Goal: Communication & Community: Answer question/provide support

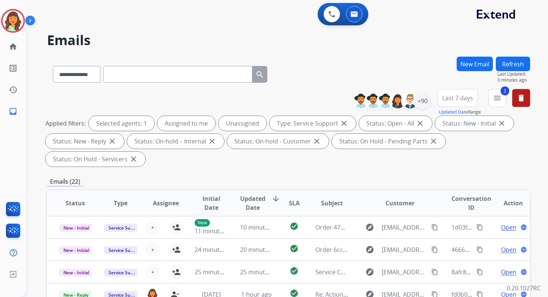
select select "**********"
click at [284, 173] on div "**********" at bounding box center [288, 267] width 483 height 421
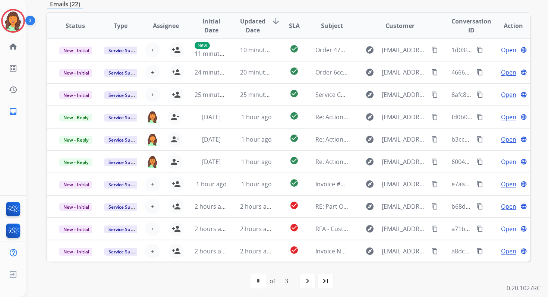
scroll to position [181, 0]
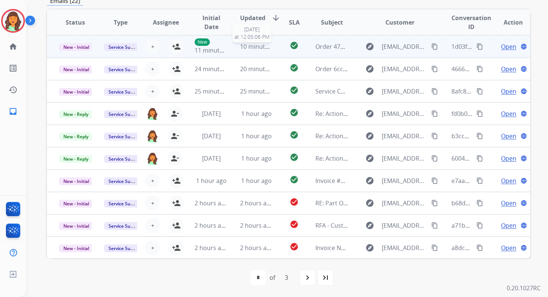
click at [251, 50] on span "10 minutes ago" at bounding box center [261, 47] width 43 height 8
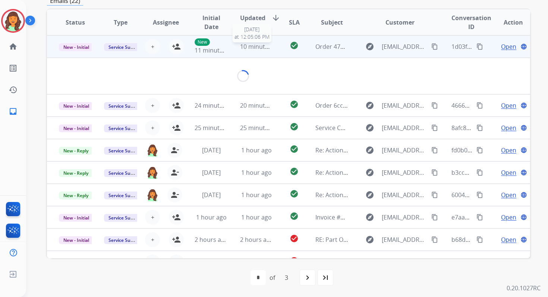
scroll to position [179, 0]
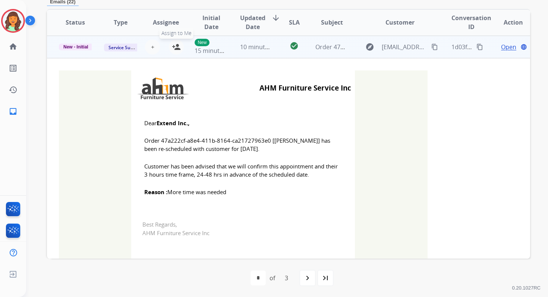
click at [169, 46] on button "person_add Assign to Me" at bounding box center [176, 47] width 15 height 15
click at [80, 48] on span "New - Initial" at bounding box center [76, 47] width 34 height 7
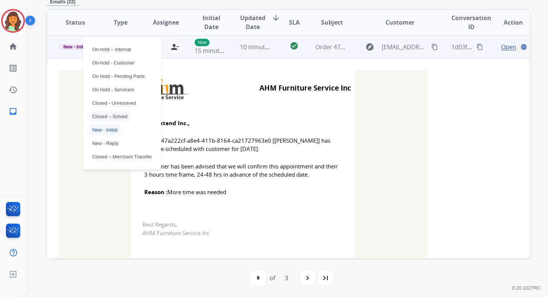
click at [108, 114] on p "Closed – Solved" at bounding box center [109, 116] width 41 height 10
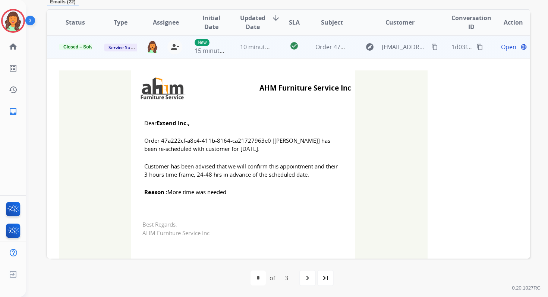
click at [249, 46] on span "10 minutes ago" at bounding box center [261, 47] width 43 height 8
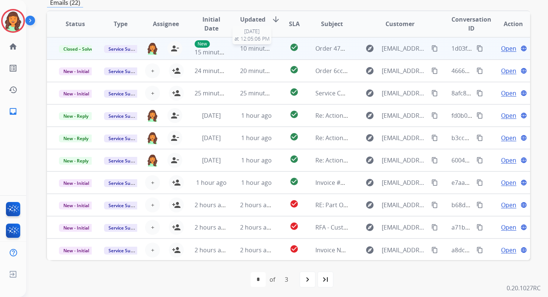
scroll to position [179, 0]
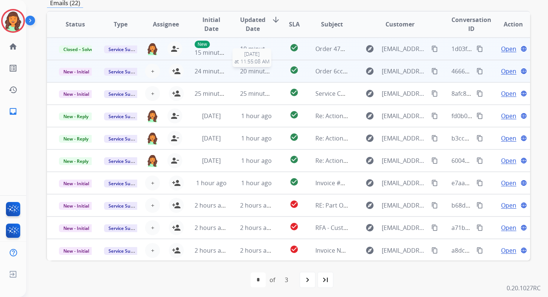
click at [250, 73] on span "20 minutes ago" at bounding box center [261, 71] width 43 height 8
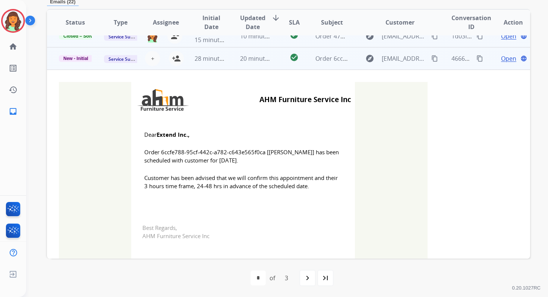
scroll to position [0, 0]
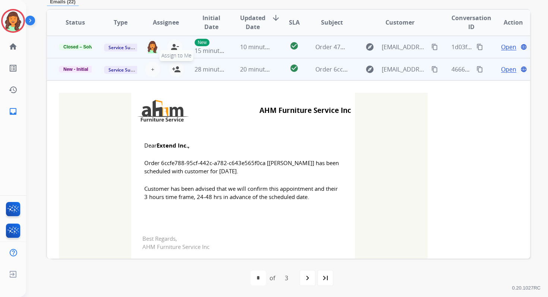
click at [174, 72] on mat-icon "person_add" at bounding box center [176, 69] width 9 height 9
click at [82, 68] on span "New - Initial" at bounding box center [76, 69] width 34 height 7
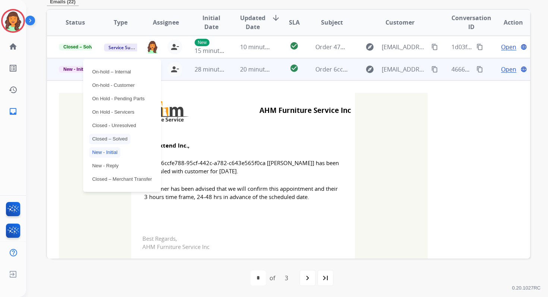
click at [106, 139] on p "Closed – Solved" at bounding box center [109, 139] width 41 height 10
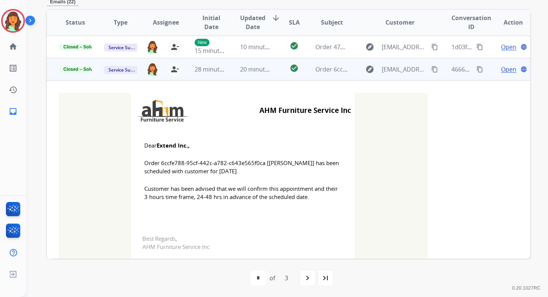
click at [220, 74] on td "28 minutes ago" at bounding box center [205, 69] width 45 height 22
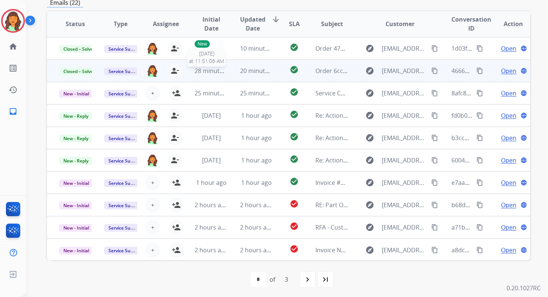
scroll to position [179, 0]
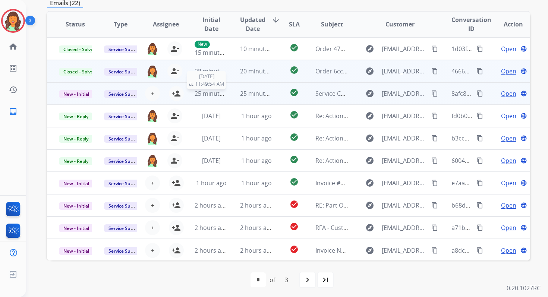
click at [224, 95] on span "25 minutes ago" at bounding box center [216, 93] width 43 height 8
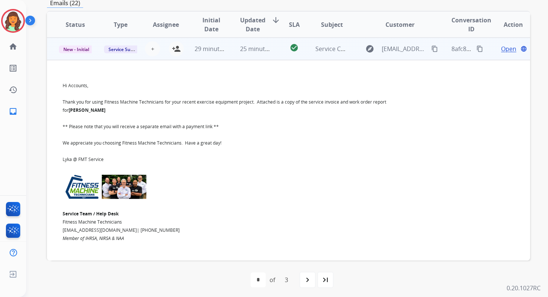
click at [234, 53] on td "25 minutes ago" at bounding box center [250, 49] width 45 height 22
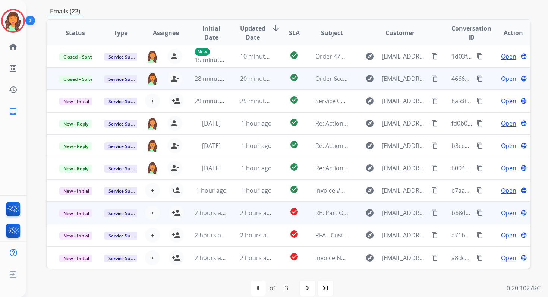
scroll to position [181, 0]
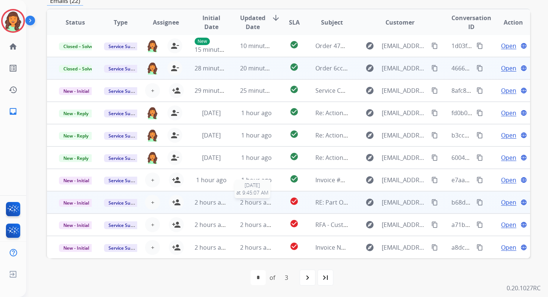
click at [250, 201] on span "2 hours ago" at bounding box center [257, 202] width 34 height 8
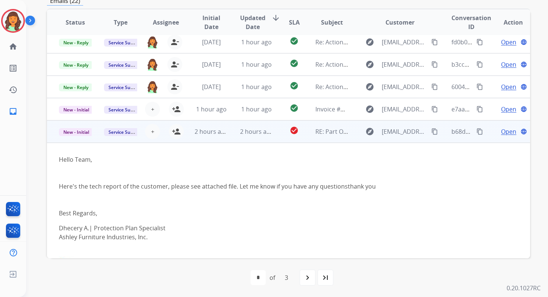
scroll to position [0, 0]
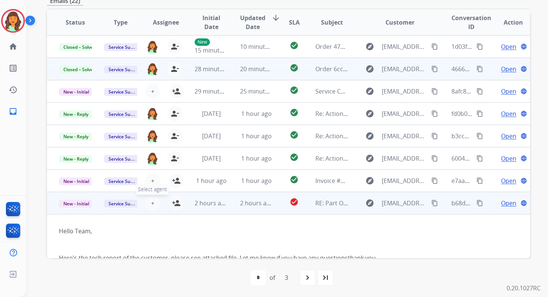
click at [153, 204] on button "+ Select agent" at bounding box center [152, 203] width 15 height 15
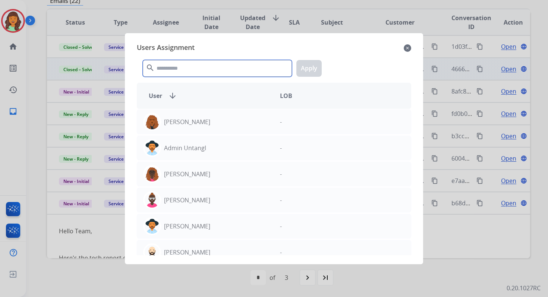
click at [197, 63] on input "text" at bounding box center [217, 68] width 149 height 17
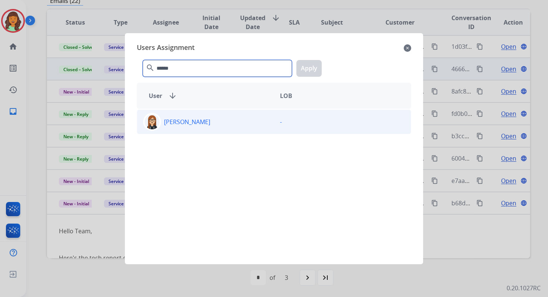
type input "******"
click at [220, 131] on div "[PERSON_NAME] -" at bounding box center [274, 122] width 274 height 25
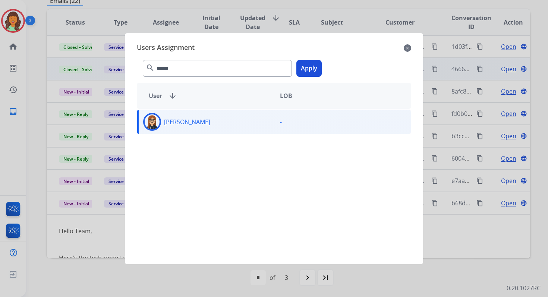
click at [311, 66] on button "Apply" at bounding box center [308, 68] width 25 height 17
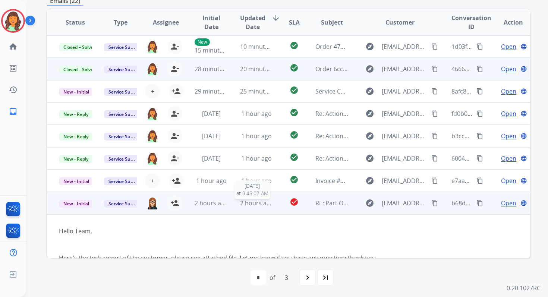
click at [240, 207] on div "2 hours ago" at bounding box center [256, 203] width 33 height 9
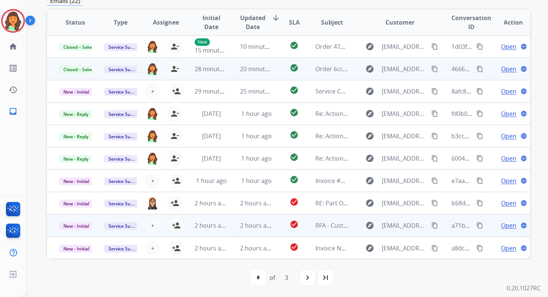
click at [240, 230] on td "2 hours ago" at bounding box center [250, 225] width 45 height 22
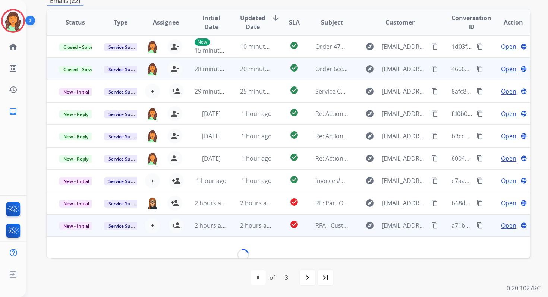
scroll to position [70, 0]
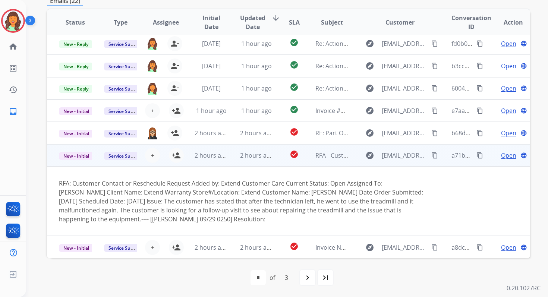
click at [229, 160] on td "2 hours ago" at bounding box center [250, 155] width 45 height 22
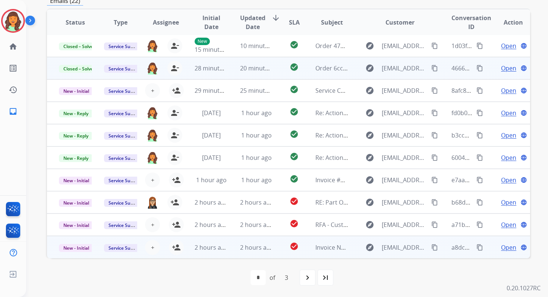
click at [236, 249] on td "2 hours ago" at bounding box center [250, 247] width 45 height 22
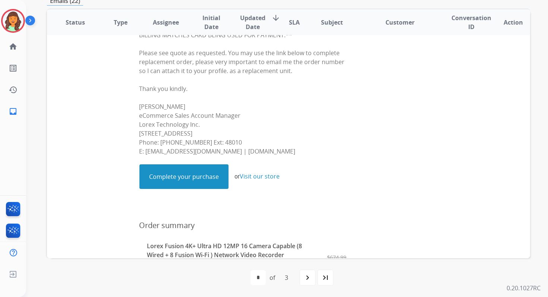
scroll to position [103, 0]
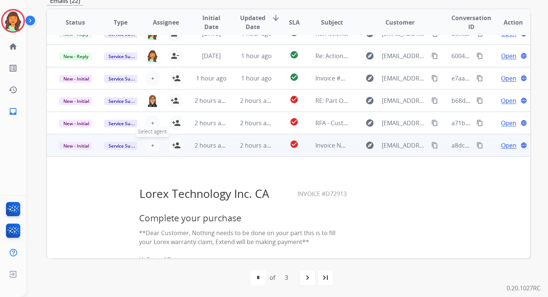
click at [152, 145] on span "+" at bounding box center [152, 145] width 3 height 9
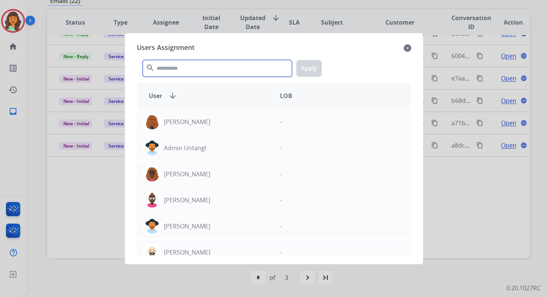
click at [182, 73] on input "text" at bounding box center [217, 68] width 149 height 17
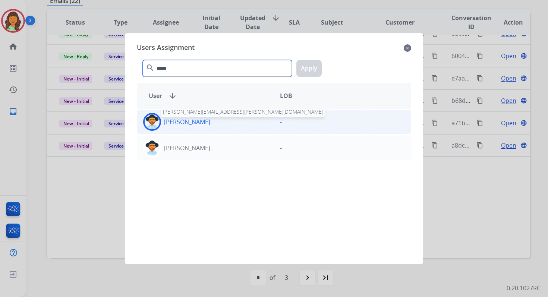
type input "*****"
click at [204, 126] on p "[PERSON_NAME]" at bounding box center [187, 121] width 46 height 9
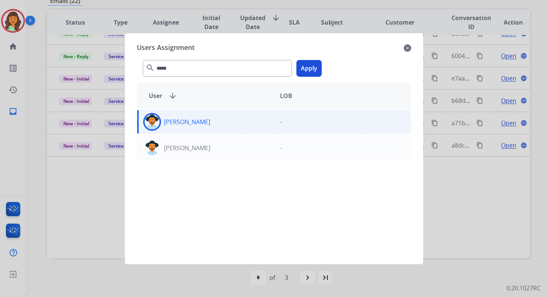
click at [308, 70] on button "Apply" at bounding box center [308, 68] width 25 height 17
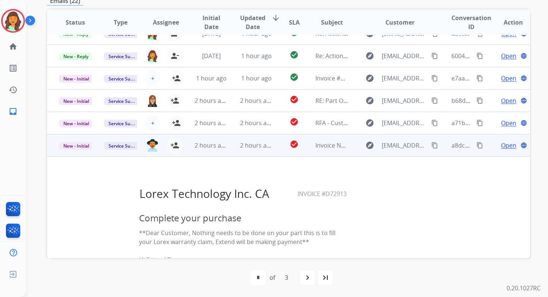
click at [255, 152] on td "2 hours ago" at bounding box center [250, 145] width 45 height 22
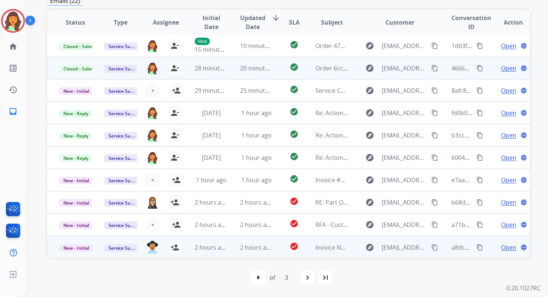
scroll to position [1, 0]
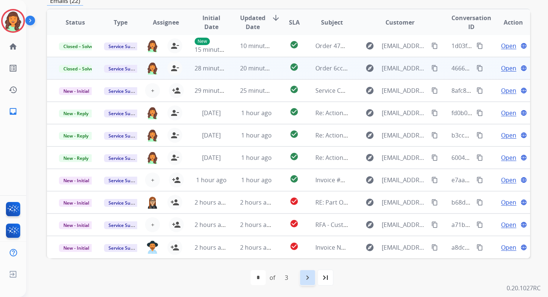
click at [305, 278] on mat-icon "navigate_next" at bounding box center [307, 277] width 9 height 9
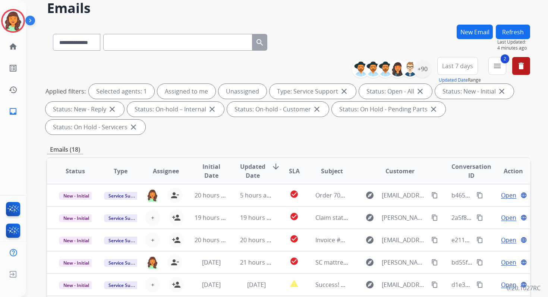
scroll to position [181, 0]
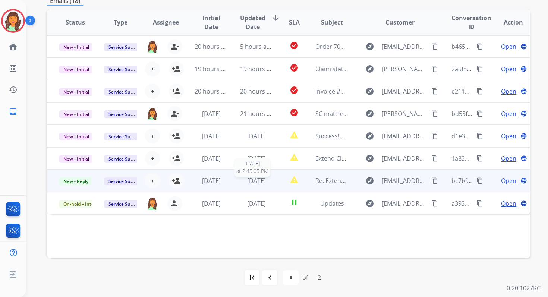
click at [257, 182] on span "[DATE]" at bounding box center [256, 181] width 19 height 8
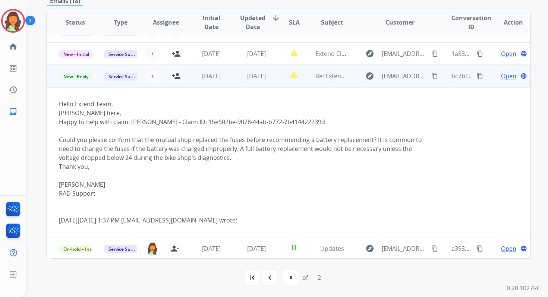
scroll to position [106, 0]
click at [254, 81] on td "[DATE]" at bounding box center [250, 75] width 45 height 22
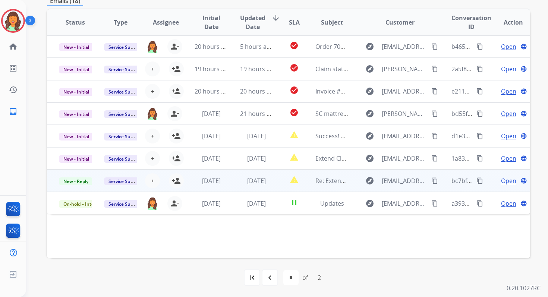
scroll to position [0, 0]
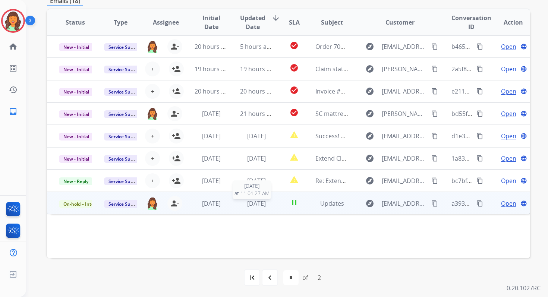
click at [254, 204] on span "[DATE]" at bounding box center [256, 203] width 19 height 8
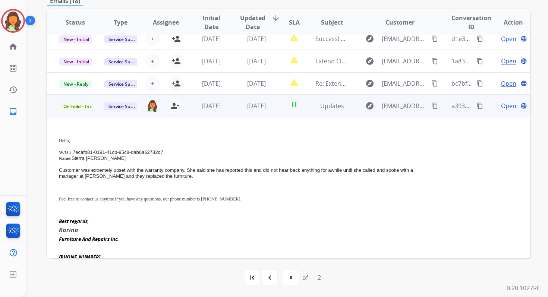
scroll to position [95, 0]
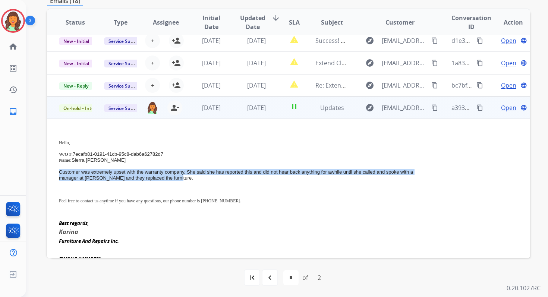
drag, startPoint x: 59, startPoint y: 171, endPoint x: 182, endPoint y: 177, distance: 122.5
click at [182, 177] on p "Customer was extremely upset with the warranty company. She said she has report…" at bounding box center [243, 175] width 369 height 12
copy span "Customer was extremely upset with the warranty company. She said she has report…"
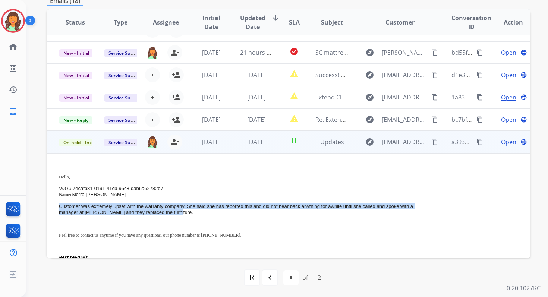
scroll to position [44, 0]
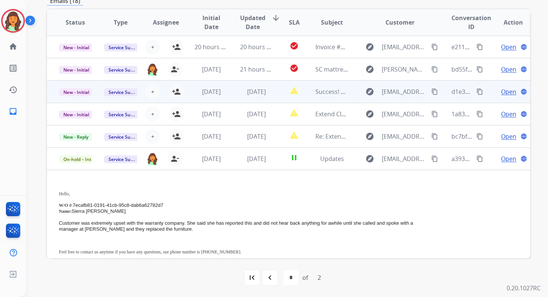
click at [230, 90] on td "[DATE]" at bounding box center [250, 92] width 45 height 22
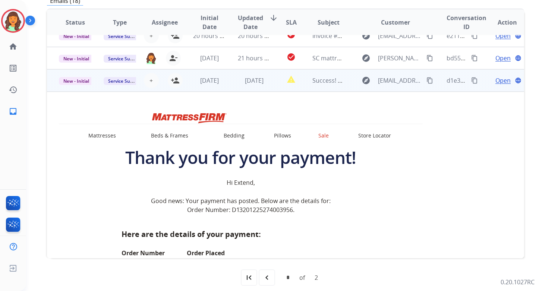
scroll to position [89, 0]
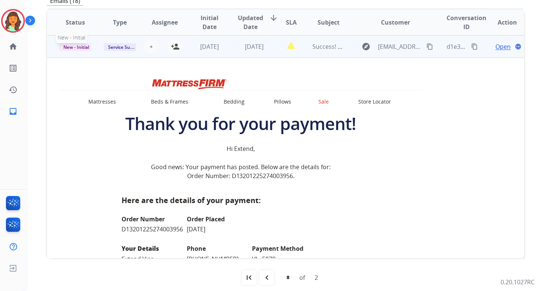
click at [83, 48] on span "New - Initial" at bounding box center [76, 47] width 35 height 8
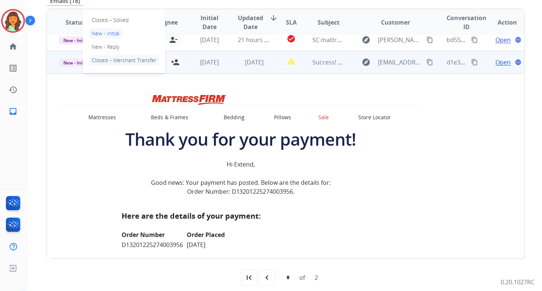
scroll to position [47, 0]
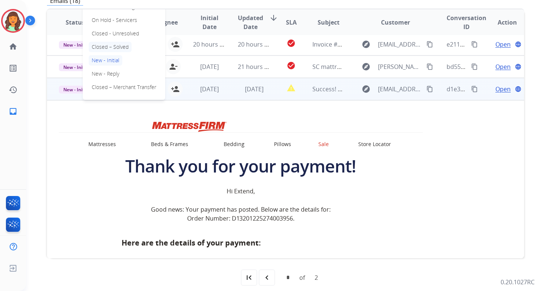
click at [103, 47] on p "Closed – Solved" at bounding box center [110, 47] width 43 height 10
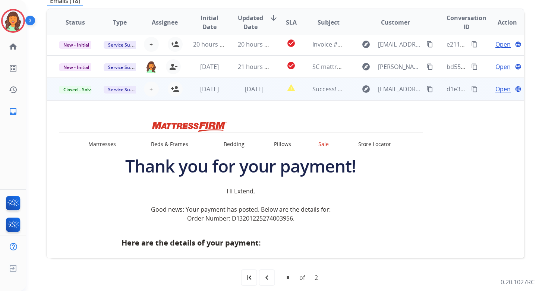
click at [502, 90] on span "Open" at bounding box center [502, 89] width 15 height 9
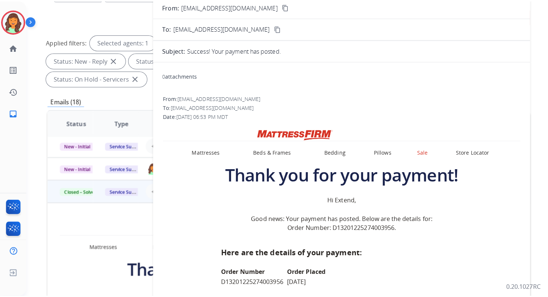
scroll to position [33, 0]
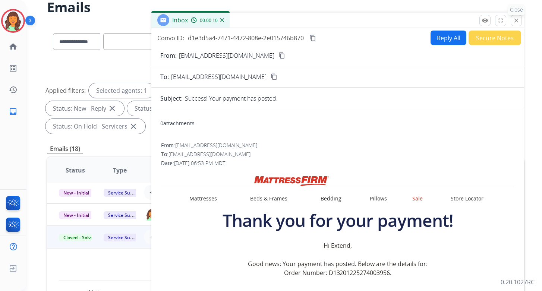
click at [520, 21] on mat-icon "close" at bounding box center [516, 20] width 7 height 7
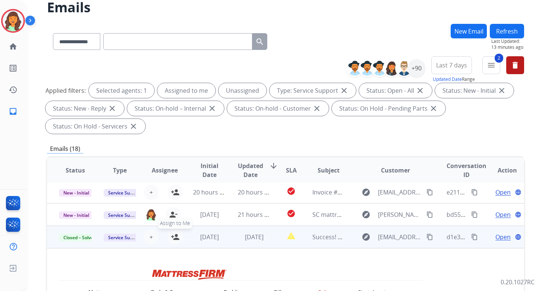
click at [175, 235] on mat-icon "person_add" at bounding box center [175, 237] width 9 height 9
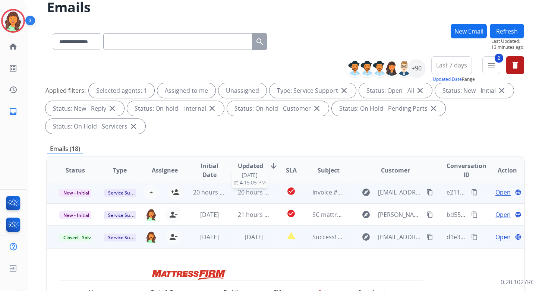
click at [246, 192] on span "20 hours ago" at bounding box center [256, 192] width 37 height 8
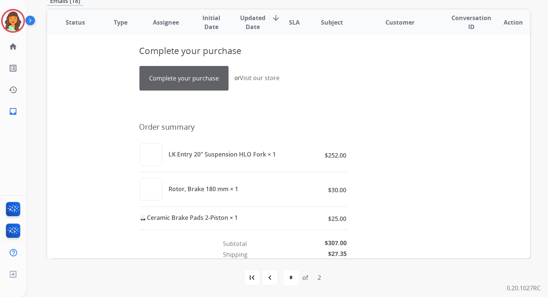
scroll to position [0, 0]
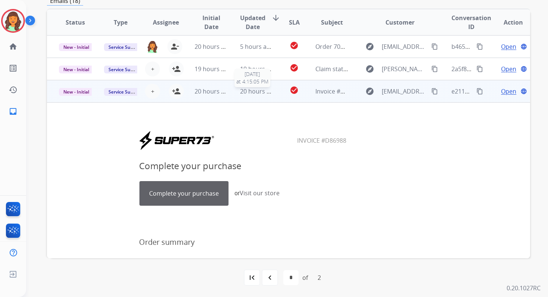
click at [244, 87] on span "20 hours ago" at bounding box center [258, 91] width 37 height 8
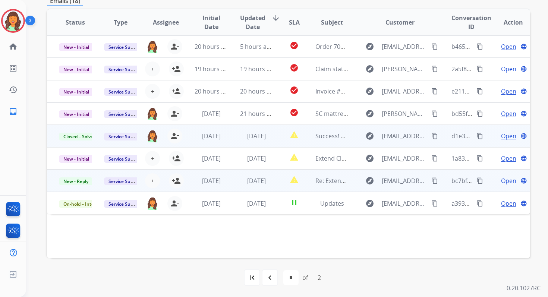
click at [252, 175] on td "[DATE]" at bounding box center [250, 181] width 45 height 22
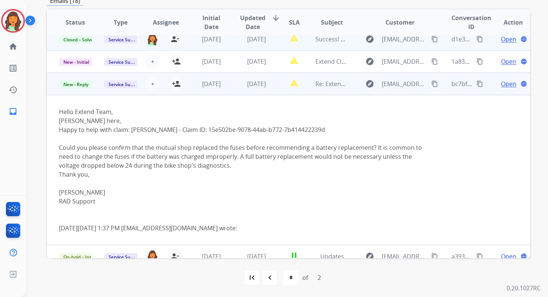
scroll to position [106, 0]
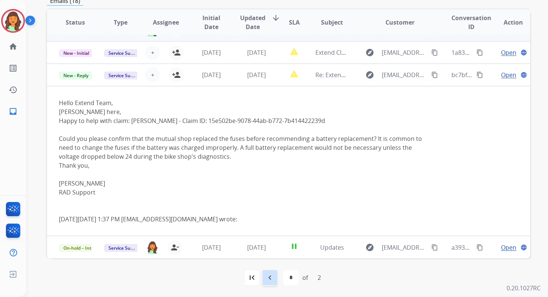
click at [273, 275] on mat-icon "navigate_before" at bounding box center [269, 277] width 9 height 9
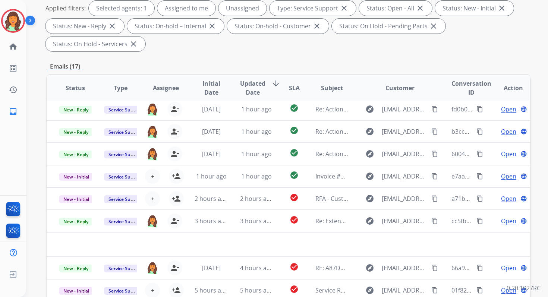
scroll to position [181, 0]
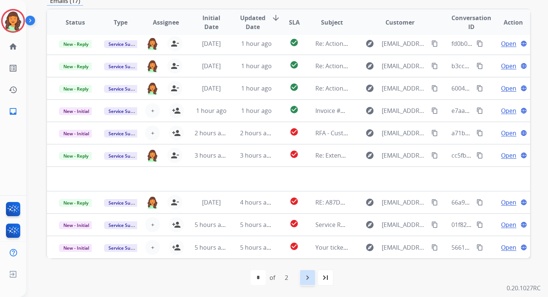
click at [309, 278] on mat-icon "navigate_next" at bounding box center [307, 277] width 9 height 9
select select "*"
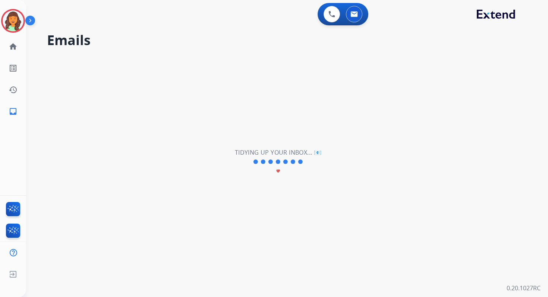
scroll to position [0, 0]
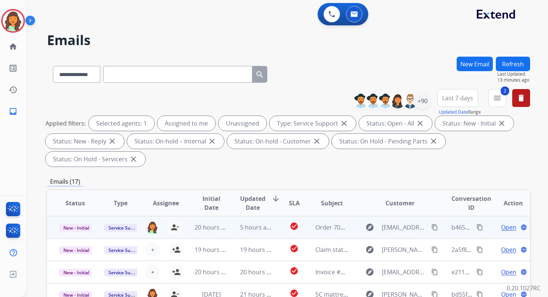
click at [256, 221] on td "5 hours ago" at bounding box center [250, 227] width 45 height 22
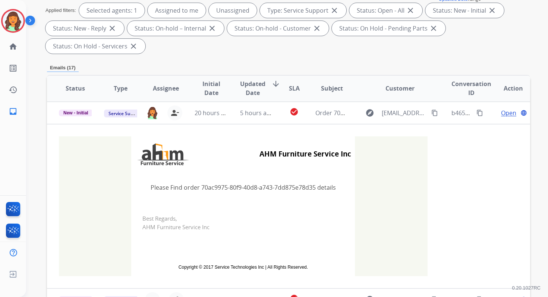
scroll to position [122, 0]
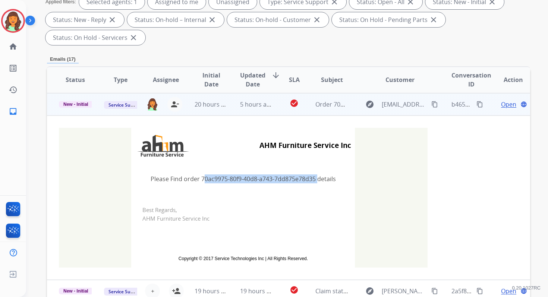
drag, startPoint x: 199, startPoint y: 179, endPoint x: 312, endPoint y: 176, distance: 113.7
click at [312, 176] on td "Please Find order 70ac9975-80f9-40d8-a743-7dd875e78d35 details" at bounding box center [243, 178] width 224 height 31
copy td "70ac9975-80f9-40d8-a743-7dd875e78d35"
click at [501, 104] on span "Open" at bounding box center [508, 104] width 15 height 9
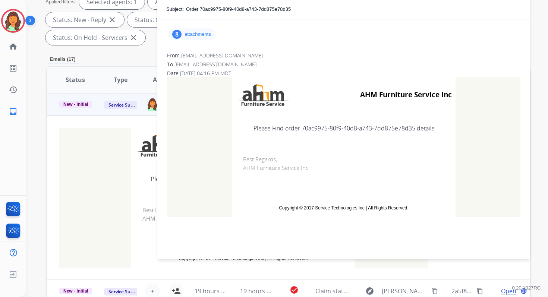
click at [199, 30] on div "8 attachments" at bounding box center [192, 34] width 48 height 12
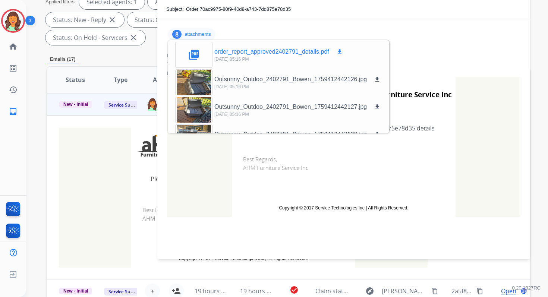
click at [339, 50] on mat-icon "download" at bounding box center [339, 51] width 7 height 7
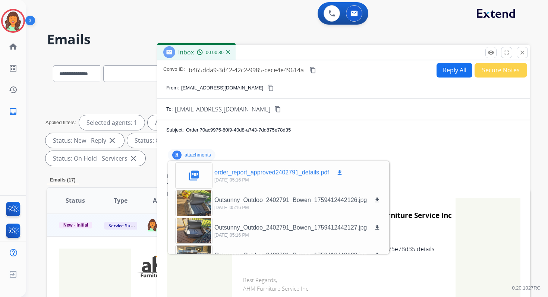
scroll to position [0, 0]
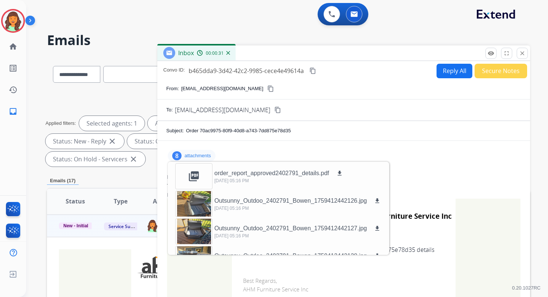
click at [313, 70] on mat-icon "content_copy" at bounding box center [312, 70] width 7 height 7
click at [492, 49] on button "remove_red_eye Logs" at bounding box center [490, 53] width 11 height 11
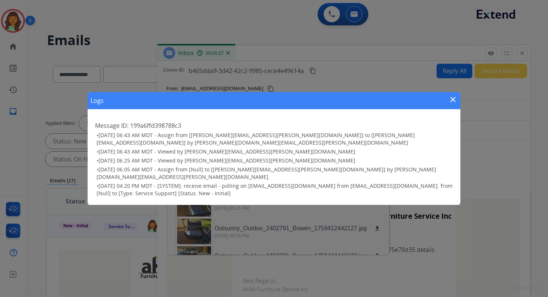
click at [452, 104] on mat-icon "close" at bounding box center [453, 99] width 9 height 9
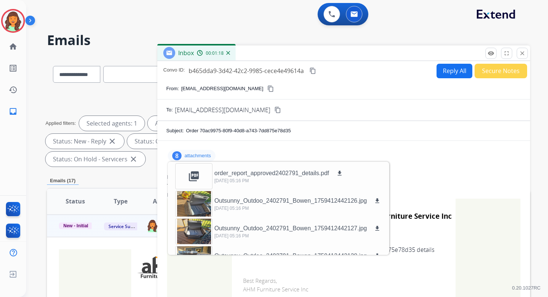
click at [206, 155] on p "attachments" at bounding box center [198, 156] width 26 height 6
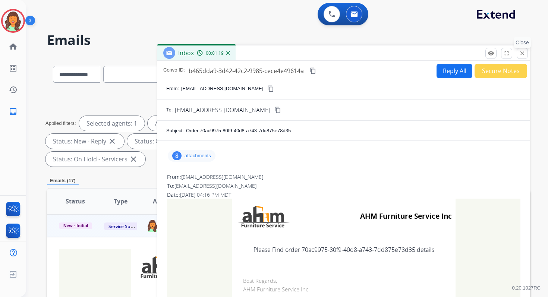
click at [521, 52] on mat-icon "close" at bounding box center [522, 53] width 7 height 7
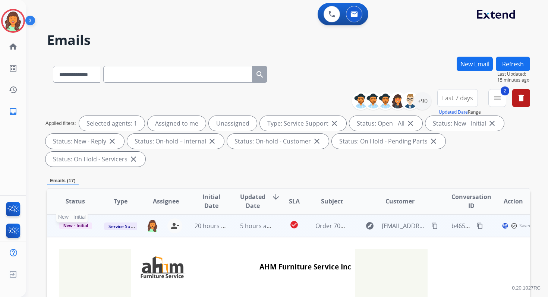
click at [86, 225] on span "New - Initial" at bounding box center [76, 226] width 34 height 7
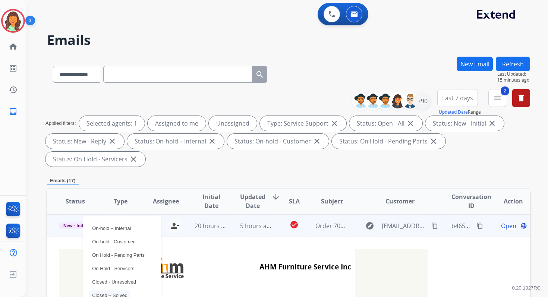
click at [107, 294] on p "Closed – Solved" at bounding box center [109, 295] width 41 height 10
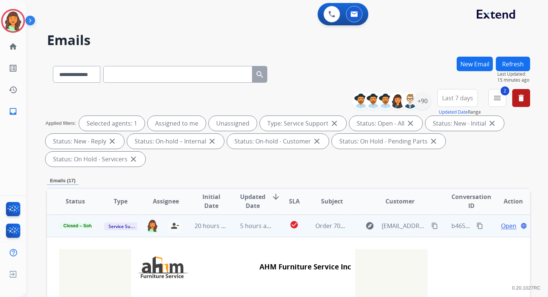
click at [513, 63] on button "Refresh" at bounding box center [513, 64] width 34 height 15
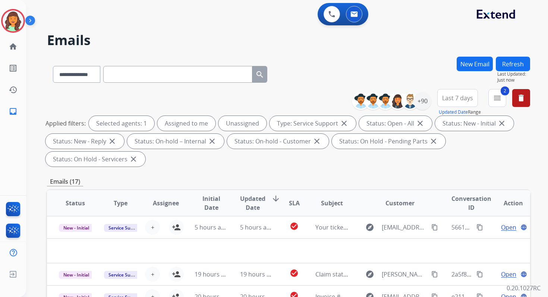
scroll to position [181, 0]
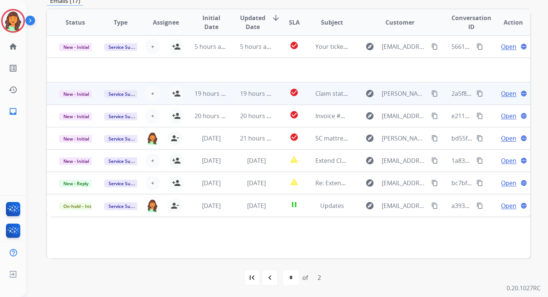
click at [243, 98] on td "19 hours ago" at bounding box center [250, 93] width 45 height 22
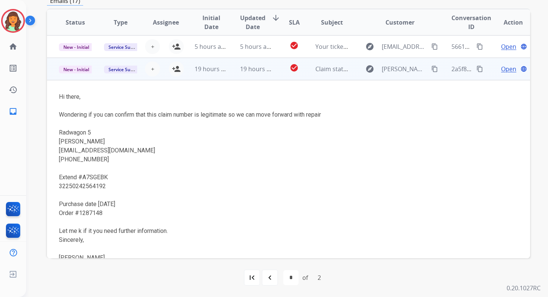
scroll to position [22, 0]
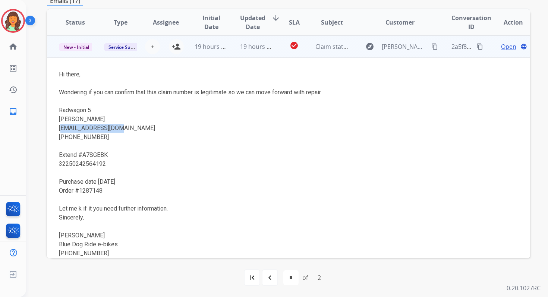
drag, startPoint x: 121, startPoint y: 128, endPoint x: 59, endPoint y: 128, distance: 62.3
click at [58, 129] on td "Hi there, Wondering if you can confirm that this claim number is legitimate so …" at bounding box center [243, 182] width 393 height 249
copy div "[EMAIL_ADDRESS][DOMAIN_NAME]"
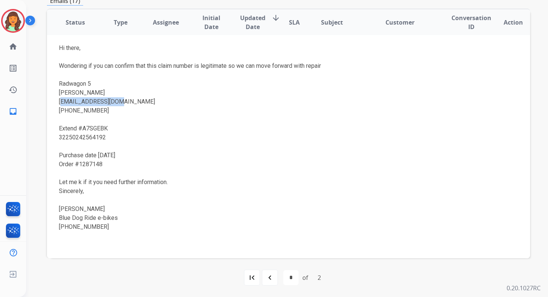
scroll to position [45, 0]
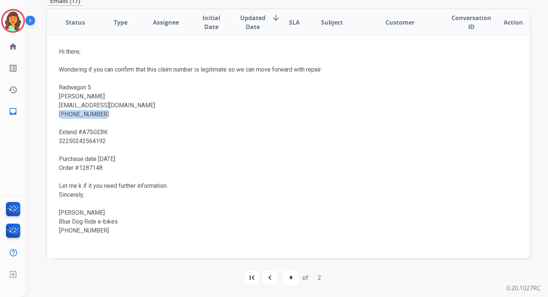
drag, startPoint x: 97, startPoint y: 115, endPoint x: 60, endPoint y: 116, distance: 36.9
click at [60, 116] on div "[PHONE_NUMBER]" at bounding box center [243, 114] width 369 height 9
copy div "[PHONE_NUMBER]"
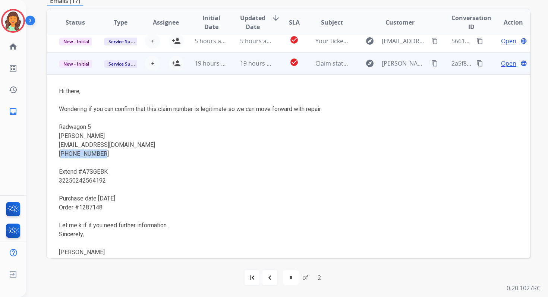
scroll to position [0, 0]
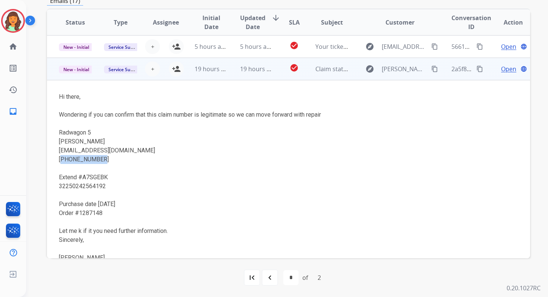
drag, startPoint x: 59, startPoint y: 187, endPoint x: 116, endPoint y: 186, distance: 56.7
click at [116, 186] on div "32250242564192" at bounding box center [243, 186] width 369 height 9
copy div "32250242564192"
drag, startPoint x: 79, startPoint y: 213, endPoint x: 103, endPoint y: 213, distance: 23.9
click at [103, 213] on div "Order #1287148" at bounding box center [243, 213] width 369 height 9
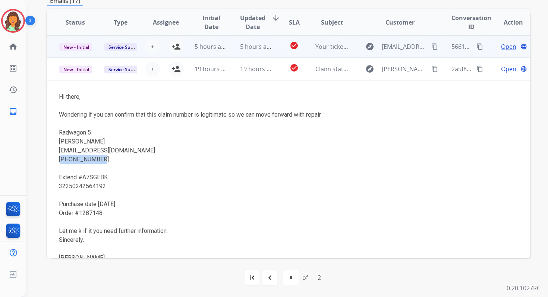
copy div "1287148"
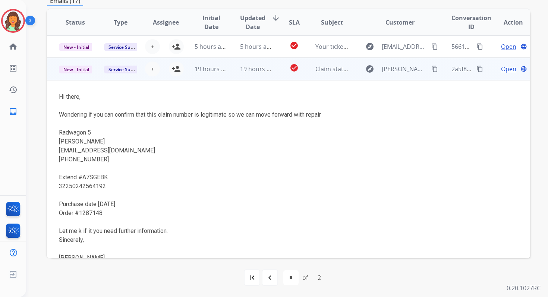
click at [501, 70] on span "Open" at bounding box center [508, 68] width 15 height 9
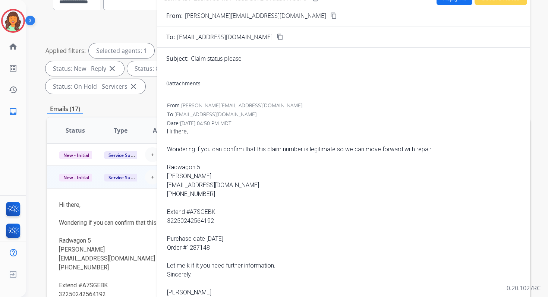
scroll to position [66, 0]
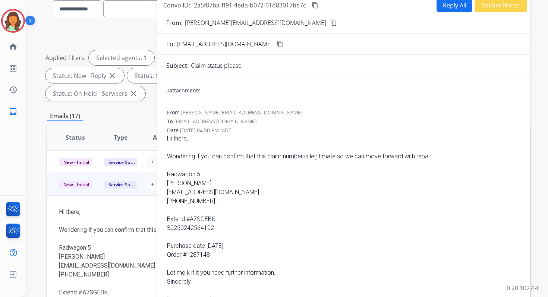
click at [444, 6] on button "Reply All" at bounding box center [455, 5] width 36 height 15
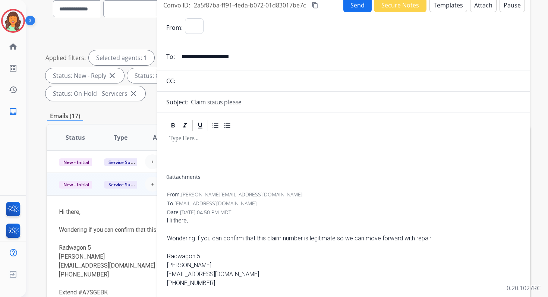
select select "**********"
click at [444, 6] on button "Templates" at bounding box center [448, 5] width 38 height 15
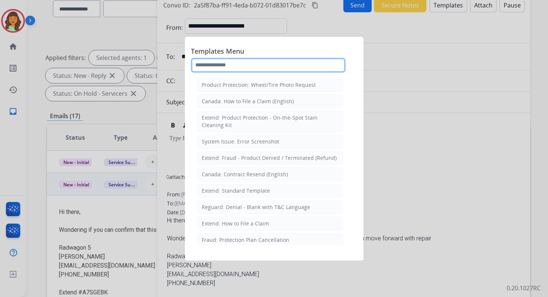
click at [230, 68] on input "text" at bounding box center [268, 65] width 155 height 15
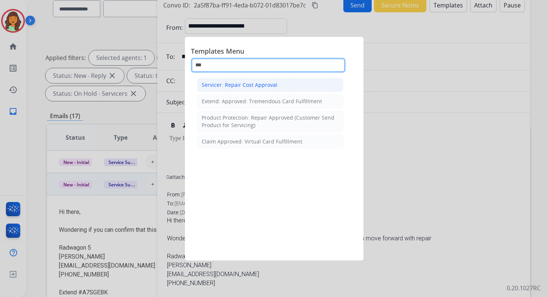
type input "***"
click at [247, 85] on div "Servicer: Repair Cost Approval" at bounding box center [240, 84] width 76 height 7
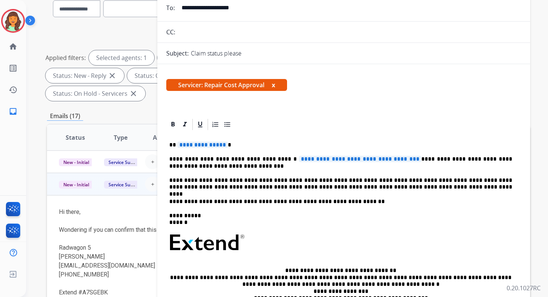
scroll to position [57, 0]
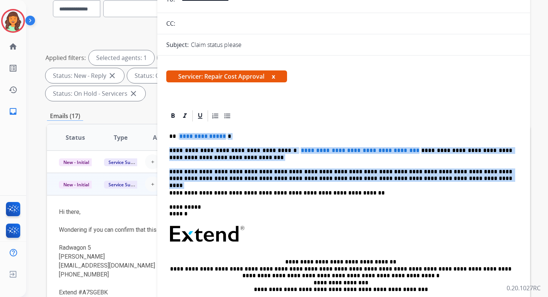
drag, startPoint x: 177, startPoint y: 136, endPoint x: 433, endPoint y: 188, distance: 261.8
click at [433, 189] on div "**********" at bounding box center [343, 235] width 355 height 224
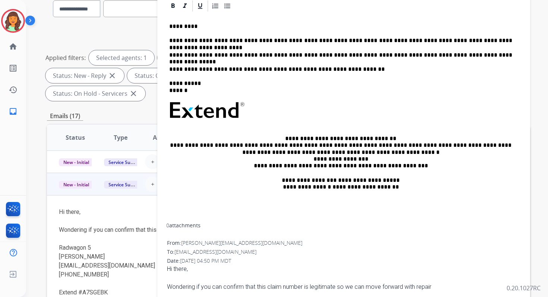
scroll to position [160, 0]
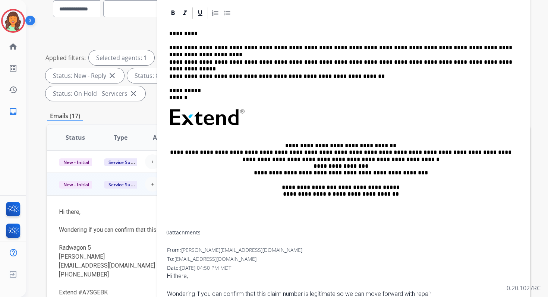
click at [491, 62] on p "**********" at bounding box center [340, 62] width 343 height 7
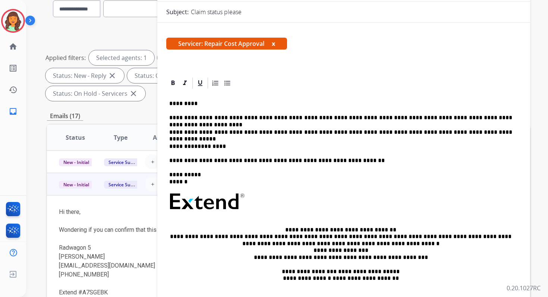
scroll to position [78, 0]
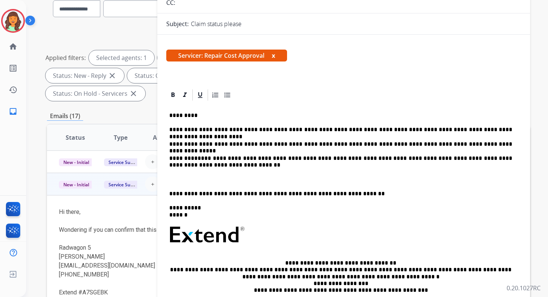
click at [168, 158] on div "**********" at bounding box center [343, 225] width 355 height 246
click at [353, 159] on p "**********" at bounding box center [340, 162] width 343 height 14
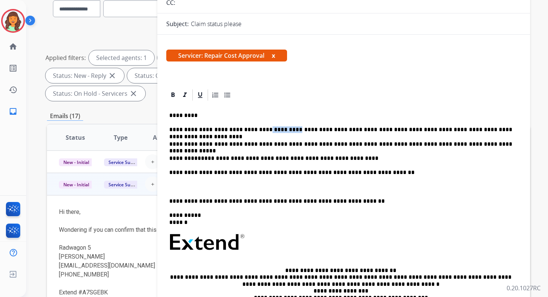
drag, startPoint x: 278, startPoint y: 130, endPoint x: 251, endPoint y: 130, distance: 28.0
click at [251, 130] on p "**********" at bounding box center [340, 129] width 343 height 7
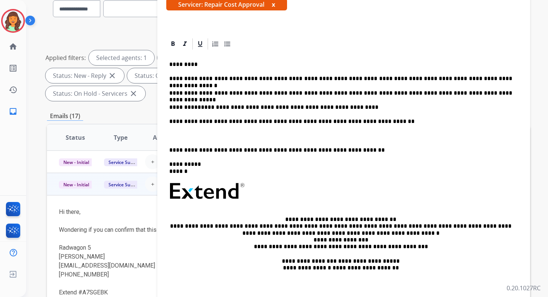
scroll to position [130, 0]
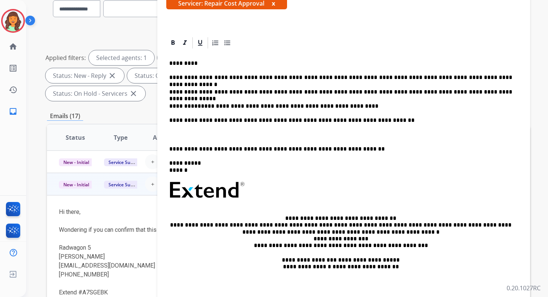
click at [322, 120] on p "**********" at bounding box center [340, 120] width 343 height 7
click at [196, 132] on p at bounding box center [343, 134] width 349 height 7
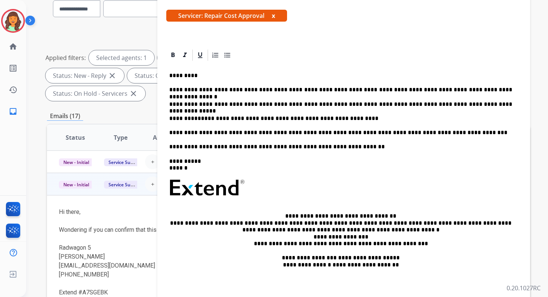
scroll to position [117, 0]
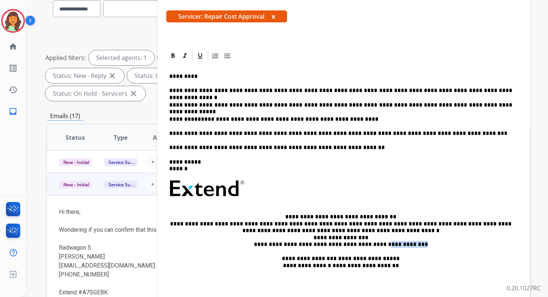
drag, startPoint x: 383, startPoint y: 245, endPoint x: 427, endPoint y: 246, distance: 44.4
click at [427, 246] on p "**********" at bounding box center [340, 231] width 343 height 34
copy p "**********"
click at [442, 136] on p "**********" at bounding box center [340, 133] width 343 height 7
click at [238, 135] on p "**********" at bounding box center [340, 133] width 343 height 7
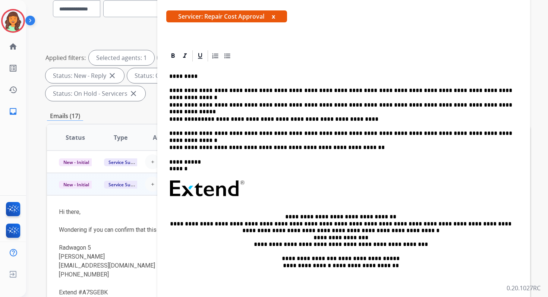
click at [372, 135] on p "**********" at bounding box center [340, 133] width 343 height 7
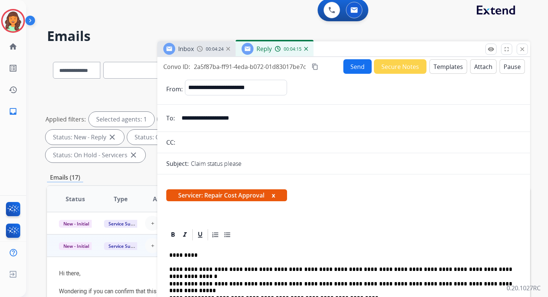
scroll to position [0, 0]
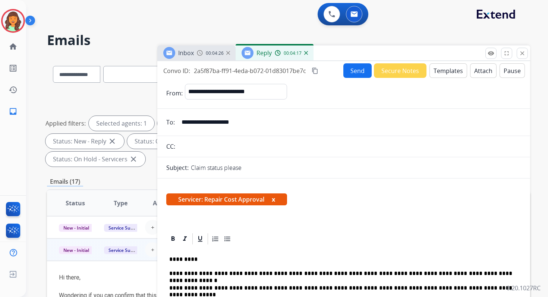
click at [314, 70] on mat-icon "content_copy" at bounding box center [315, 70] width 7 height 7
click at [346, 69] on button "Send" at bounding box center [357, 70] width 28 height 15
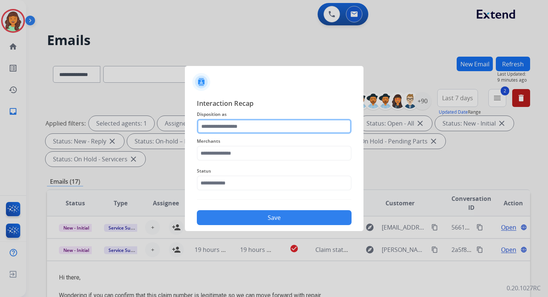
click at [227, 126] on input "text" at bounding box center [274, 126] width 155 height 15
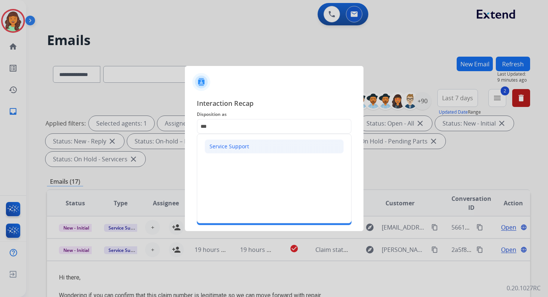
click at [226, 141] on li "Service Support" at bounding box center [274, 146] width 139 height 14
type input "**********"
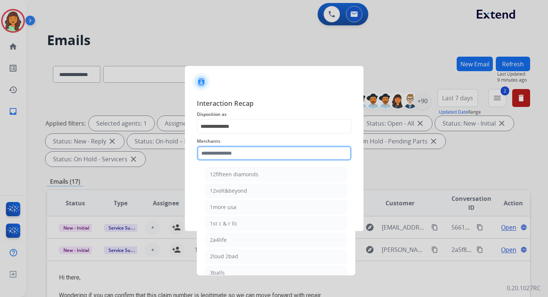
click at [227, 146] on input "text" at bounding box center [274, 153] width 155 height 15
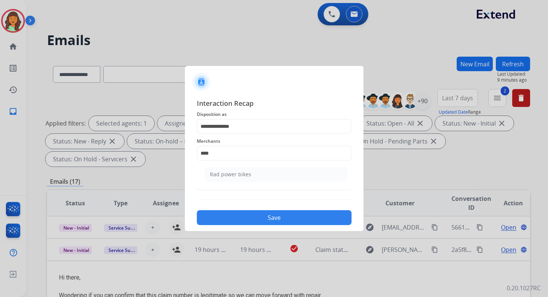
click at [233, 182] on ul "Rad power bikes" at bounding box center [276, 176] width 147 height 25
click at [233, 174] on div "Rad power bikes" at bounding box center [230, 174] width 41 height 7
type input "**********"
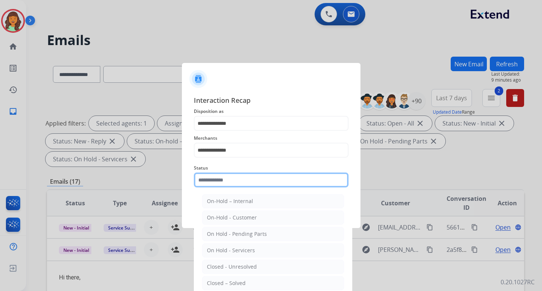
click at [233, 183] on input "text" at bounding box center [271, 180] width 155 height 15
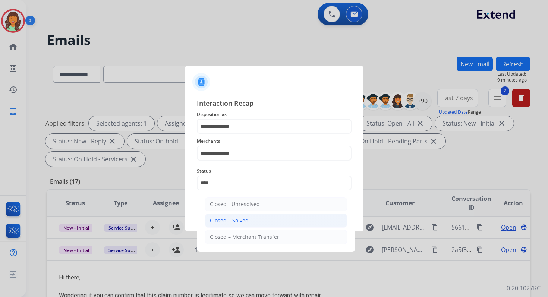
click at [246, 219] on div "Closed – Solved" at bounding box center [229, 220] width 39 height 7
type input "**********"
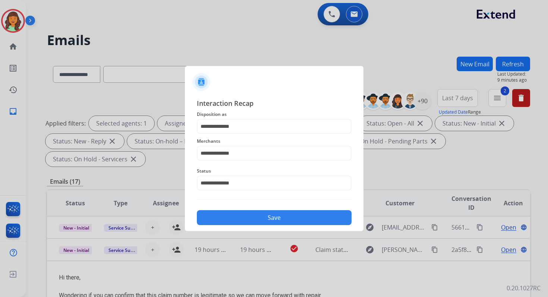
click at [246, 219] on button "Save" at bounding box center [274, 217] width 155 height 15
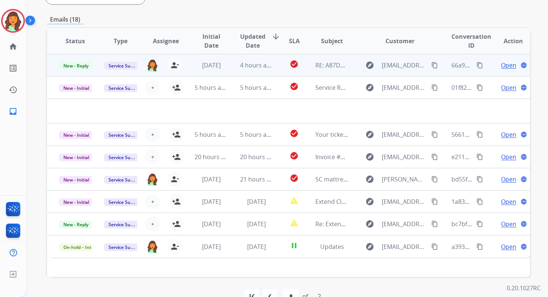
scroll to position [181, 0]
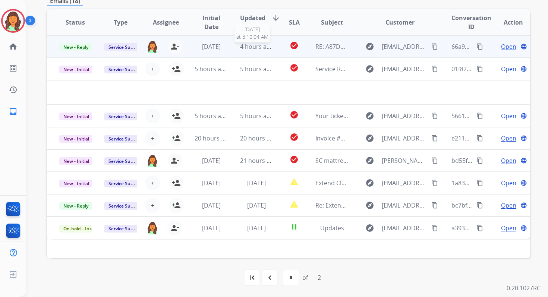
click at [246, 52] on td "4 hours ago [DATE] 8:10:04 AM" at bounding box center [250, 46] width 45 height 22
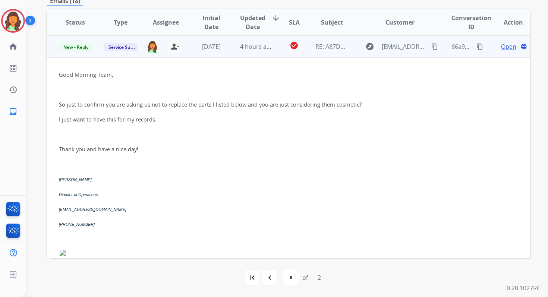
click at [501, 48] on span "Open" at bounding box center [508, 46] width 15 height 9
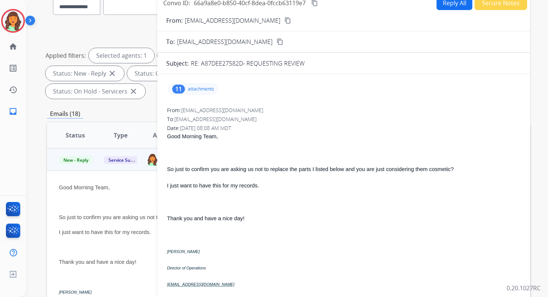
scroll to position [0, 0]
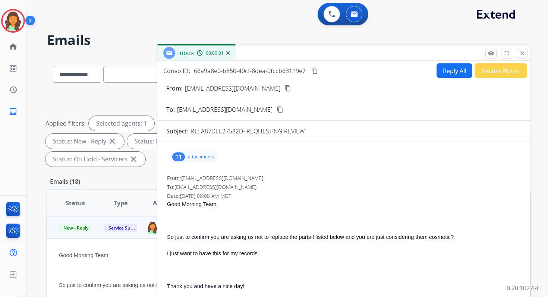
click at [450, 66] on button "Reply All" at bounding box center [455, 70] width 36 height 15
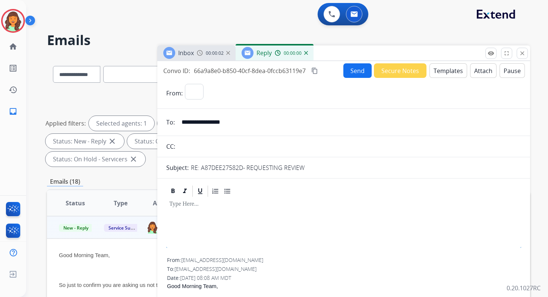
click at [450, 73] on button "Templates" at bounding box center [448, 70] width 38 height 15
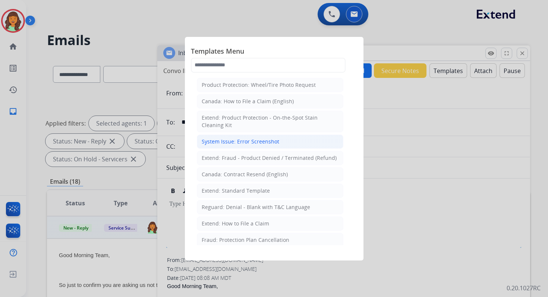
select select "**********"
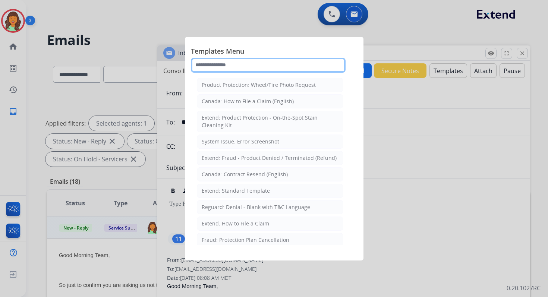
click at [238, 66] on input "text" at bounding box center [268, 65] width 155 height 15
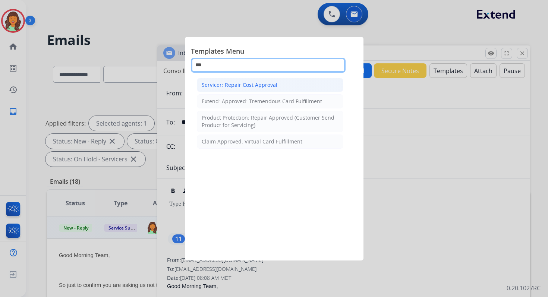
type input "***"
click at [255, 86] on div "Servicer: Repair Cost Approval" at bounding box center [240, 84] width 76 height 7
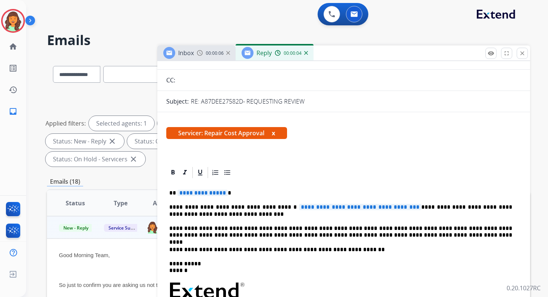
scroll to position [76, 0]
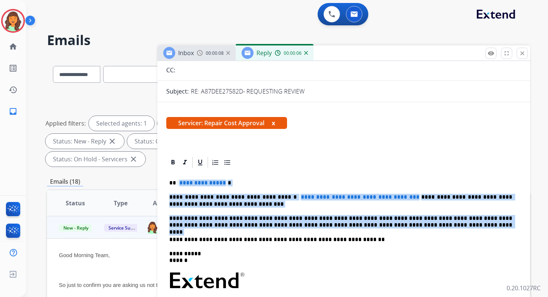
drag, startPoint x: 177, startPoint y: 183, endPoint x: 409, endPoint y: 231, distance: 237.0
click at [409, 231] on div "**********" at bounding box center [343, 276] width 355 height 215
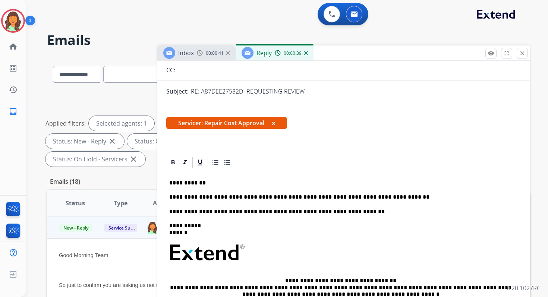
click at [196, 199] on p "**********" at bounding box center [340, 197] width 343 height 7
drag, startPoint x: 198, startPoint y: 198, endPoint x: 168, endPoint y: 198, distance: 29.8
click at [168, 198] on div "**********" at bounding box center [343, 263] width 355 height 188
click at [356, 197] on p "**********" at bounding box center [340, 197] width 343 height 7
click at [356, 198] on p "**********" at bounding box center [340, 197] width 343 height 7
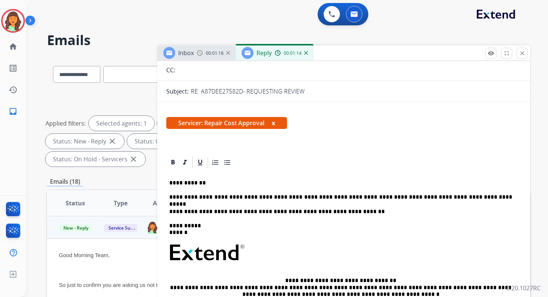
click at [363, 198] on p "**********" at bounding box center [340, 197] width 343 height 7
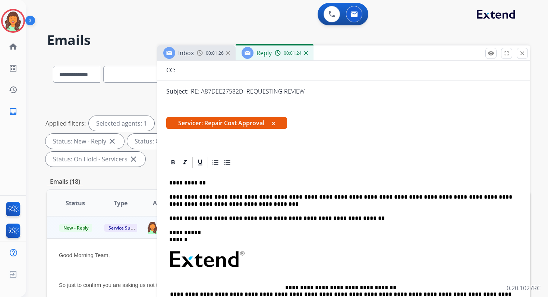
click at [225, 205] on p "**********" at bounding box center [340, 201] width 343 height 14
click at [426, 199] on p "**********" at bounding box center [340, 201] width 343 height 14
drag, startPoint x: 431, startPoint y: 196, endPoint x: 361, endPoint y: 193, distance: 70.5
click at [361, 193] on div "**********" at bounding box center [343, 266] width 355 height 194
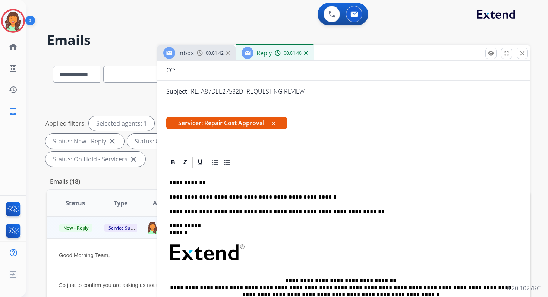
click at [309, 197] on p "**********" at bounding box center [340, 197] width 343 height 7
click at [310, 196] on p "**********" at bounding box center [340, 197] width 343 height 7
click at [483, 198] on p "**********" at bounding box center [340, 197] width 343 height 7
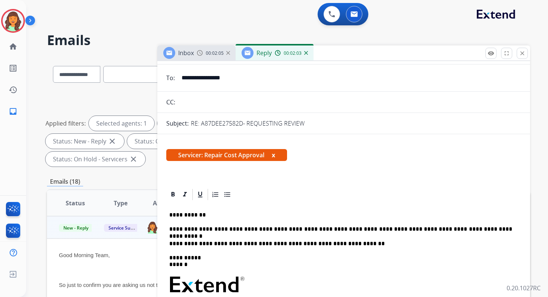
scroll to position [0, 0]
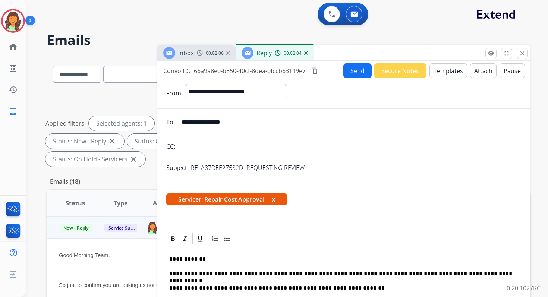
click at [355, 69] on button "Send" at bounding box center [357, 70] width 28 height 15
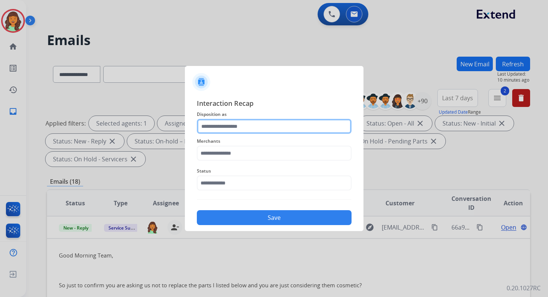
click at [221, 129] on input "text" at bounding box center [274, 126] width 155 height 15
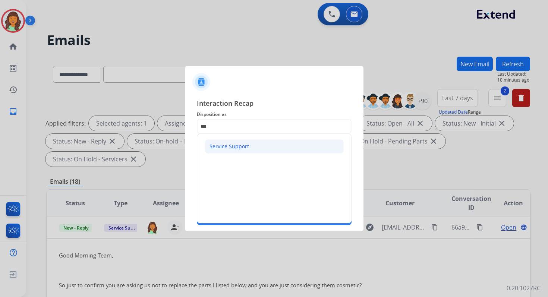
click at [228, 148] on div "Service Support" at bounding box center [230, 146] width 40 height 7
type input "**********"
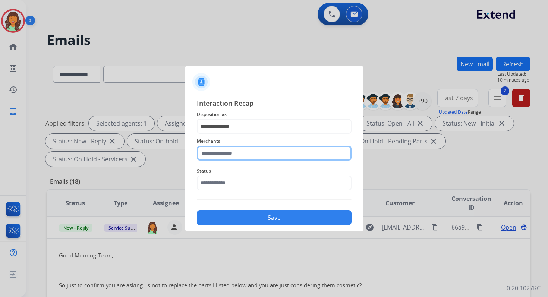
click at [229, 152] on input "text" at bounding box center [274, 153] width 155 height 15
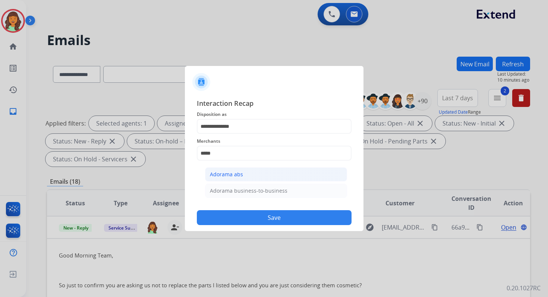
click at [233, 171] on div "Adorama abs" at bounding box center [226, 174] width 33 height 7
type input "**********"
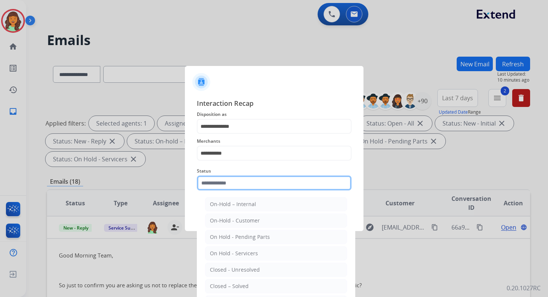
click at [236, 182] on input "text" at bounding box center [274, 183] width 155 height 15
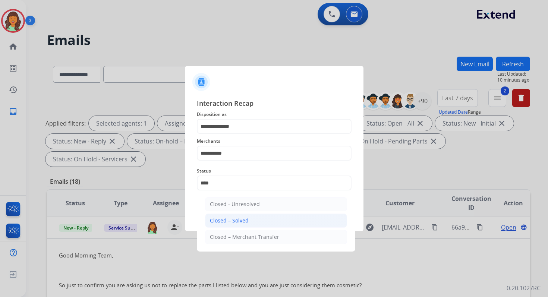
click at [254, 221] on li "Closed – Solved" at bounding box center [276, 221] width 142 height 14
type input "**********"
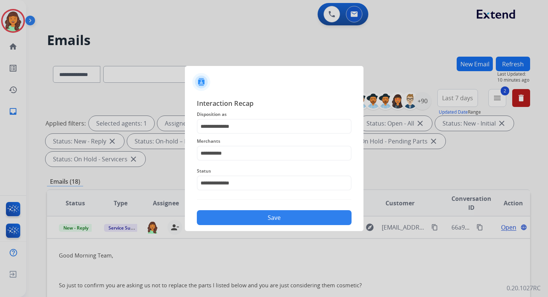
click at [254, 221] on button "Save" at bounding box center [274, 217] width 155 height 15
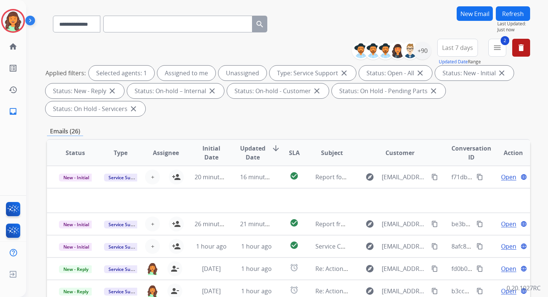
scroll to position [181, 0]
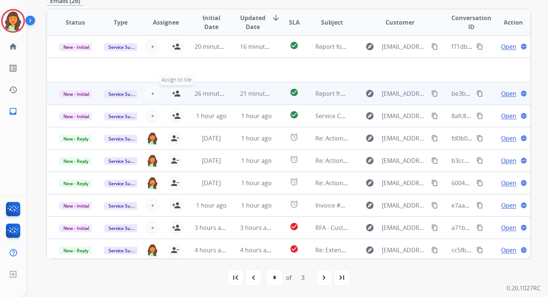
click at [173, 95] on mat-icon "person_add" at bounding box center [176, 93] width 9 height 9
click at [208, 92] on span "26 minutes ago" at bounding box center [216, 93] width 43 height 8
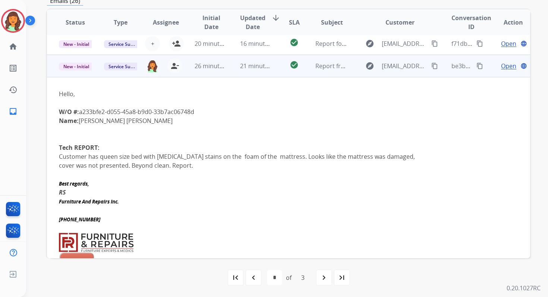
scroll to position [0, 0]
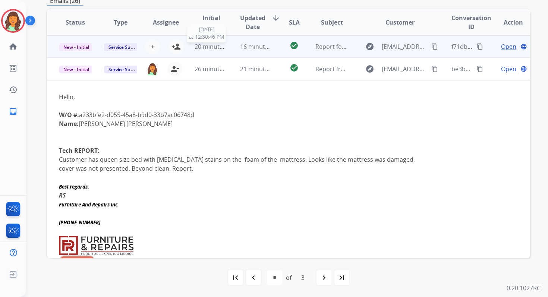
click at [211, 48] on span "20 minutes ago" at bounding box center [216, 47] width 43 height 8
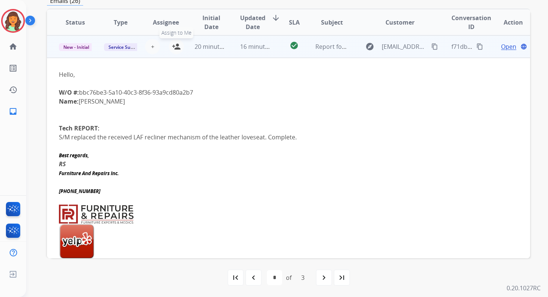
click at [177, 44] on mat-icon "person_add" at bounding box center [176, 46] width 9 height 9
click at [218, 47] on span "20 minutes ago" at bounding box center [216, 47] width 43 height 8
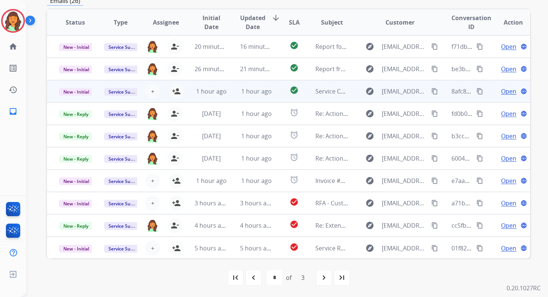
click at [230, 97] on td "1 hour ago" at bounding box center [250, 91] width 45 height 22
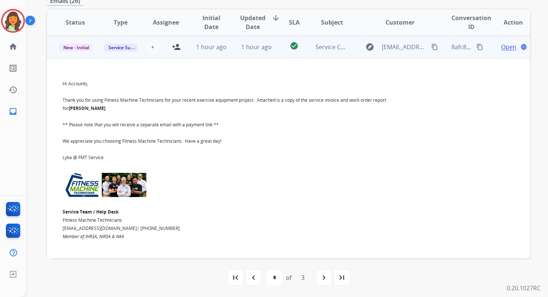
scroll to position [45, 0]
click at [176, 47] on mat-icon "person_add" at bounding box center [176, 46] width 9 height 9
click at [204, 47] on span "1 hour ago" at bounding box center [211, 47] width 31 height 8
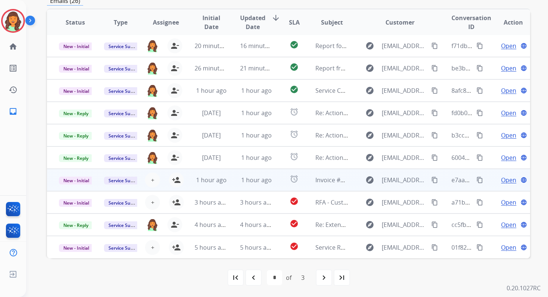
click at [229, 181] on td "1 hour ago" at bounding box center [250, 180] width 45 height 22
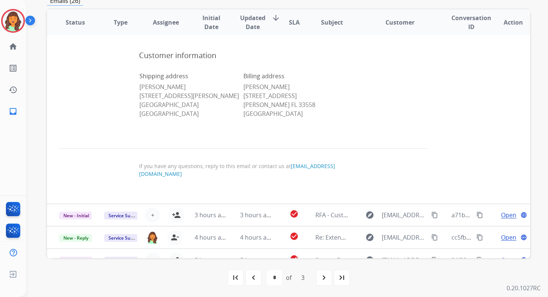
scroll to position [464, 0]
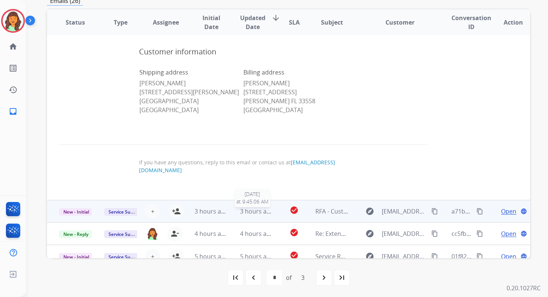
click at [240, 207] on span "3 hours ago" at bounding box center [257, 211] width 34 height 8
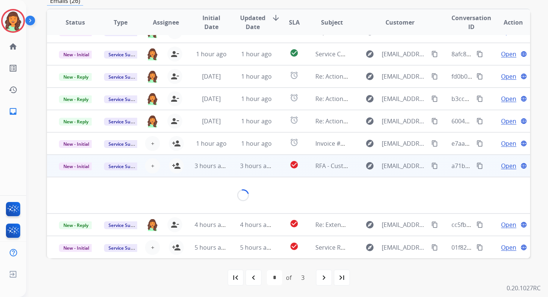
scroll to position [70, 0]
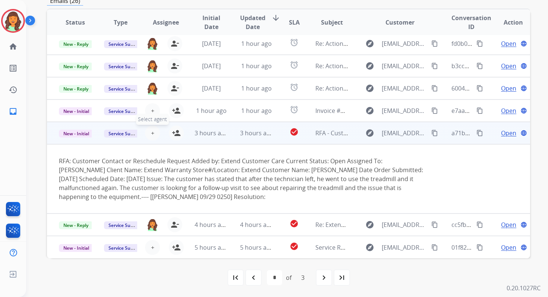
click at [151, 133] on span "+" at bounding box center [152, 133] width 3 height 9
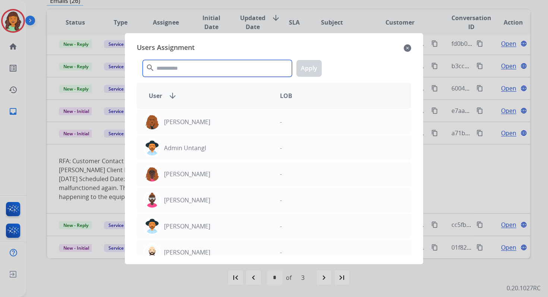
click at [184, 62] on input "text" at bounding box center [217, 68] width 149 height 17
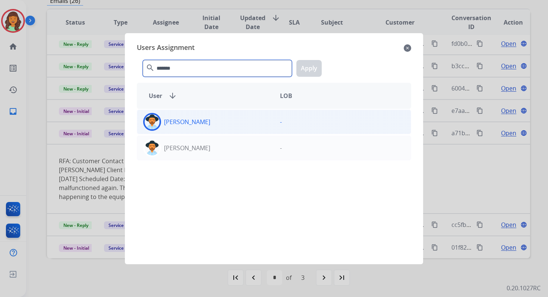
type input "*******"
click at [215, 120] on div "[PERSON_NAME]" at bounding box center [205, 122] width 137 height 18
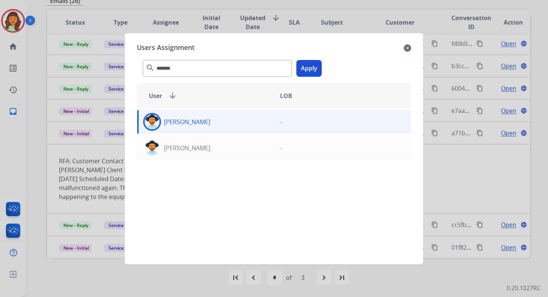
click at [304, 67] on button "Apply" at bounding box center [308, 68] width 25 height 17
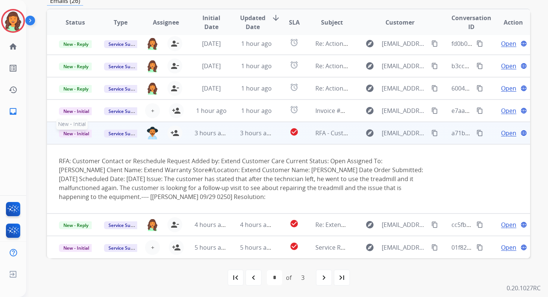
click at [76, 134] on span "New - Initial" at bounding box center [76, 134] width 35 height 8
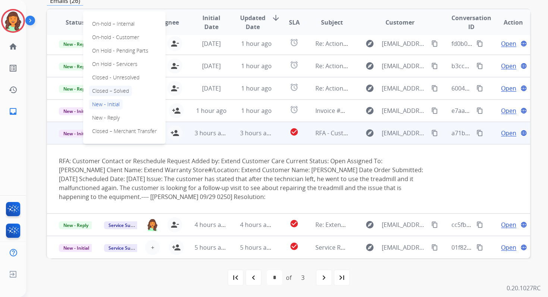
click at [116, 91] on p "Closed – Solved" at bounding box center [110, 91] width 43 height 10
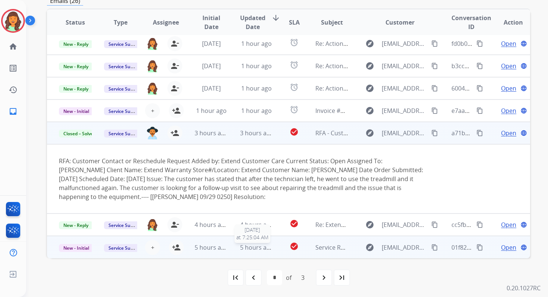
click at [263, 248] on span "5 hours ago" at bounding box center [257, 247] width 34 height 8
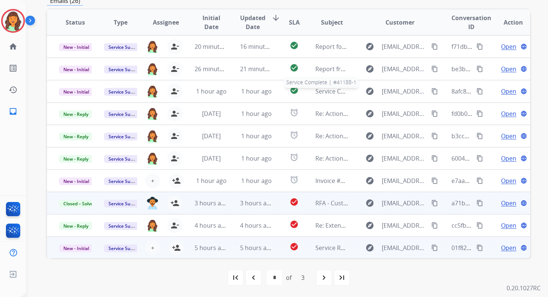
scroll to position [0, 0]
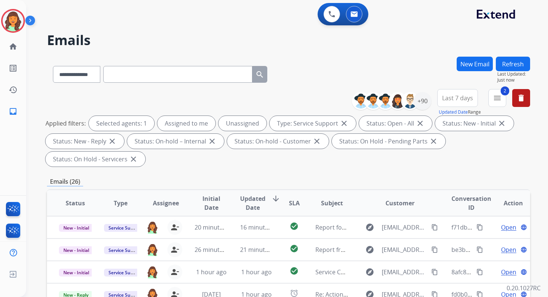
click at [512, 61] on button "Refresh" at bounding box center [513, 64] width 34 height 15
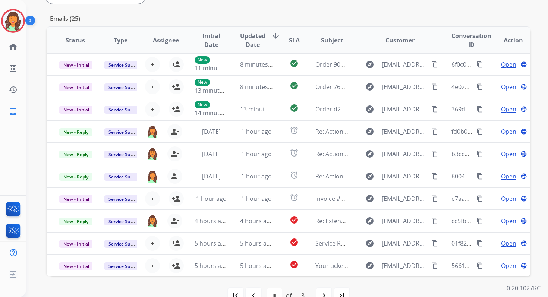
scroll to position [181, 0]
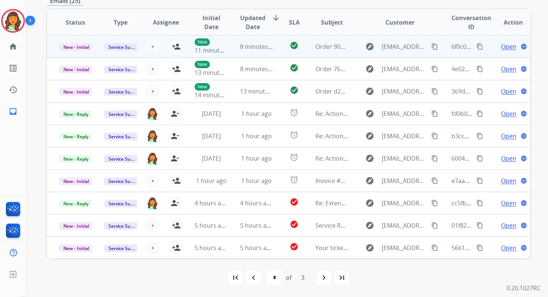
click at [237, 37] on td "8 minutes ago" at bounding box center [250, 46] width 45 height 22
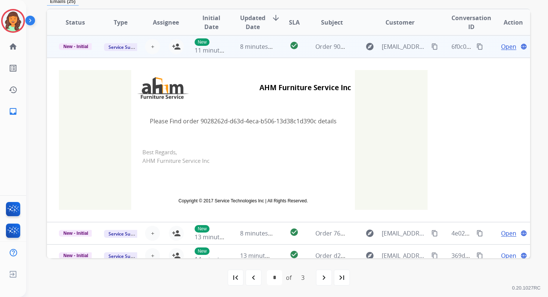
scroll to position [179, 0]
click at [151, 47] on span "+" at bounding box center [152, 47] width 3 height 9
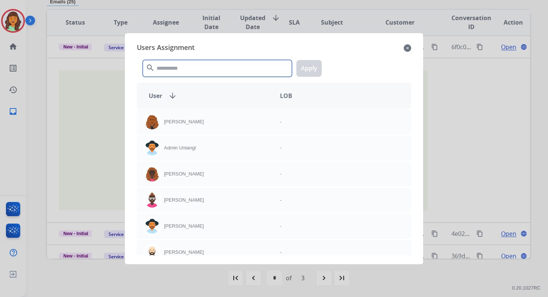
click at [180, 72] on input "text" at bounding box center [217, 68] width 149 height 17
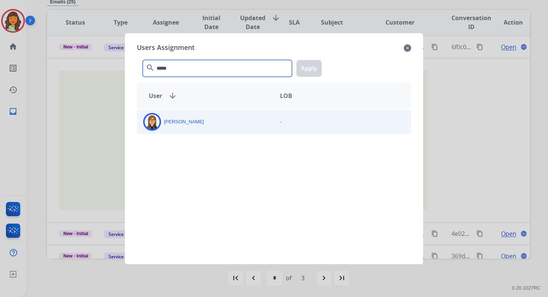
type input "*****"
click at [191, 127] on div "[PERSON_NAME]" at bounding box center [205, 122] width 137 height 18
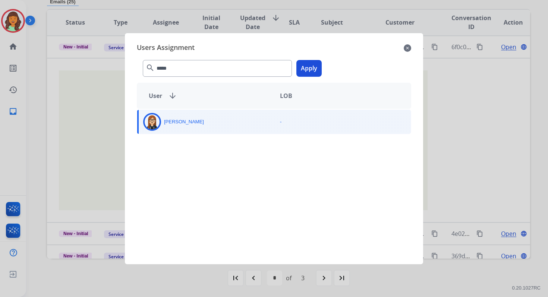
click at [306, 69] on button "Apply" at bounding box center [308, 68] width 25 height 17
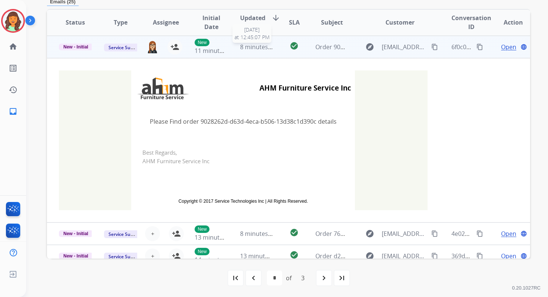
click at [250, 46] on span "8 minutes ago" at bounding box center [260, 47] width 40 height 8
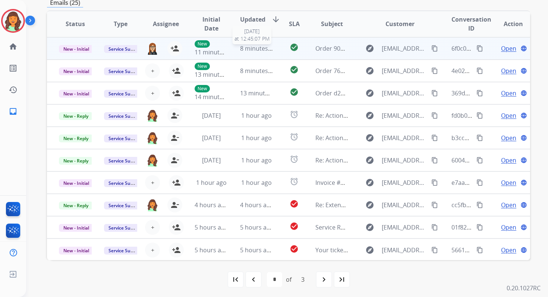
scroll to position [179, 0]
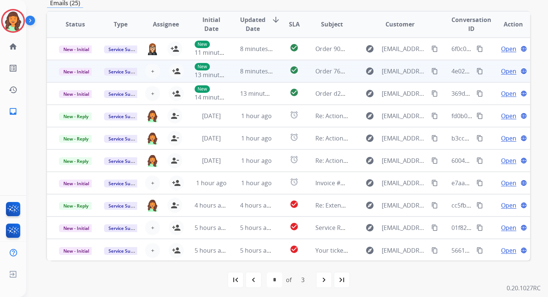
click at [241, 74] on span "8 minutes ago" at bounding box center [260, 71] width 40 height 8
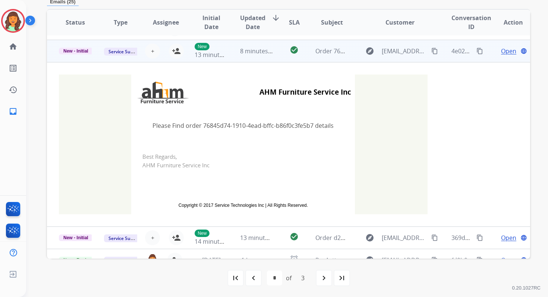
scroll to position [22, 0]
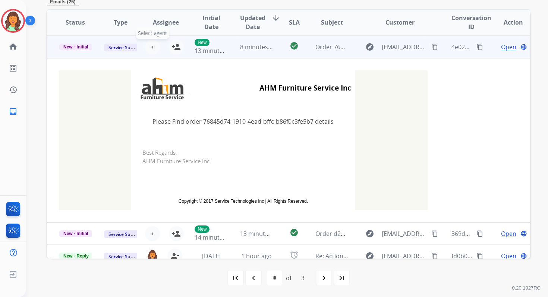
click at [153, 46] on button "+ Select agent" at bounding box center [152, 47] width 15 height 15
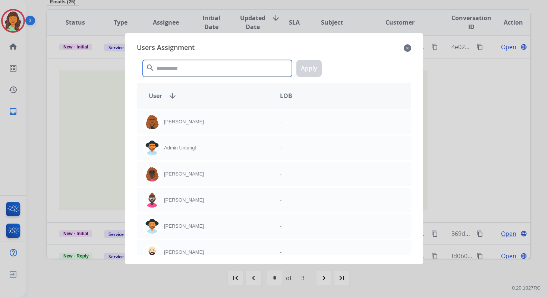
click at [173, 62] on input "text" at bounding box center [217, 68] width 149 height 17
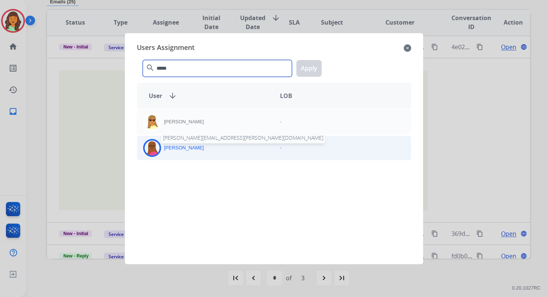
type input "*****"
click at [189, 145] on p "[PERSON_NAME]" at bounding box center [184, 147] width 40 height 7
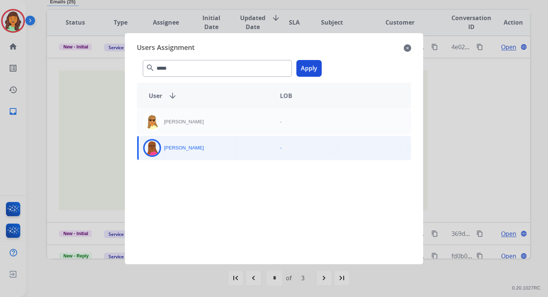
click at [311, 73] on button "Apply" at bounding box center [308, 68] width 25 height 17
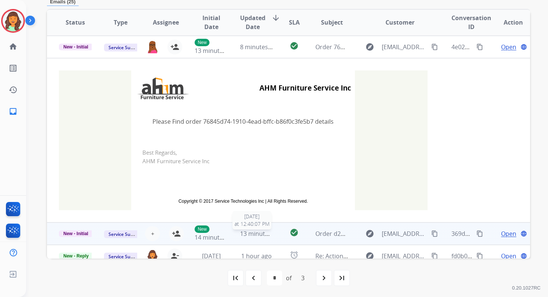
click at [240, 237] on span "13 minutes ago" at bounding box center [261, 234] width 43 height 8
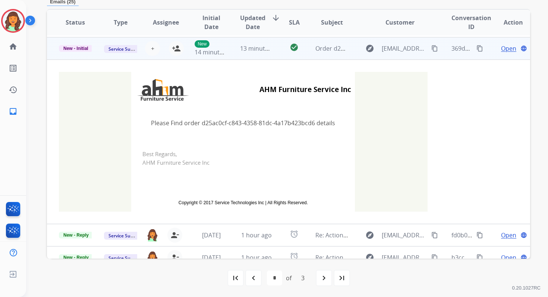
scroll to position [45, 0]
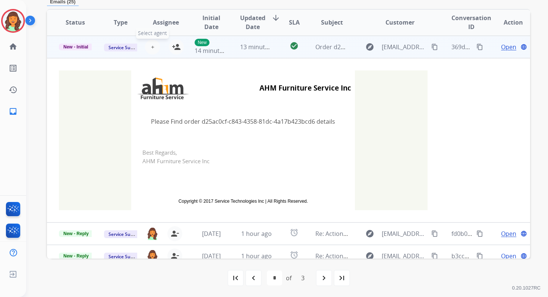
click at [152, 47] on span "+" at bounding box center [152, 47] width 3 height 9
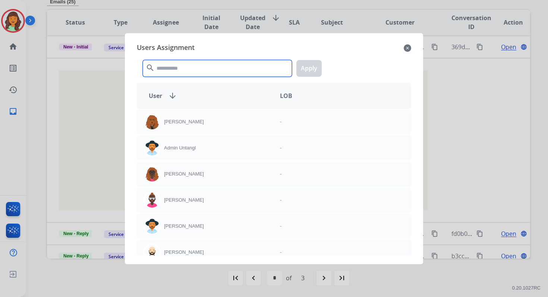
click at [177, 69] on input "text" at bounding box center [217, 68] width 149 height 17
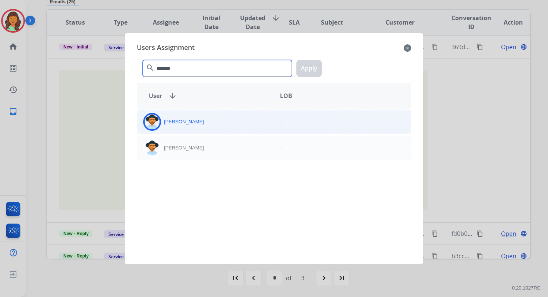
type input "*******"
click at [205, 125] on div "[PERSON_NAME]" at bounding box center [205, 122] width 137 height 18
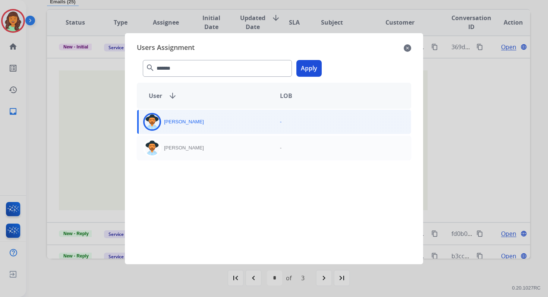
click at [309, 64] on button "Apply" at bounding box center [308, 68] width 25 height 17
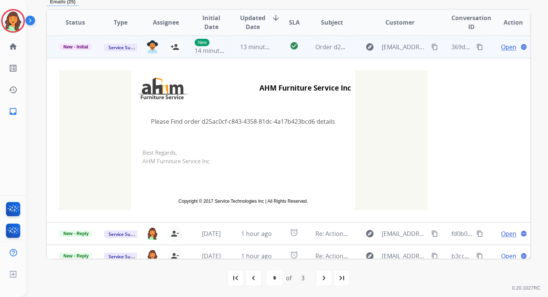
scroll to position [165, 0]
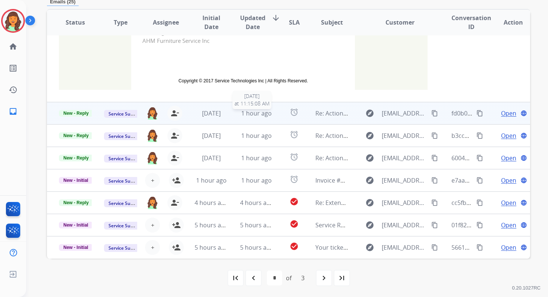
click at [257, 109] on span "1 hour ago" at bounding box center [256, 113] width 31 height 8
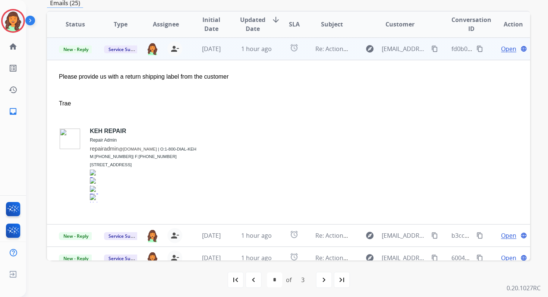
scroll to position [67, 0]
click at [506, 47] on span "Open" at bounding box center [508, 48] width 15 height 9
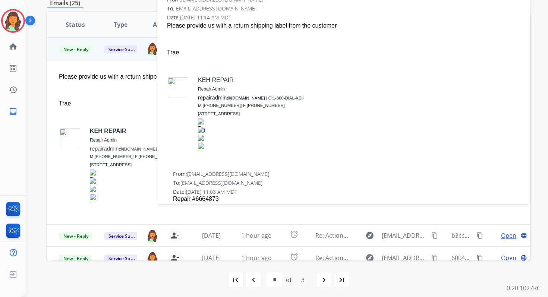
scroll to position [44, 0]
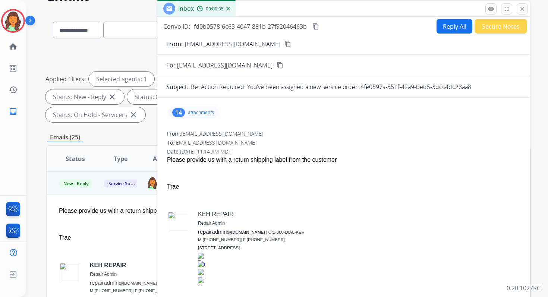
drag, startPoint x: 361, startPoint y: 86, endPoint x: 499, endPoint y: 86, distance: 138.3
click at [499, 86] on div "Re: Action Required: You've been assigned a new service order: 4fe0597a-351f-42…" at bounding box center [356, 86] width 330 height 9
copy p "4fe0597a-351f-42a9-bed5-3dcc4dc28aa8"
click at [455, 25] on button "Reply All" at bounding box center [455, 26] width 36 height 15
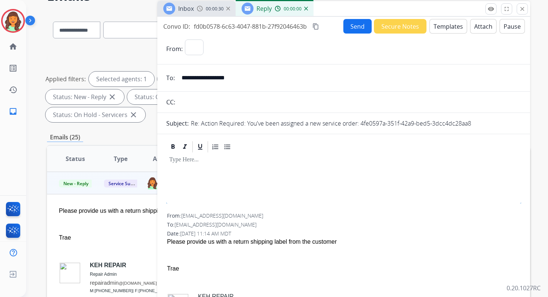
click at [453, 25] on button "Templates" at bounding box center [448, 26] width 38 height 15
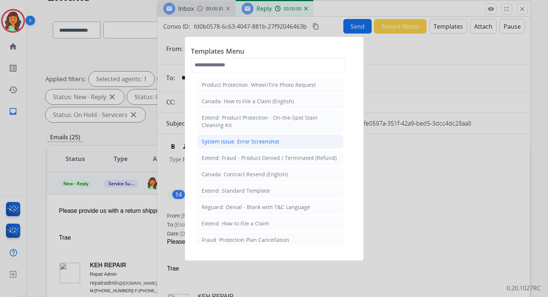
select select "**********"
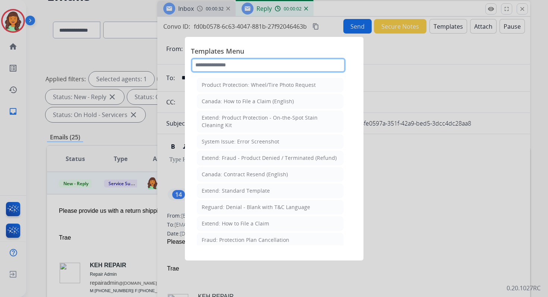
click at [236, 63] on input "text" at bounding box center [268, 65] width 155 height 15
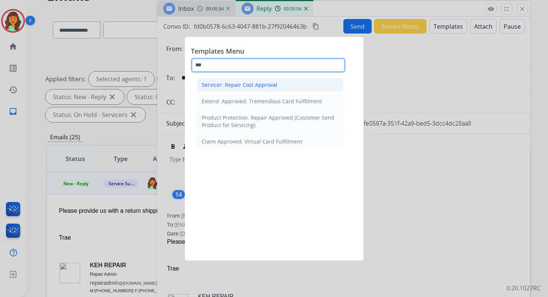
type input "***"
click at [249, 81] on div "Servicer: Repair Cost Approval" at bounding box center [240, 84] width 76 height 7
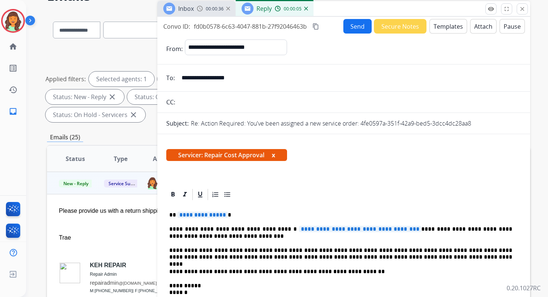
click at [476, 24] on button "Attach" at bounding box center [483, 26] width 26 height 15
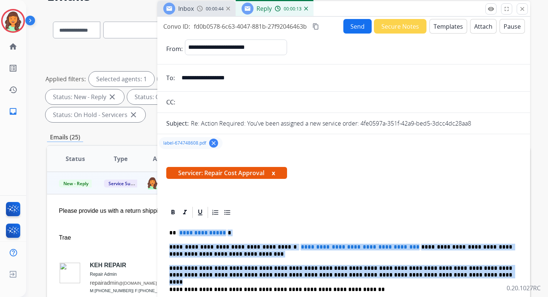
drag, startPoint x: 177, startPoint y: 231, endPoint x: 409, endPoint y: 275, distance: 236.0
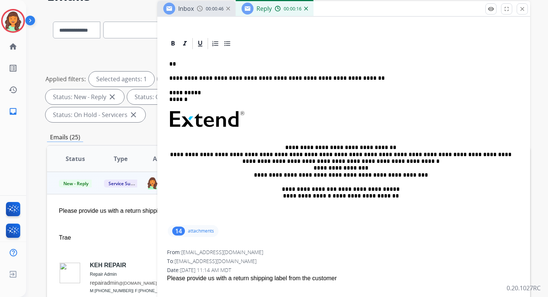
scroll to position [98, 0]
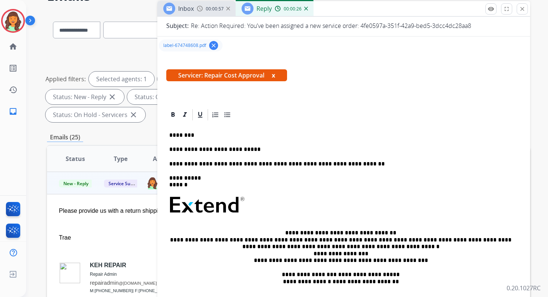
click at [226, 151] on p "**********" at bounding box center [340, 149] width 343 height 7
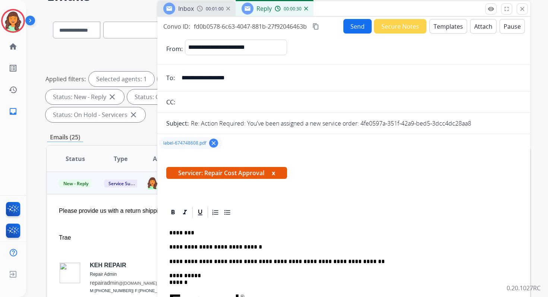
click at [316, 27] on mat-icon "content_copy" at bounding box center [315, 26] width 7 height 7
click at [362, 27] on button "Send" at bounding box center [357, 26] width 28 height 15
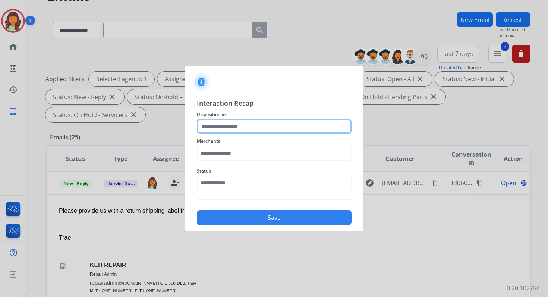
click at [259, 126] on input "text" at bounding box center [274, 126] width 155 height 15
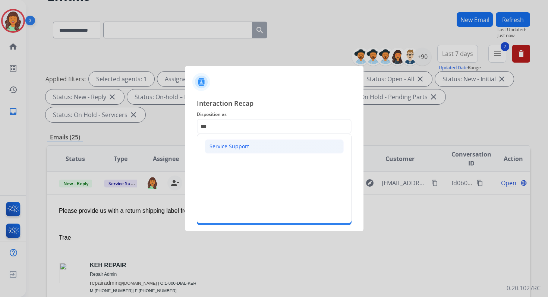
click at [245, 144] on div "Service Support" at bounding box center [230, 146] width 40 height 7
type input "**********"
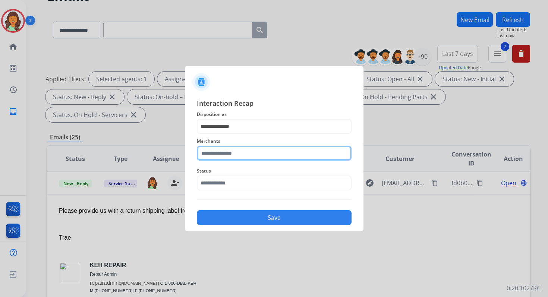
click at [246, 150] on input "text" at bounding box center [274, 153] width 155 height 15
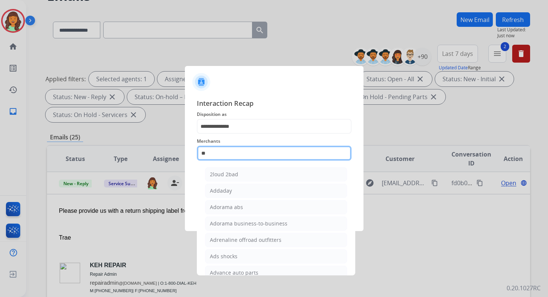
type input "*"
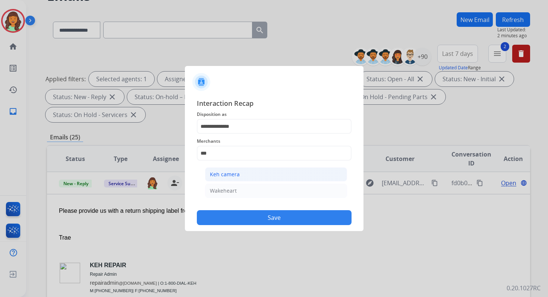
click at [234, 175] on div "Keh camera" at bounding box center [225, 174] width 30 height 7
type input "**********"
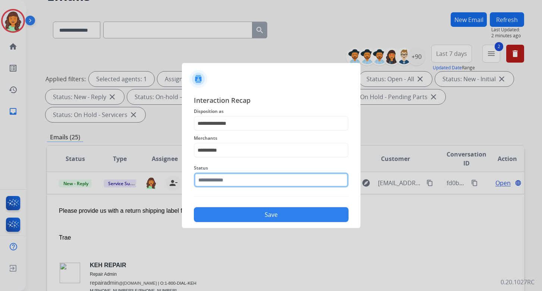
click at [234, 180] on input "text" at bounding box center [271, 180] width 155 height 15
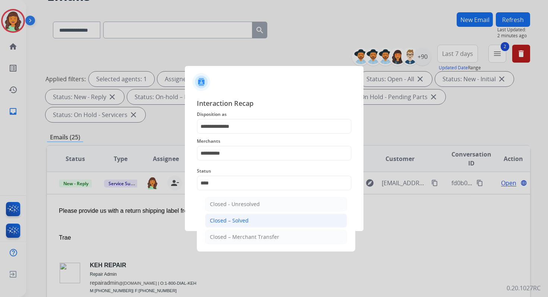
click at [239, 215] on li "Closed – Solved" at bounding box center [276, 221] width 142 height 14
type input "**********"
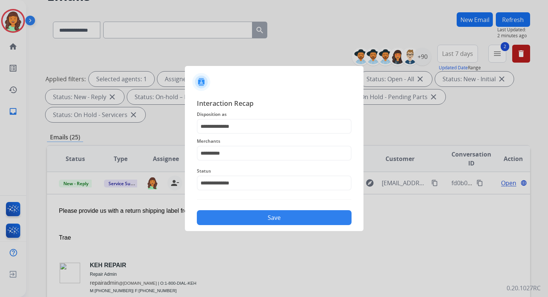
click at [239, 215] on button "Save" at bounding box center [274, 217] width 155 height 15
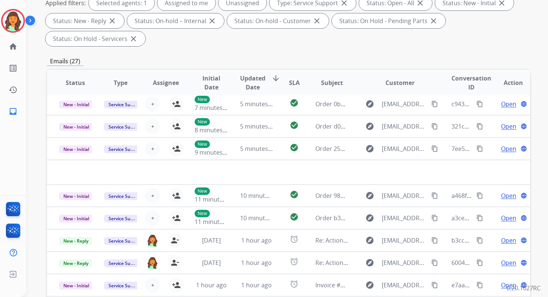
scroll to position [181, 0]
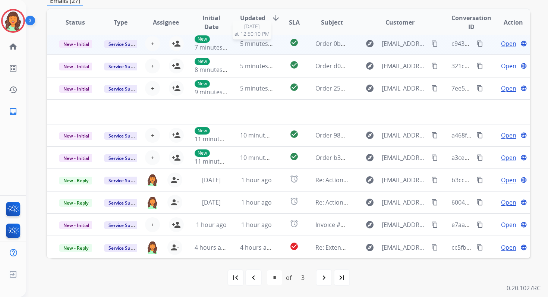
click at [256, 44] on span "5 minutes ago" at bounding box center [260, 44] width 40 height 8
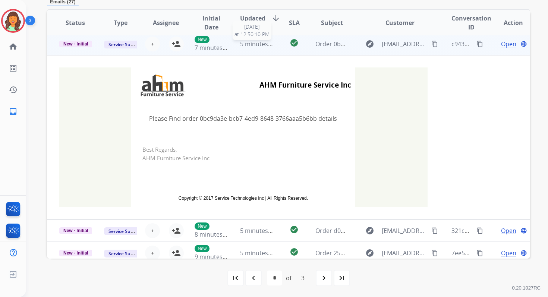
scroll to position [22, 0]
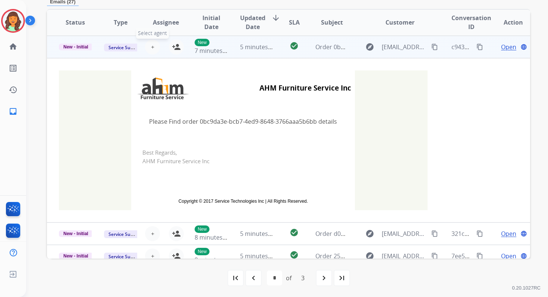
click at [149, 45] on button "+ Select agent" at bounding box center [152, 47] width 15 height 15
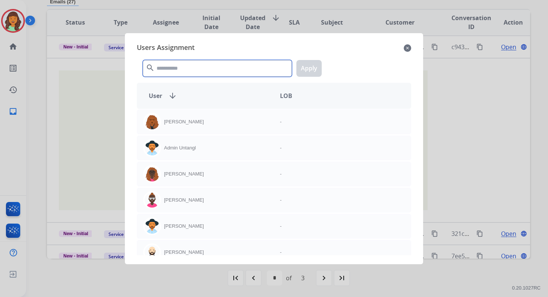
click at [174, 65] on input "text" at bounding box center [217, 68] width 149 height 17
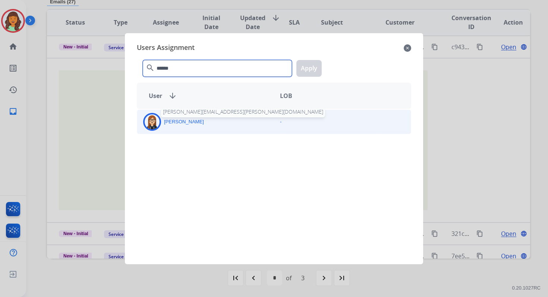
type input "******"
click at [188, 124] on p "[PERSON_NAME]" at bounding box center [184, 121] width 40 height 7
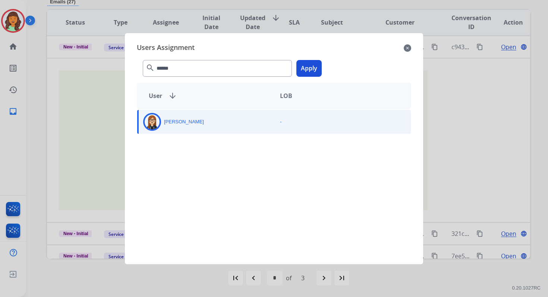
click at [316, 62] on button "Apply" at bounding box center [308, 68] width 25 height 17
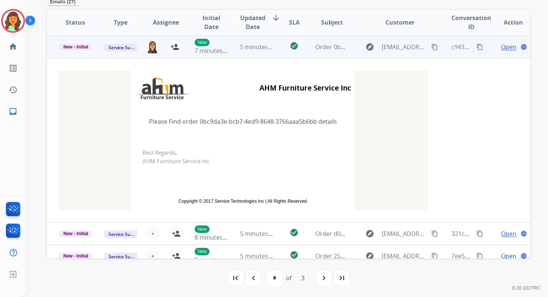
click at [248, 53] on td "5 minutes ago" at bounding box center [250, 47] width 45 height 22
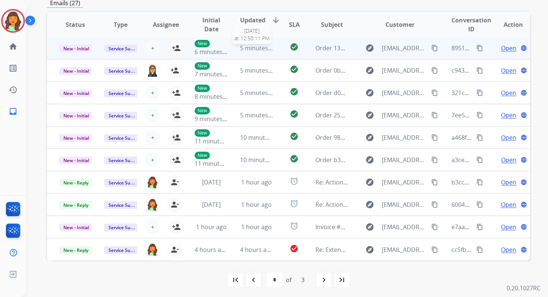
click at [245, 52] on div "5 minutes ago" at bounding box center [256, 48] width 33 height 9
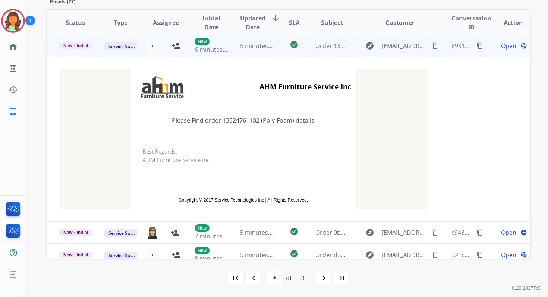
scroll to position [0, 0]
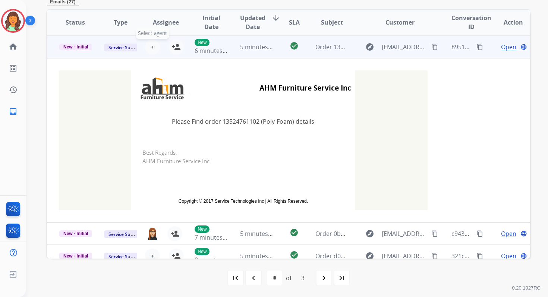
click at [151, 45] on span "+" at bounding box center [152, 47] width 3 height 9
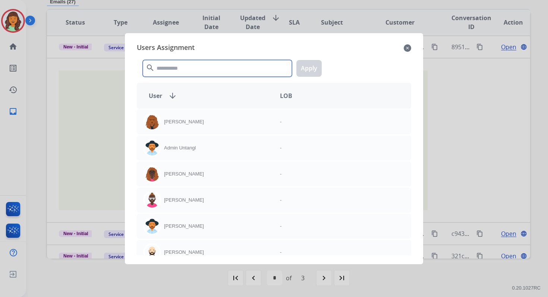
click at [179, 73] on input "text" at bounding box center [217, 68] width 149 height 17
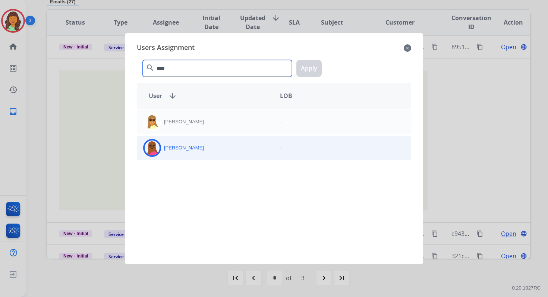
type input "****"
click at [204, 142] on div "[PERSON_NAME]" at bounding box center [205, 148] width 137 height 18
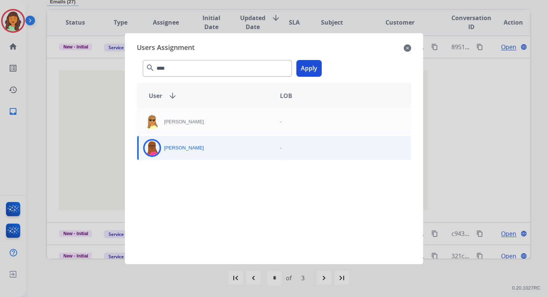
click at [306, 72] on button "Apply" at bounding box center [308, 68] width 25 height 17
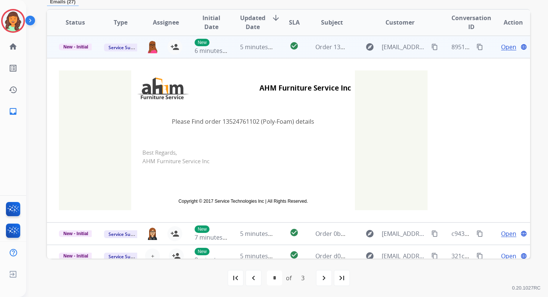
click at [252, 51] on div "5 minutes ago" at bounding box center [256, 47] width 33 height 9
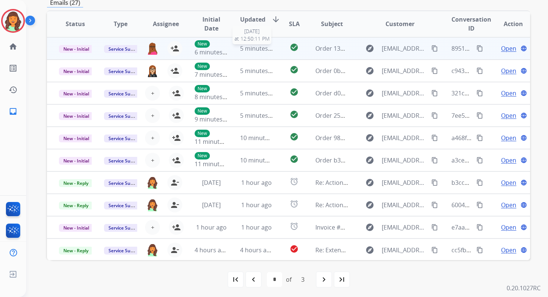
scroll to position [179, 0]
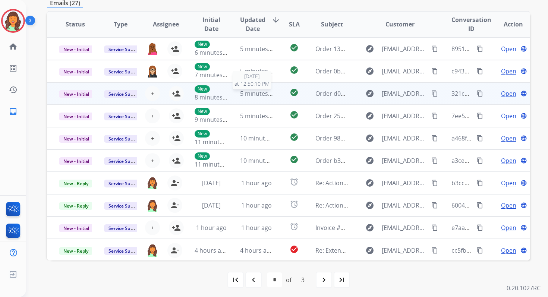
click at [243, 93] on span "5 minutes ago" at bounding box center [260, 93] width 40 height 8
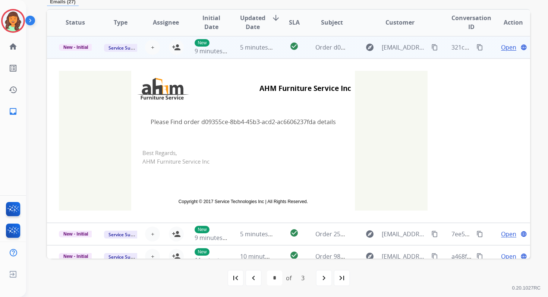
scroll to position [45, 0]
click at [152, 46] on span "+" at bounding box center [152, 47] width 3 height 9
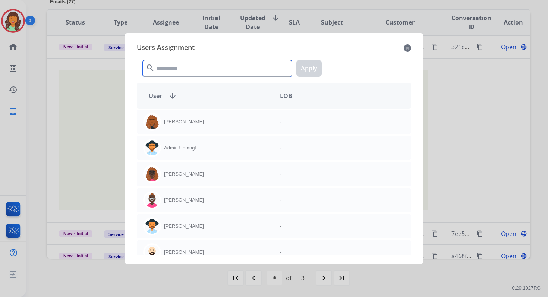
click at [181, 76] on input "text" at bounding box center [217, 68] width 149 height 17
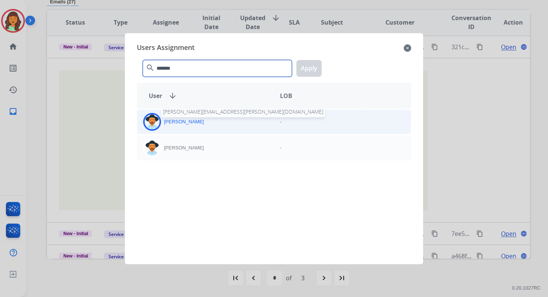
type input "*******"
click at [185, 118] on p "[PERSON_NAME]" at bounding box center [184, 121] width 40 height 7
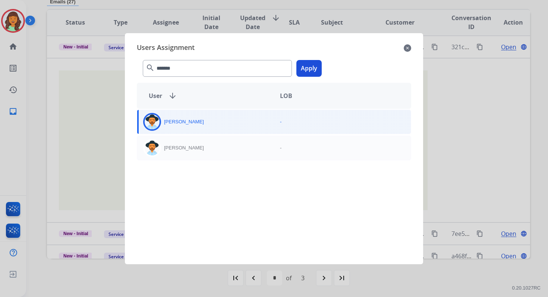
click at [297, 67] on button "Apply" at bounding box center [308, 68] width 25 height 17
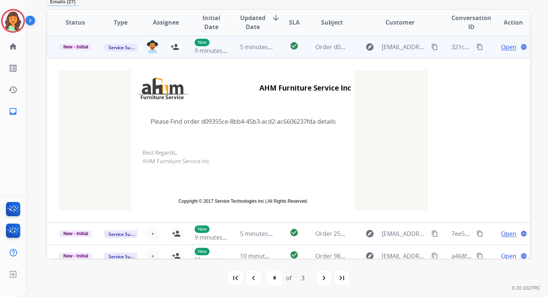
click at [276, 54] on td "check_circle" at bounding box center [288, 47] width 30 height 22
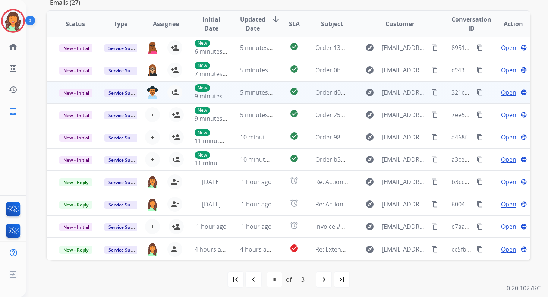
scroll to position [179, 0]
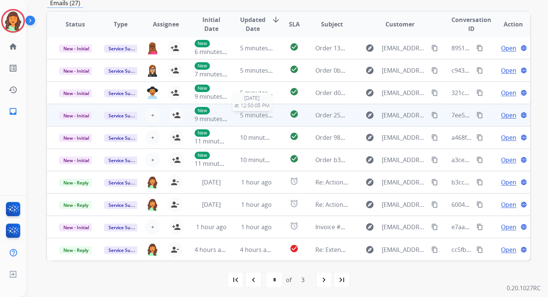
click at [247, 118] on span "5 minutes ago" at bounding box center [260, 115] width 40 height 8
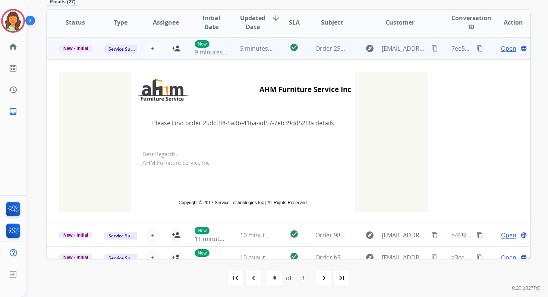
scroll to position [67, 0]
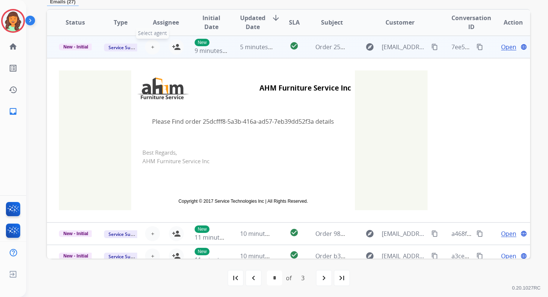
click at [152, 43] on span "+" at bounding box center [152, 47] width 3 height 9
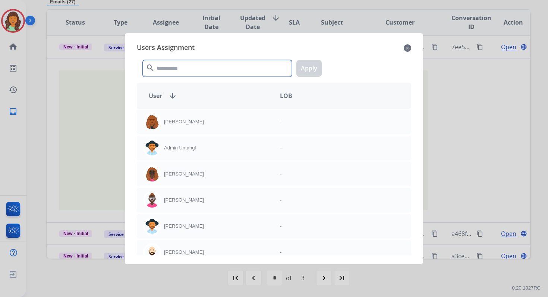
click at [180, 76] on input "text" at bounding box center [217, 68] width 149 height 17
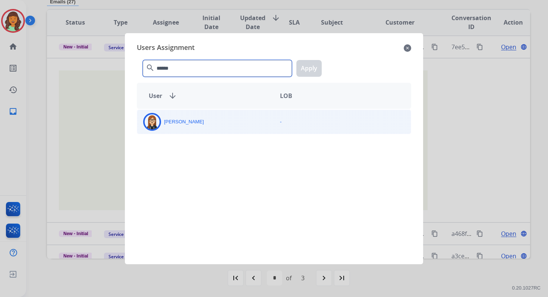
type input "******"
click at [182, 125] on div "[PERSON_NAME]" at bounding box center [205, 122] width 137 height 18
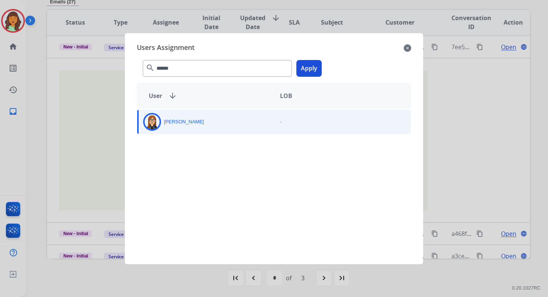
click at [312, 68] on button "Apply" at bounding box center [308, 68] width 25 height 17
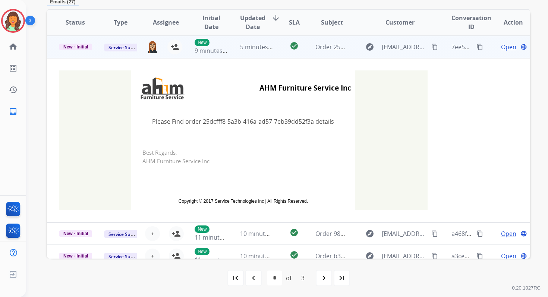
click at [229, 52] on td "5 minutes ago" at bounding box center [250, 47] width 45 height 22
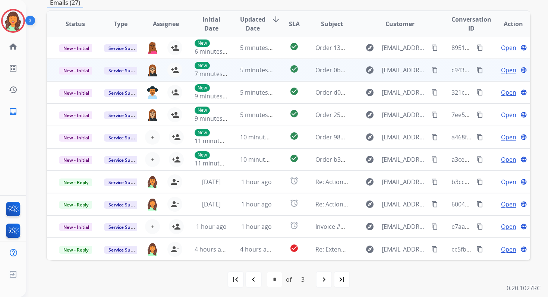
scroll to position [179, 0]
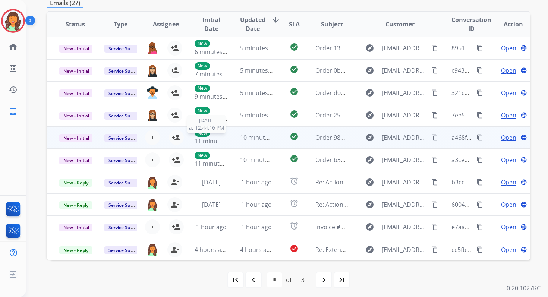
click at [222, 135] on div "New 11 minutes ago" at bounding box center [211, 137] width 33 height 16
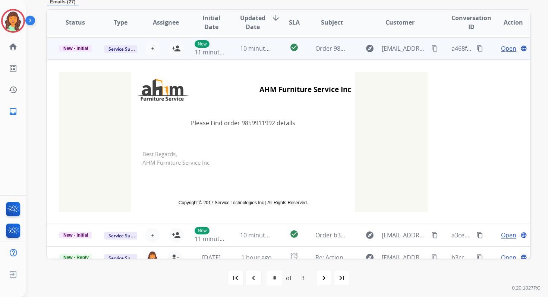
scroll to position [89, 0]
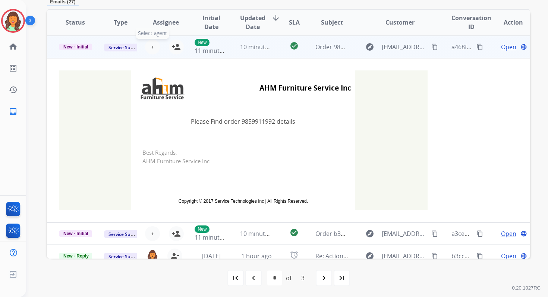
click at [149, 44] on button "+ Select agent" at bounding box center [152, 47] width 15 height 15
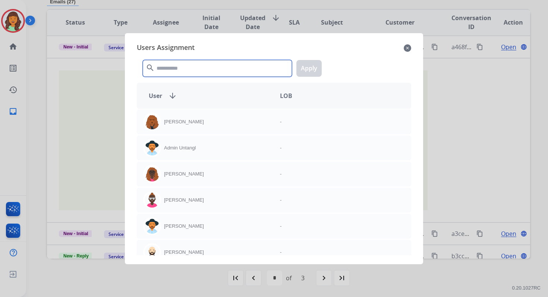
click at [173, 68] on input "text" at bounding box center [217, 68] width 149 height 17
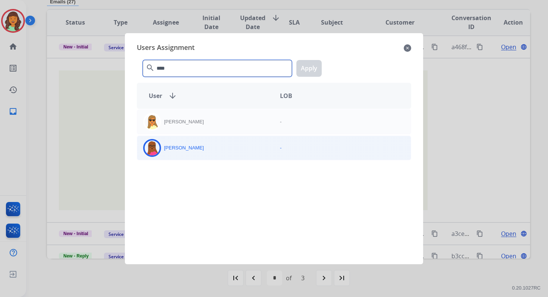
type input "****"
click at [208, 155] on div "[PERSON_NAME]" at bounding box center [205, 148] width 137 height 18
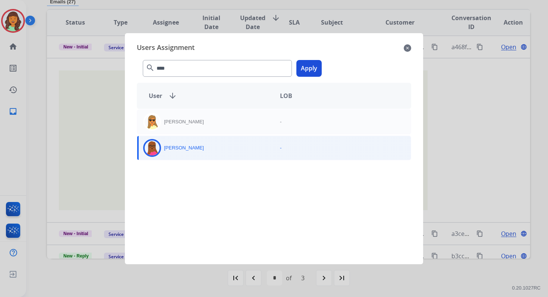
click at [311, 70] on button "Apply" at bounding box center [308, 68] width 25 height 17
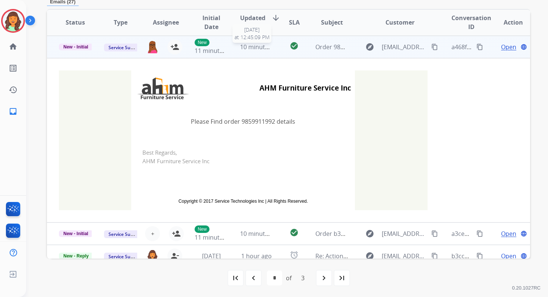
click at [247, 51] on div "10 minutes ago" at bounding box center [256, 47] width 33 height 9
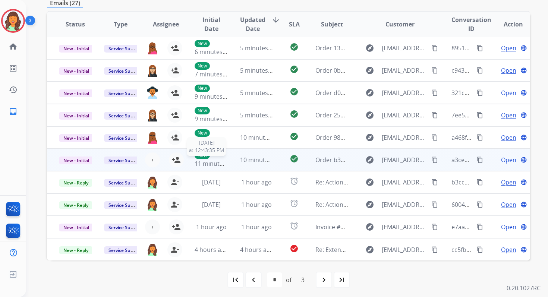
click at [221, 162] on span "11 minutes ago" at bounding box center [216, 164] width 43 height 8
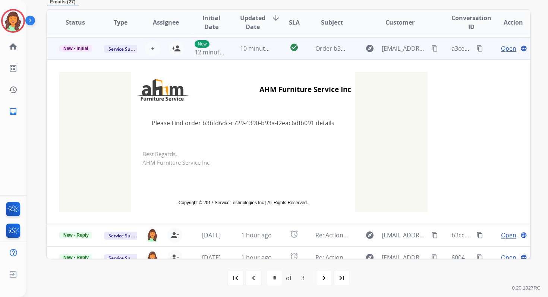
scroll to position [112, 0]
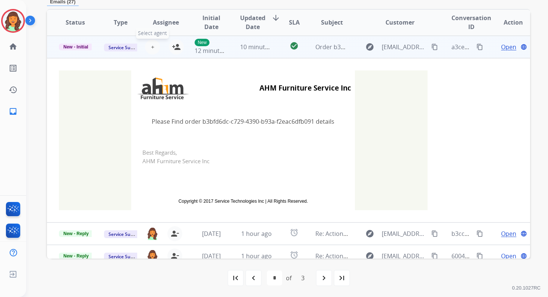
click at [151, 45] on span "+" at bounding box center [152, 47] width 3 height 9
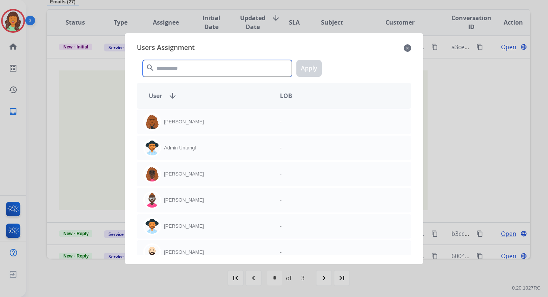
click at [168, 70] on input "text" at bounding box center [217, 68] width 149 height 17
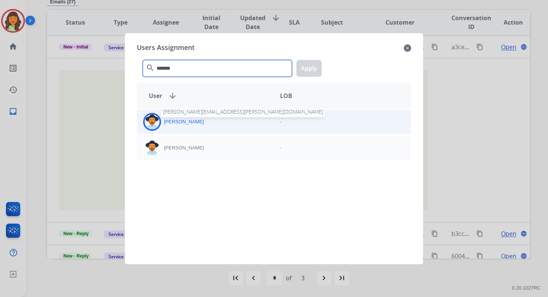
type input "*******"
click at [182, 124] on p "[PERSON_NAME]" at bounding box center [184, 121] width 40 height 7
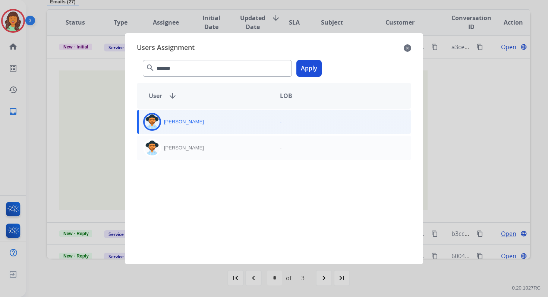
click at [304, 69] on button "Apply" at bounding box center [308, 68] width 25 height 17
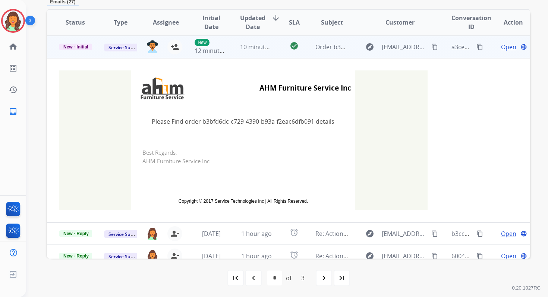
click at [273, 47] on td "check_circle" at bounding box center [288, 47] width 30 height 22
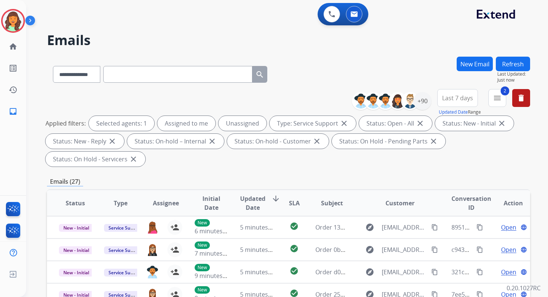
click at [516, 68] on button "Refresh" at bounding box center [513, 64] width 34 height 15
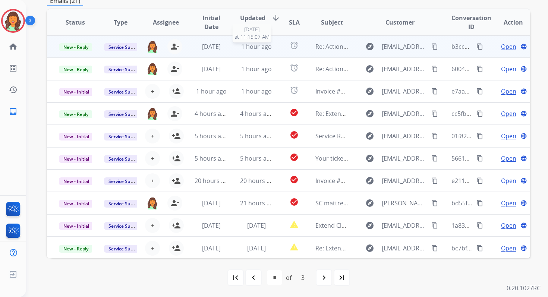
click at [241, 48] on span "1 hour ago" at bounding box center [256, 47] width 31 height 8
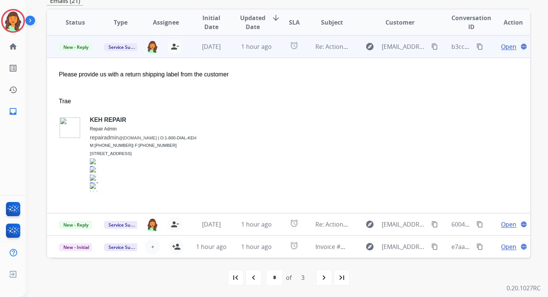
click at [501, 44] on span "Open" at bounding box center [508, 46] width 15 height 9
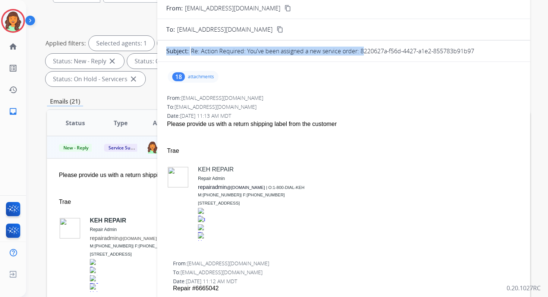
drag, startPoint x: 362, startPoint y: 51, endPoint x: 482, endPoint y: 59, distance: 121.0
copy div "Subject: Re: Action Required: You've been assigned a new service order:"
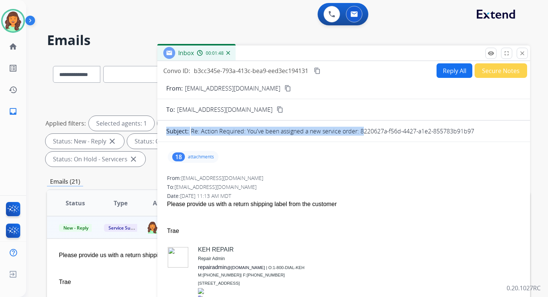
click at [451, 70] on button "Reply All" at bounding box center [455, 70] width 36 height 15
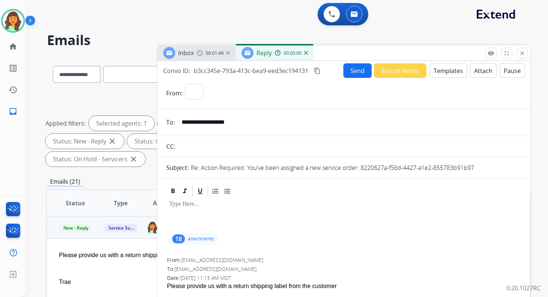
click at [444, 72] on button "Templates" at bounding box center [448, 70] width 38 height 15
select select "**********"
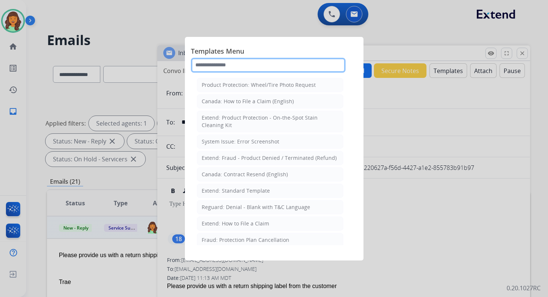
click at [270, 66] on input "text" at bounding box center [268, 65] width 155 height 15
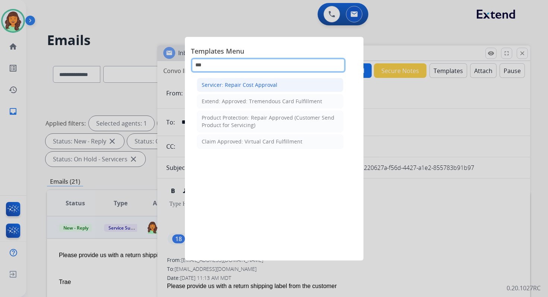
type input "***"
click at [276, 86] on li "Servicer: Repair Cost Approval" at bounding box center [270, 85] width 147 height 14
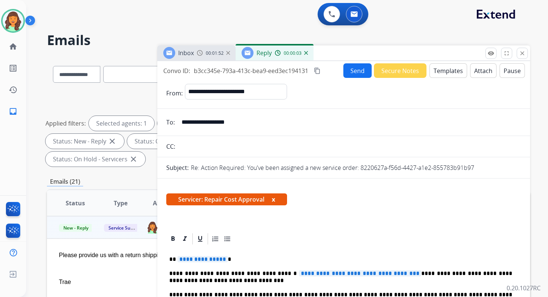
click at [476, 69] on button "Attach" at bounding box center [483, 70] width 26 height 15
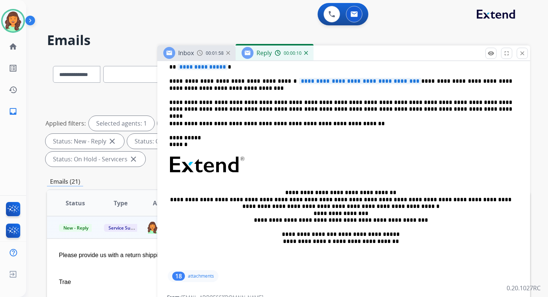
scroll to position [193, 0]
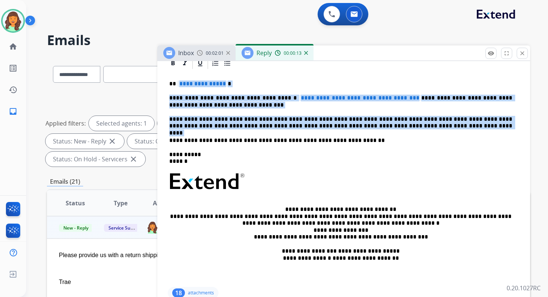
drag, startPoint x: 178, startPoint y: 84, endPoint x: 413, endPoint y: 131, distance: 240.0
click at [413, 131] on div "**********" at bounding box center [343, 177] width 355 height 215
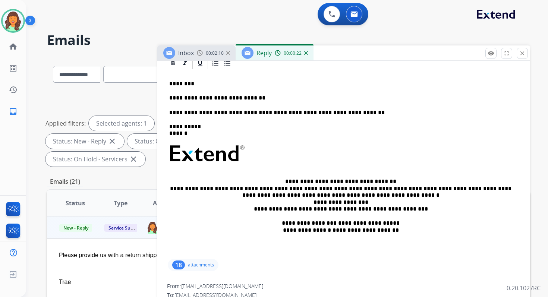
scroll to position [0, 0]
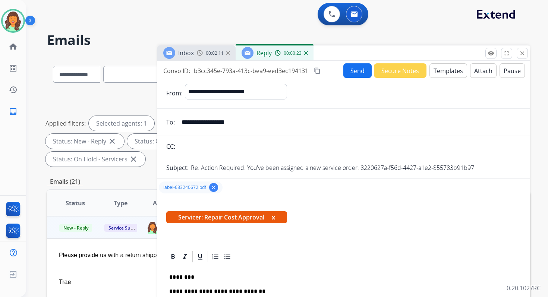
click at [347, 69] on button "Send" at bounding box center [357, 70] width 28 height 15
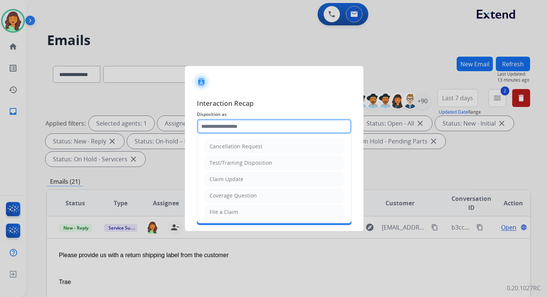
click at [215, 123] on input "text" at bounding box center [274, 126] width 155 height 15
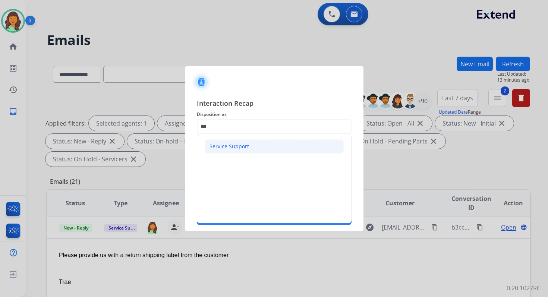
click at [213, 150] on li "Service Support" at bounding box center [274, 146] width 139 height 14
type input "**********"
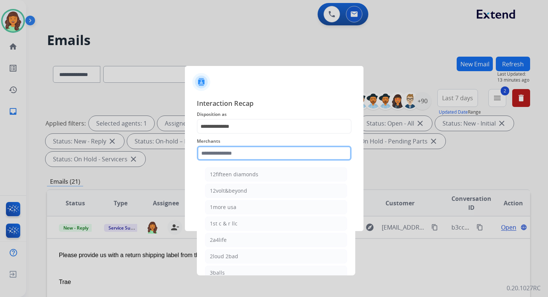
click at [217, 151] on input "text" at bounding box center [274, 153] width 155 height 15
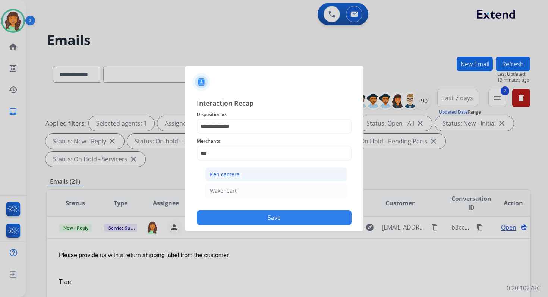
click at [233, 173] on div "Keh camera" at bounding box center [225, 174] width 30 height 7
type input "**********"
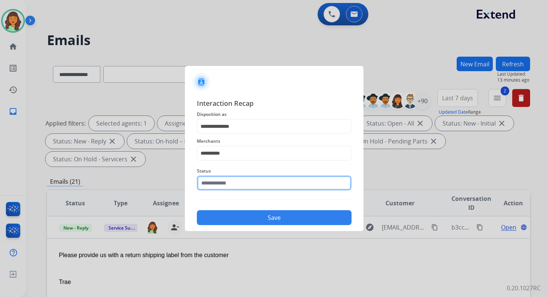
click at [235, 179] on input "text" at bounding box center [274, 183] width 155 height 15
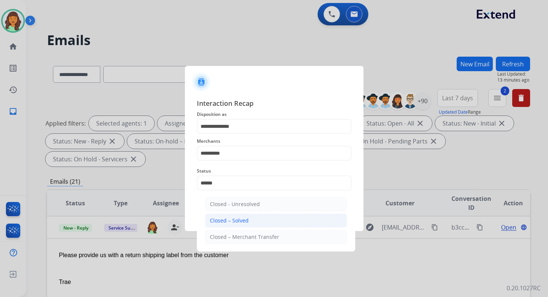
click at [247, 217] on div "Closed – Solved" at bounding box center [229, 220] width 39 height 7
type input "**********"
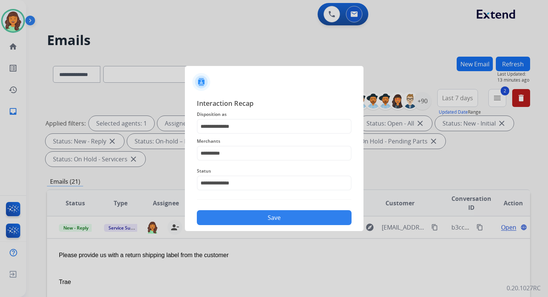
click at [247, 217] on button "Save" at bounding box center [274, 217] width 155 height 15
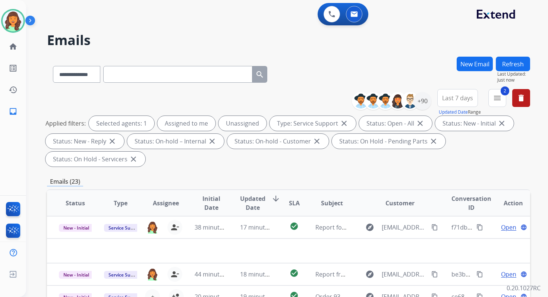
scroll to position [181, 0]
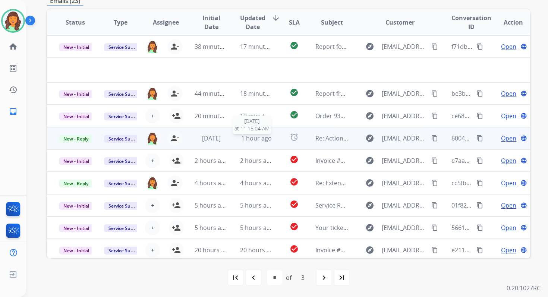
click at [258, 136] on span "1 hour ago" at bounding box center [256, 138] width 31 height 8
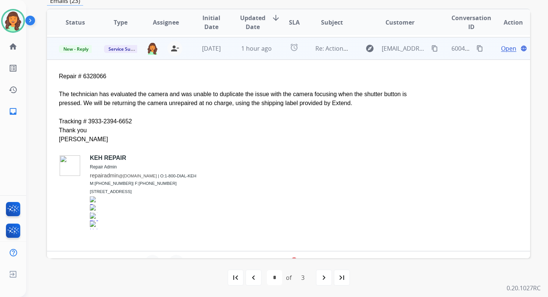
scroll to position [67, 0]
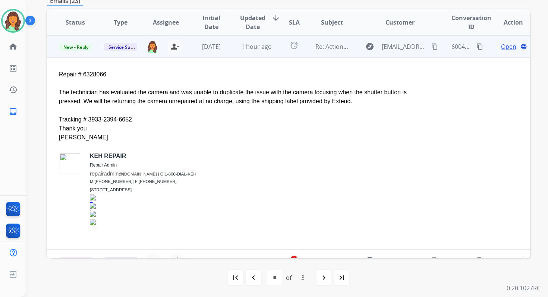
click at [501, 46] on span "Open" at bounding box center [508, 46] width 15 height 9
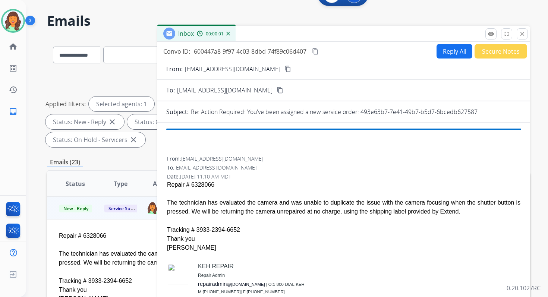
scroll to position [0, 0]
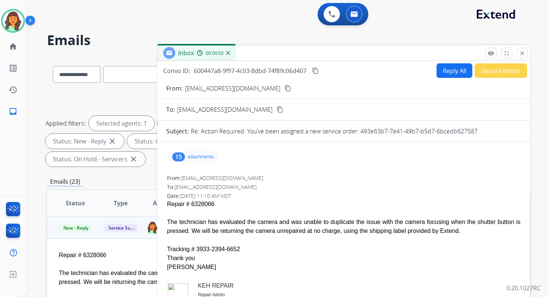
drag, startPoint x: 360, startPoint y: 130, endPoint x: 486, endPoint y: 133, distance: 126.0
click at [486, 133] on div "Re: Action Required: You've been assigned a new service order: 493e63b7-7e41-49…" at bounding box center [356, 131] width 330 height 9
drag, startPoint x: 168, startPoint y: 219, endPoint x: 248, endPoint y: 247, distance: 84.9
click at [248, 247] on span "Repair # 6328066 The technician has evaluated the camera and was unable to dupl…" at bounding box center [343, 283] width 353 height 167
click at [315, 75] on button "content_copy" at bounding box center [315, 70] width 9 height 9
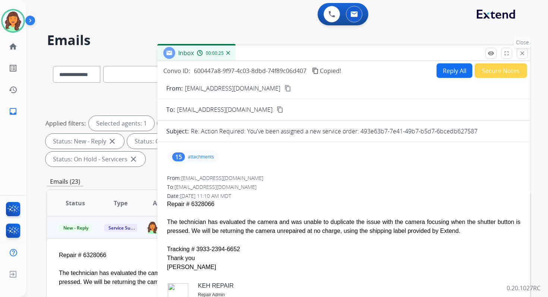
click at [523, 51] on mat-icon "close" at bounding box center [522, 53] width 7 height 7
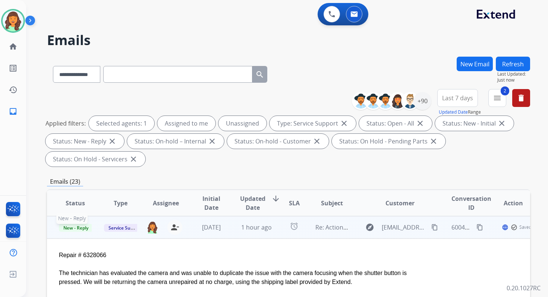
click at [77, 228] on span "New - Reply" at bounding box center [76, 228] width 34 height 8
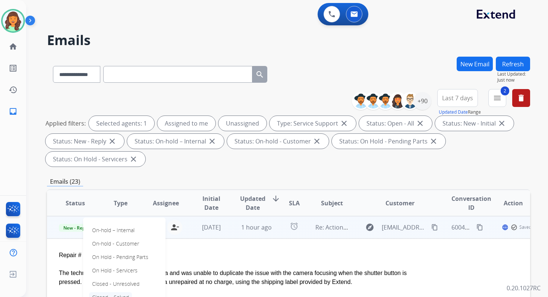
click at [106, 295] on p "Closed – Solved" at bounding box center [110, 297] width 43 height 10
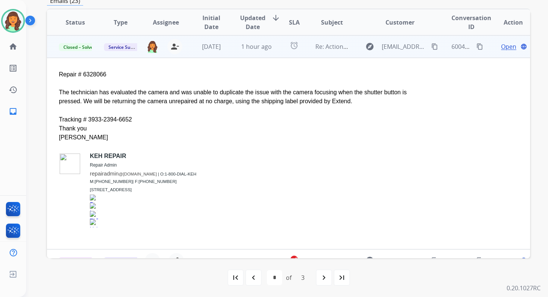
scroll to position [193, 0]
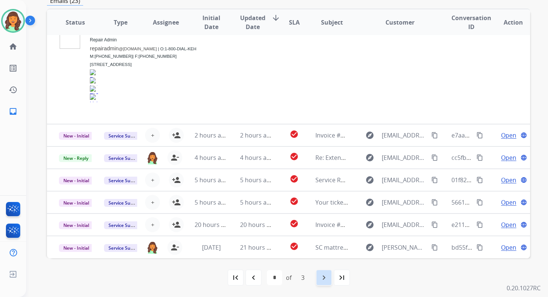
click at [322, 280] on mat-icon "navigate_next" at bounding box center [324, 277] width 9 height 9
select select "*"
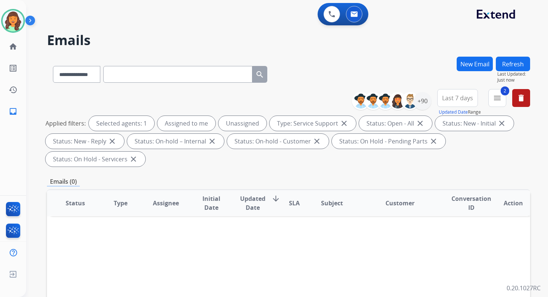
scroll to position [181, 0]
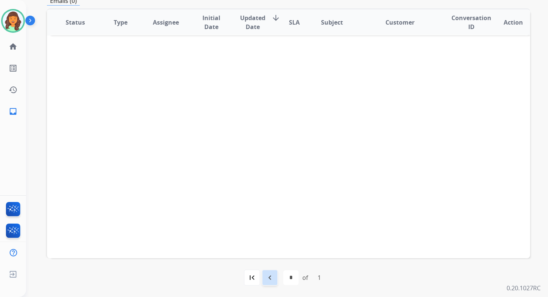
click at [269, 284] on div "navigate_before" at bounding box center [270, 278] width 16 height 16
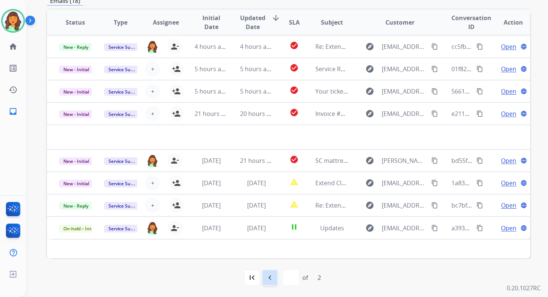
click at [271, 284] on div "navigate_before" at bounding box center [270, 278] width 16 height 16
select select "*"
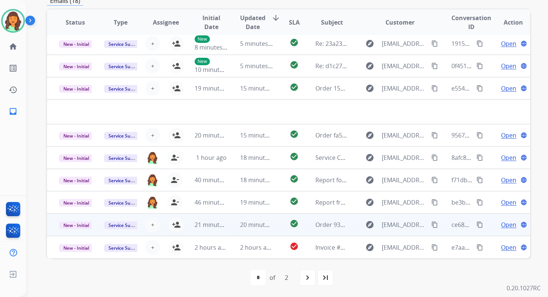
click at [228, 227] on td "20 minutes ago" at bounding box center [250, 225] width 45 height 22
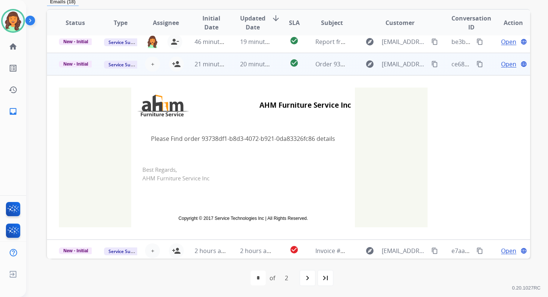
scroll to position [165, 0]
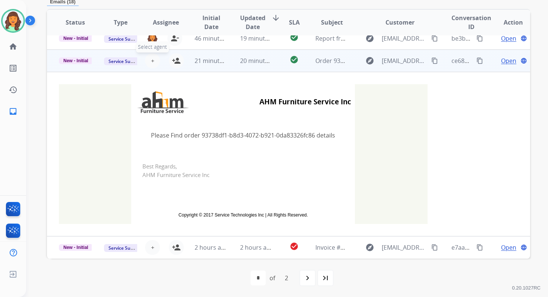
click at [151, 61] on span "+" at bounding box center [152, 60] width 3 height 9
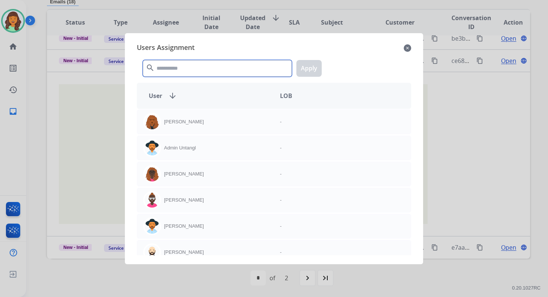
click at [164, 70] on input "text" at bounding box center [217, 68] width 149 height 17
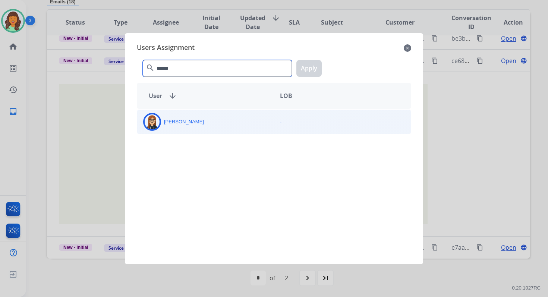
type input "******"
click at [179, 130] on div "[PERSON_NAME] -" at bounding box center [274, 122] width 274 height 25
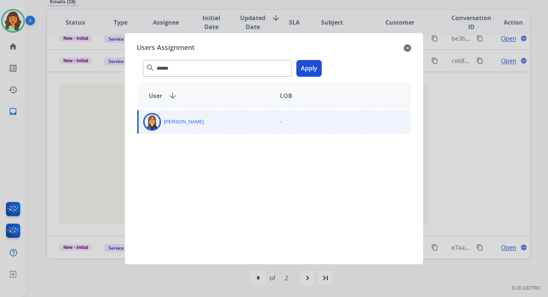
click at [316, 69] on button "Apply" at bounding box center [308, 68] width 25 height 17
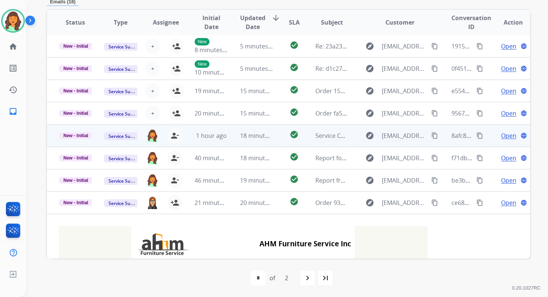
scroll to position [9, 0]
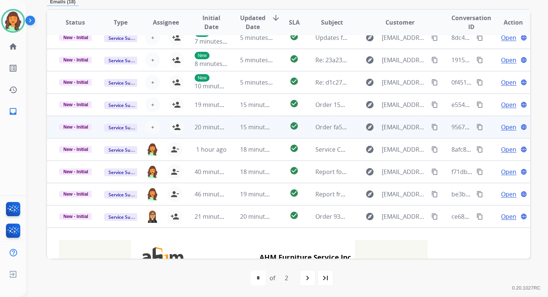
click at [220, 121] on td "20 minutes ago" at bounding box center [205, 127] width 45 height 22
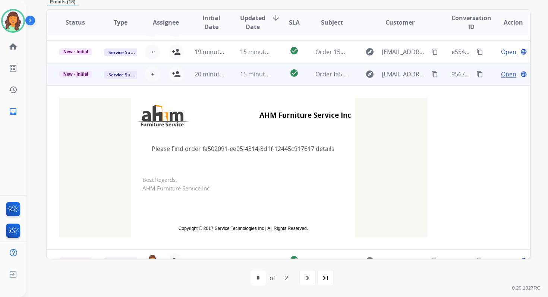
scroll to position [89, 0]
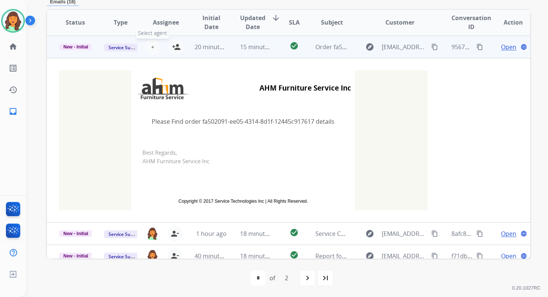
click at [152, 47] on span "+" at bounding box center [152, 47] width 3 height 9
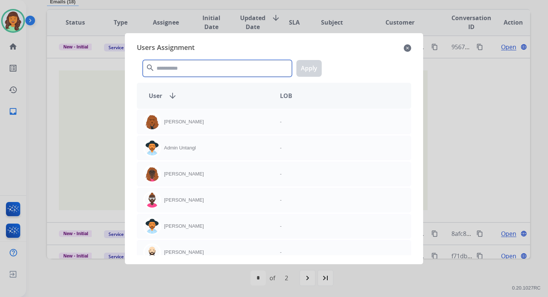
click at [171, 66] on input "text" at bounding box center [217, 68] width 149 height 17
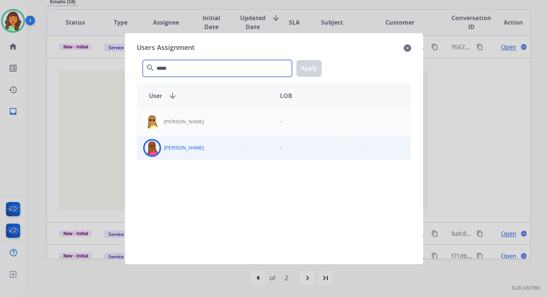
type input "*****"
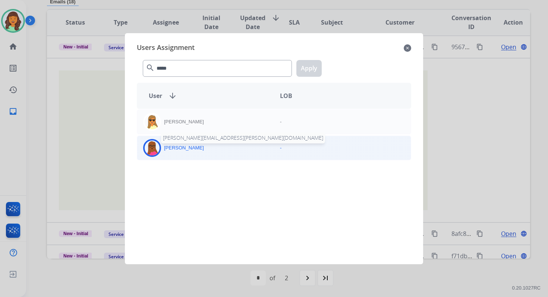
click at [188, 147] on p "[PERSON_NAME]" at bounding box center [184, 147] width 40 height 7
click at [302, 70] on button "Apply" at bounding box center [308, 68] width 25 height 17
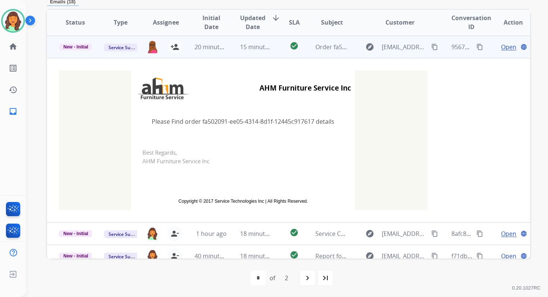
scroll to position [0, 0]
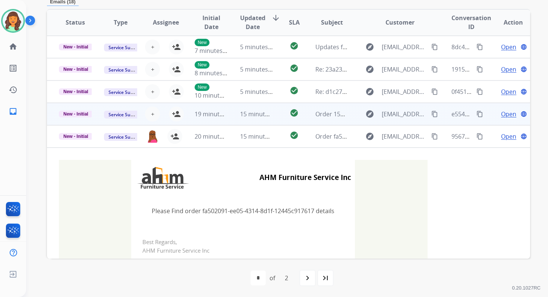
click at [235, 114] on td "15 minutes ago" at bounding box center [250, 114] width 45 height 22
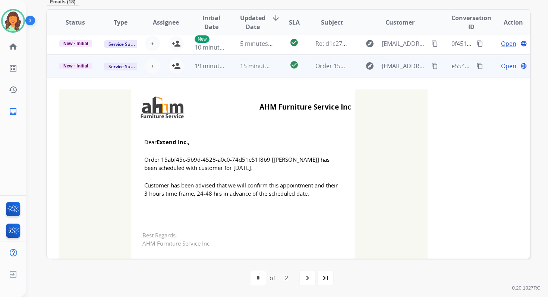
scroll to position [67, 0]
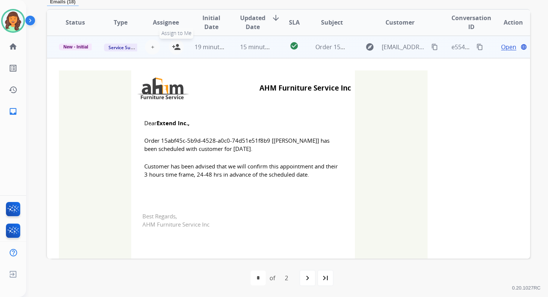
click at [178, 47] on mat-icon "person_add" at bounding box center [176, 47] width 9 height 9
click at [81, 47] on span "New - Initial" at bounding box center [76, 47] width 34 height 7
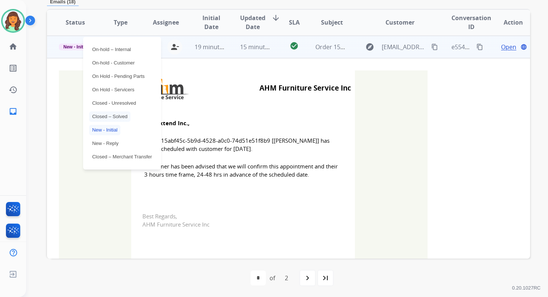
click at [112, 116] on p "Closed – Solved" at bounding box center [109, 116] width 41 height 10
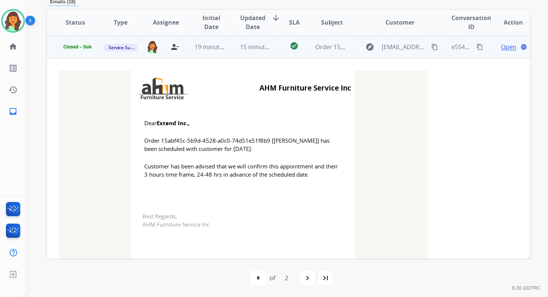
scroll to position [0, 0]
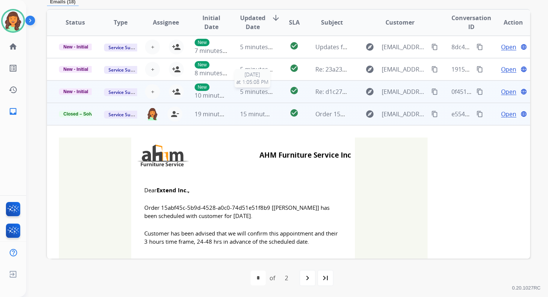
click at [243, 95] on div "5 minutes ago" at bounding box center [256, 91] width 33 height 9
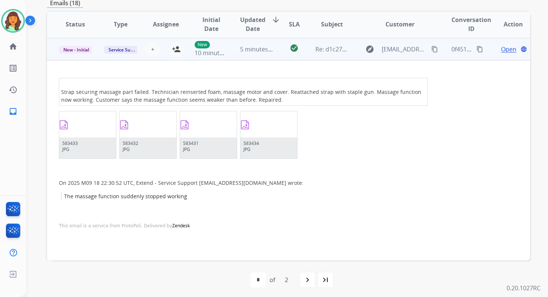
scroll to position [45, 0]
click at [176, 50] on mat-icon "person_add" at bounding box center [176, 48] width 9 height 9
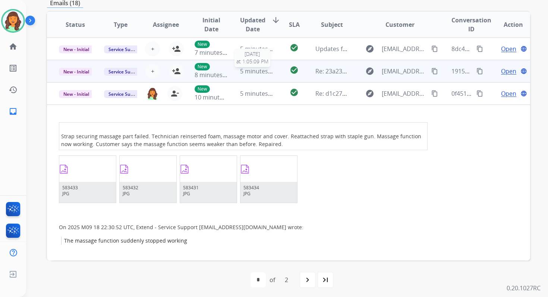
click at [241, 72] on span "5 minutes ago" at bounding box center [260, 71] width 40 height 8
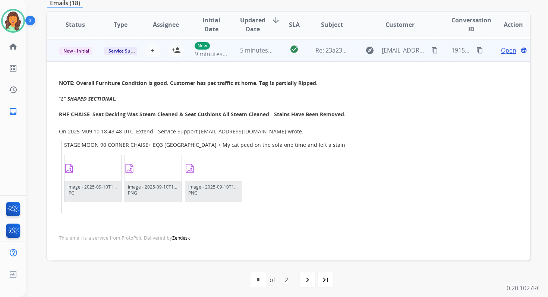
scroll to position [22, 0]
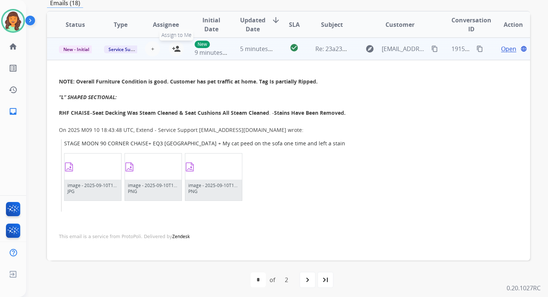
click at [175, 49] on mat-icon "person_add" at bounding box center [176, 48] width 9 height 9
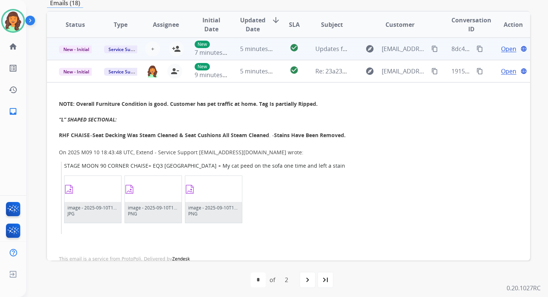
click at [235, 45] on td "5 minutes ago" at bounding box center [250, 49] width 45 height 22
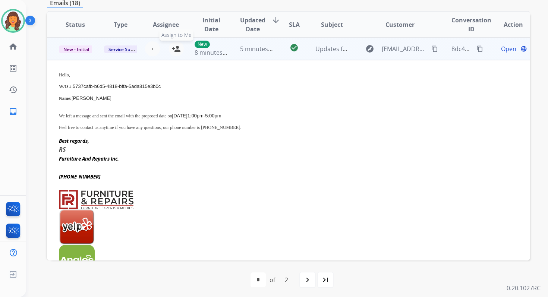
click at [176, 47] on mat-icon "person_add" at bounding box center [176, 48] width 9 height 9
click at [82, 47] on span "New - Initial" at bounding box center [76, 49] width 35 height 8
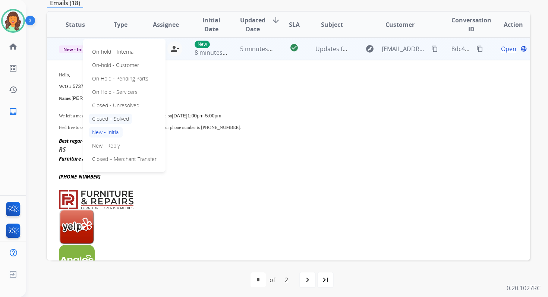
click at [114, 118] on p "Closed – Solved" at bounding box center [110, 119] width 43 height 10
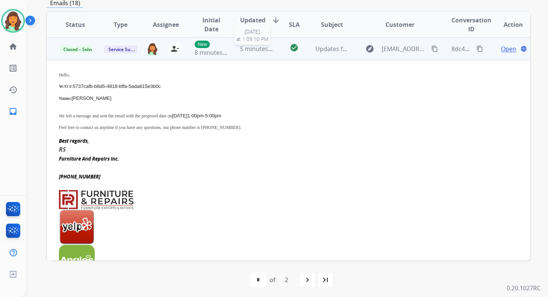
click at [248, 50] on span "5 minutes ago" at bounding box center [260, 49] width 40 height 8
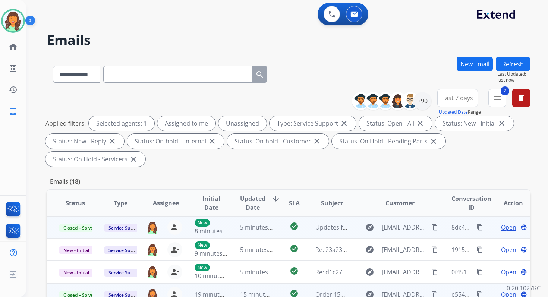
click at [510, 63] on button "Refresh" at bounding box center [513, 64] width 34 height 15
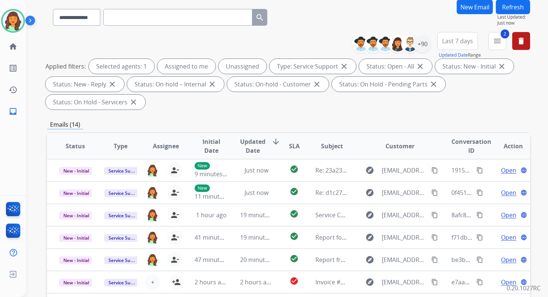
scroll to position [181, 0]
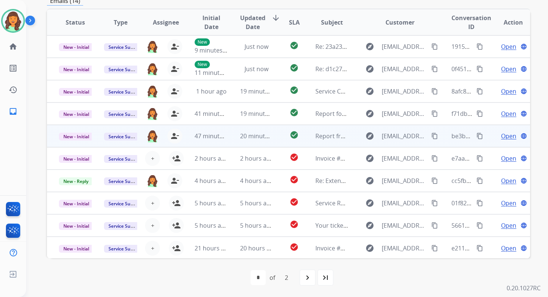
click at [264, 141] on td "20 minutes ago" at bounding box center [250, 136] width 45 height 22
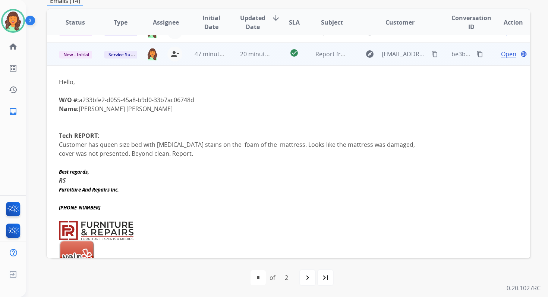
scroll to position [89, 0]
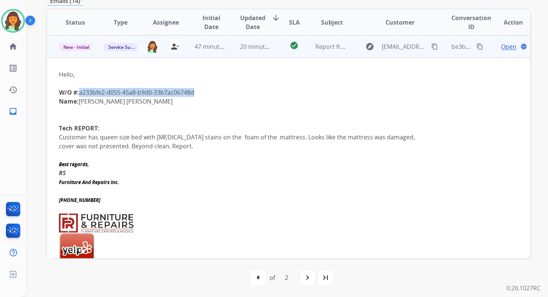
drag, startPoint x: 82, startPoint y: 94, endPoint x: 204, endPoint y: 88, distance: 122.8
click at [204, 88] on div "W/O #: a233bfe2-d055-45a8-b9d0-33b7ac06748d" at bounding box center [243, 92] width 369 height 9
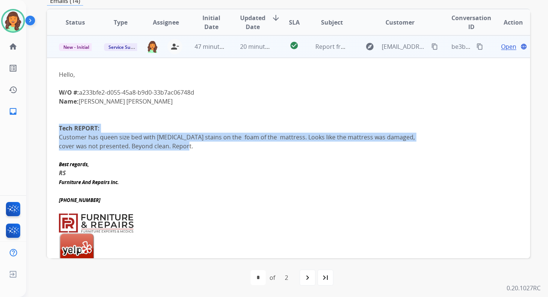
drag, startPoint x: 60, startPoint y: 128, endPoint x: 187, endPoint y: 149, distance: 128.9
click at [187, 149] on div "Hello, W/O #: a233bfe2-d055-45a8-b9d0-33b7ac06748d Name: [PERSON_NAME] [PERSON_…" at bounding box center [243, 114] width 369 height 89
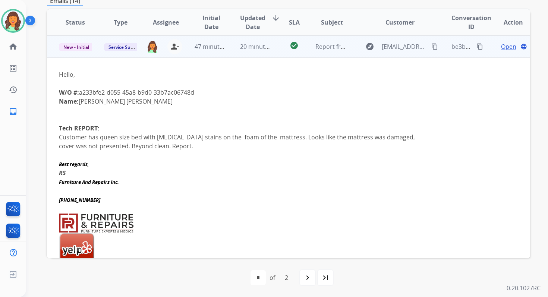
click at [503, 46] on span "Open" at bounding box center [508, 46] width 15 height 9
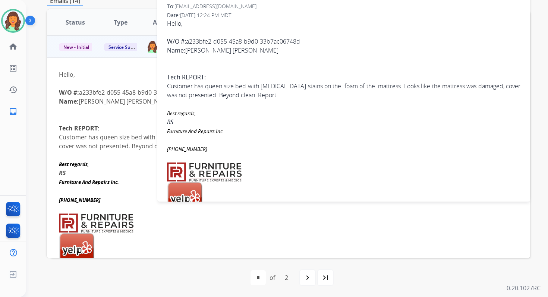
scroll to position [50, 0]
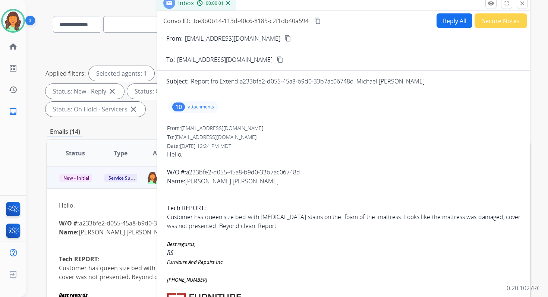
click at [192, 111] on div "10 attachments" at bounding box center [193, 107] width 51 height 12
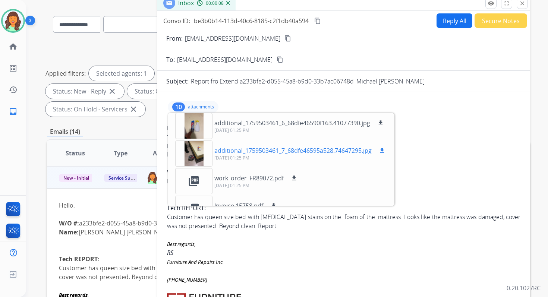
scroll to position [167, 0]
click at [196, 149] on div at bounding box center [193, 154] width 37 height 26
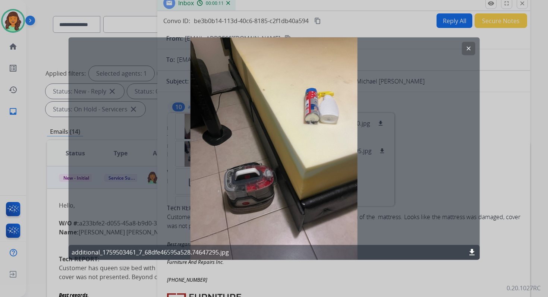
click at [471, 46] on mat-icon "clear" at bounding box center [468, 48] width 7 height 7
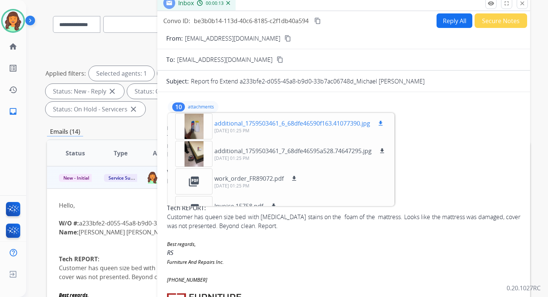
click at [207, 122] on div at bounding box center [193, 126] width 37 height 26
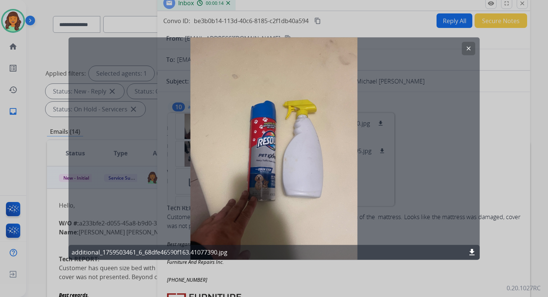
click at [468, 48] on mat-icon "clear" at bounding box center [468, 48] width 7 height 7
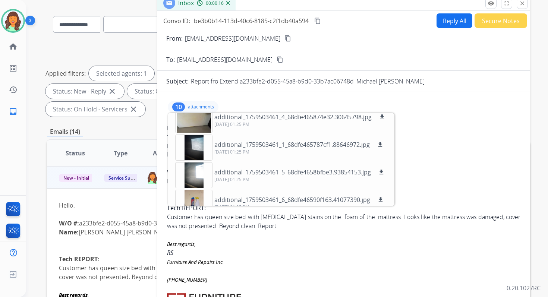
scroll to position [86, 0]
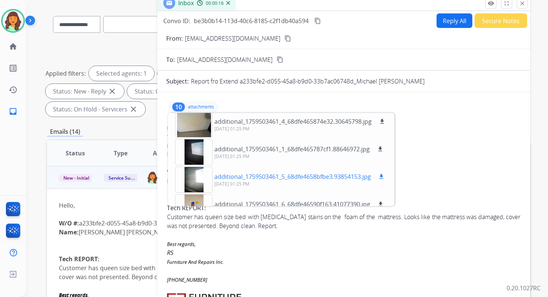
click at [200, 174] on div at bounding box center [193, 180] width 37 height 26
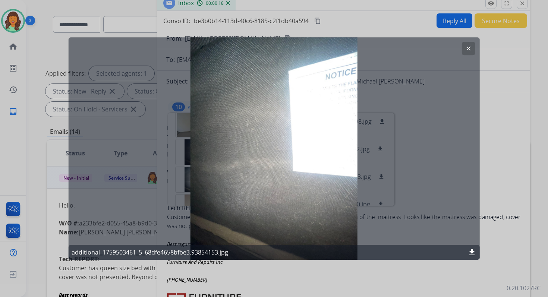
click at [470, 47] on mat-icon "clear" at bounding box center [468, 48] width 7 height 7
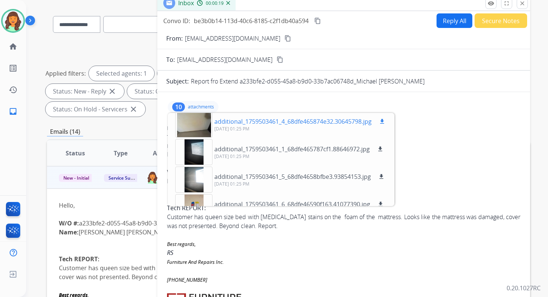
click at [201, 124] on div at bounding box center [193, 124] width 37 height 26
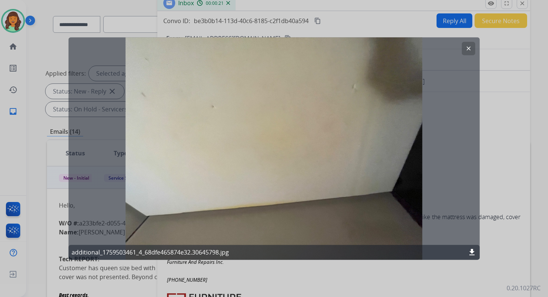
click at [469, 50] on mat-icon "clear" at bounding box center [468, 48] width 7 height 7
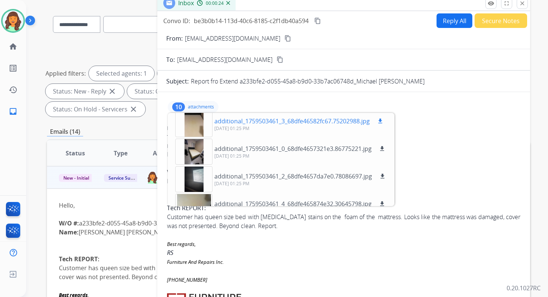
scroll to position [0, 0]
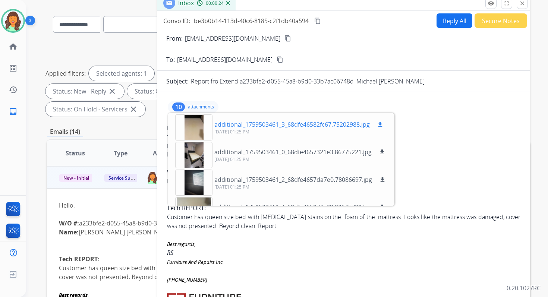
click at [196, 131] on div at bounding box center [193, 127] width 37 height 26
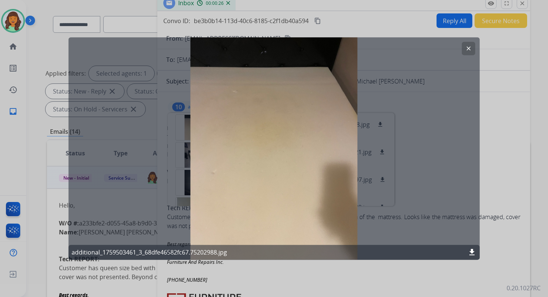
click at [468, 48] on mat-icon "clear" at bounding box center [468, 48] width 7 height 7
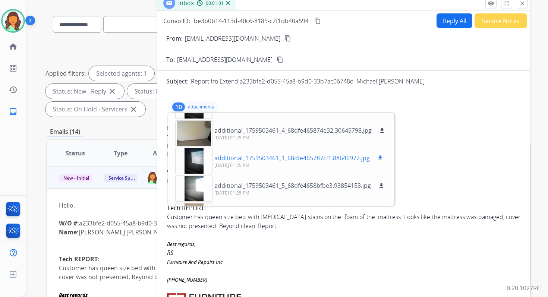
scroll to position [76, 0]
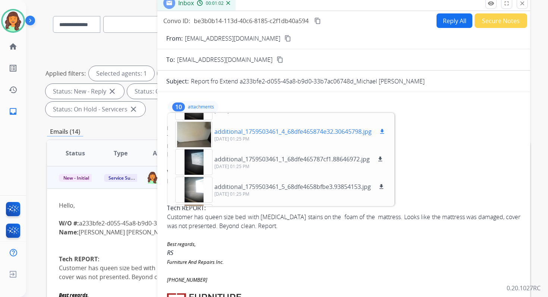
click at [196, 129] on div at bounding box center [193, 135] width 37 height 26
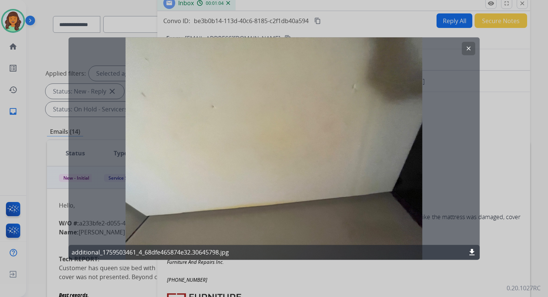
click at [468, 47] on mat-icon "clear" at bounding box center [468, 48] width 7 height 7
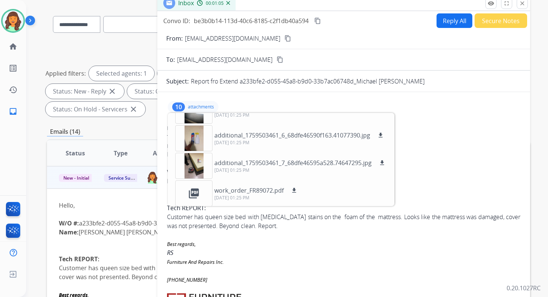
scroll to position [184, 0]
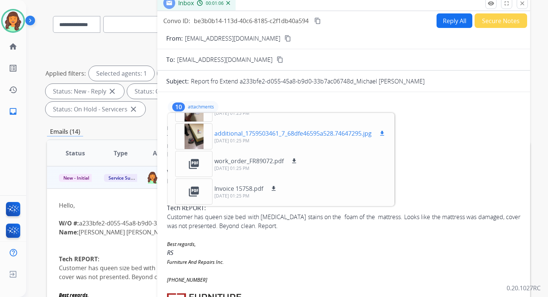
click at [197, 133] on div at bounding box center [193, 136] width 37 height 26
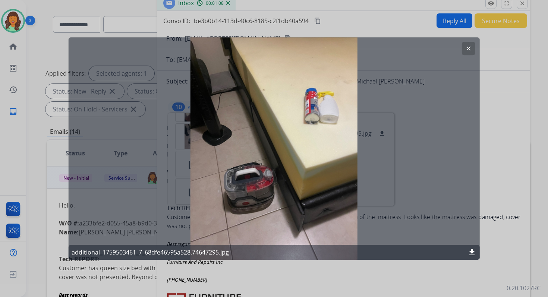
click at [465, 45] on mat-icon "clear" at bounding box center [468, 48] width 7 height 7
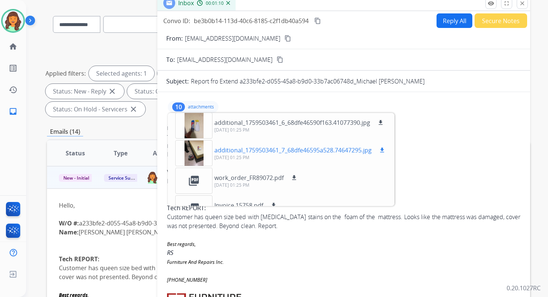
scroll to position [163, 0]
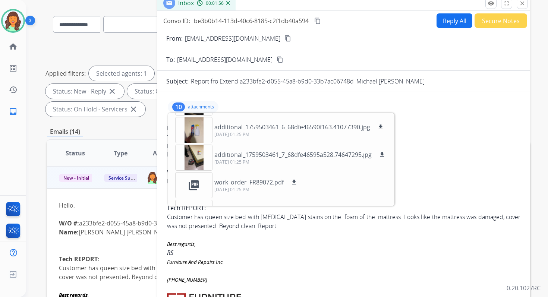
click at [320, 20] on mat-icon "content_copy" at bounding box center [317, 21] width 7 height 7
click at [524, 5] on mat-icon "close" at bounding box center [522, 3] width 7 height 7
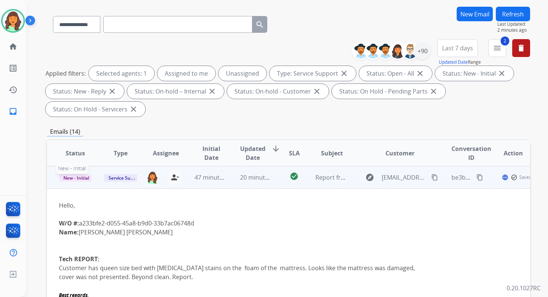
click at [82, 177] on span "New - Initial" at bounding box center [76, 178] width 35 height 8
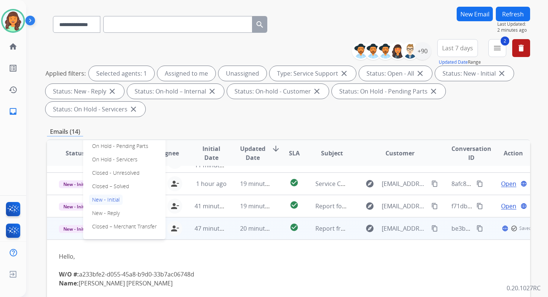
scroll to position [37, 0]
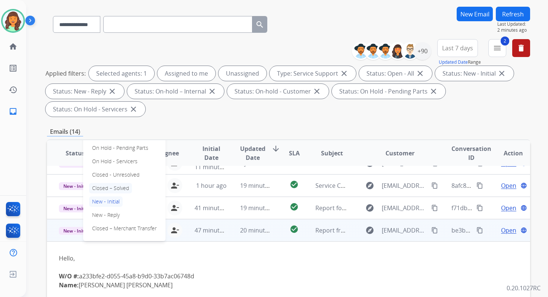
click at [106, 190] on p "Closed – Solved" at bounding box center [110, 188] width 43 height 10
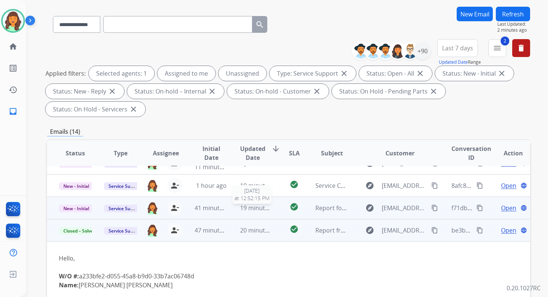
click at [250, 208] on span "19 minutes ago" at bounding box center [261, 208] width 43 height 8
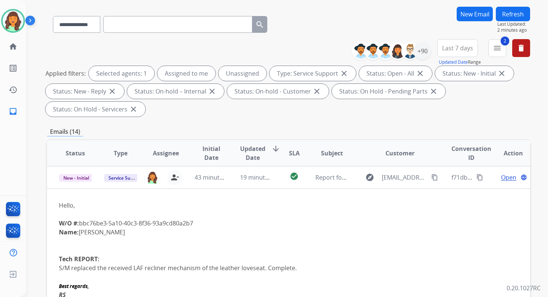
scroll to position [181, 0]
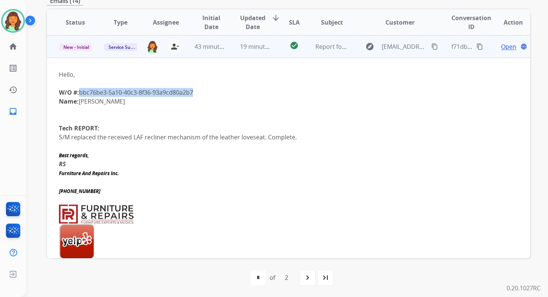
drag, startPoint x: 80, startPoint y: 92, endPoint x: 197, endPoint y: 91, distance: 117.4
click at [197, 91] on div "W/O #: bbc76be3-5a10-40c3-8f36-93a9cd80a2b7" at bounding box center [243, 92] width 369 height 9
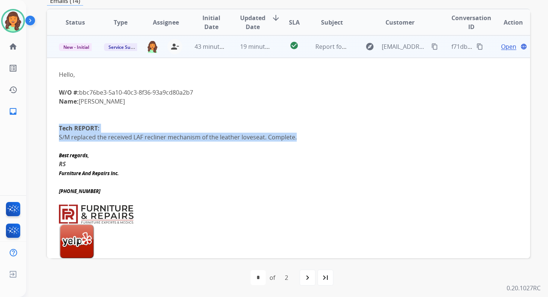
drag, startPoint x: 60, startPoint y: 129, endPoint x: 304, endPoint y: 141, distance: 244.8
click at [304, 141] on div "Hello, W/O #: bbc76be3-5a10-40c3-8f36-93a9cd80a2b7 Name: [PERSON_NAME] Tech REP…" at bounding box center [243, 110] width 369 height 81
click at [476, 44] on mat-icon "content_copy" at bounding box center [479, 46] width 7 height 7
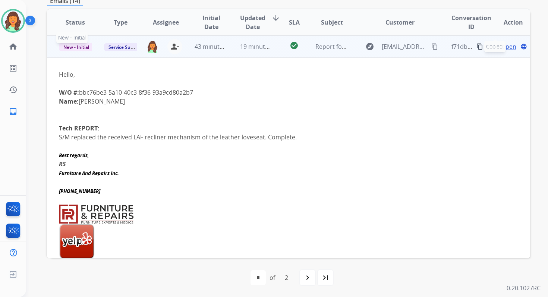
click at [80, 47] on span "New - Initial" at bounding box center [76, 47] width 35 height 8
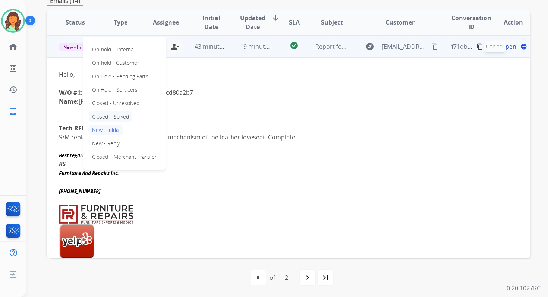
click at [114, 116] on p "Closed – Solved" at bounding box center [110, 116] width 43 height 10
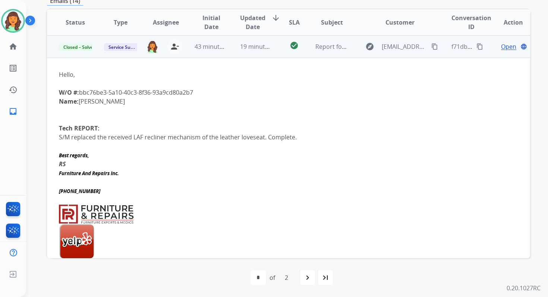
scroll to position [0, 0]
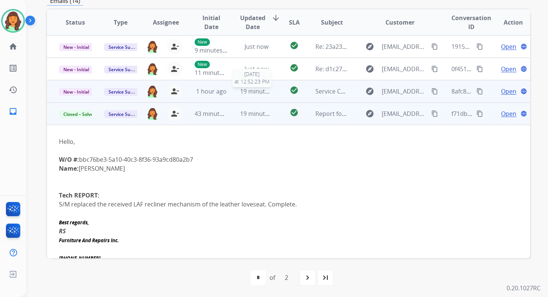
click at [263, 88] on span "19 minutes ago" at bounding box center [261, 91] width 43 height 8
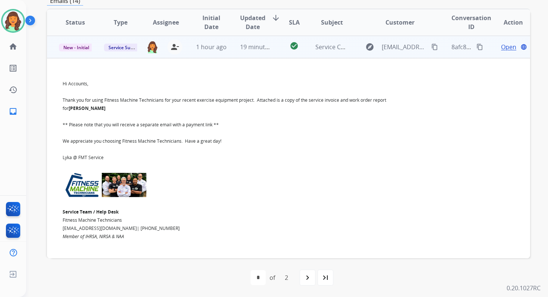
scroll to position [45, 0]
click at [501, 45] on span "Open" at bounding box center [508, 46] width 15 height 9
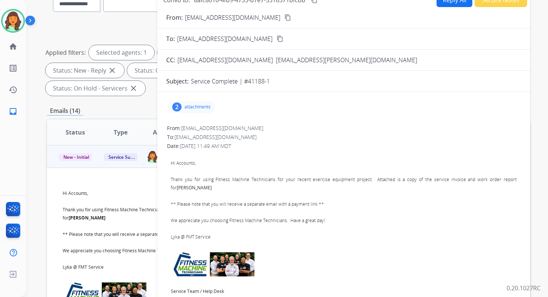
scroll to position [61, 0]
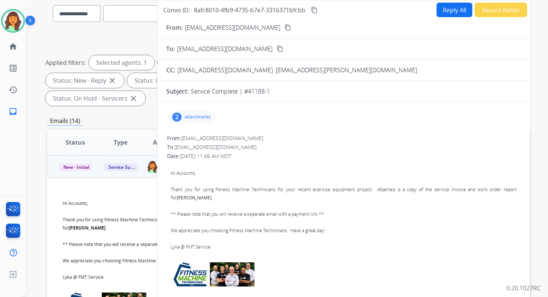
click at [195, 118] on p "attachments" at bounding box center [198, 117] width 26 height 6
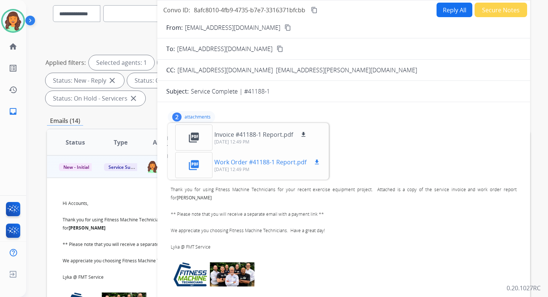
click at [317, 160] on mat-icon "download" at bounding box center [317, 162] width 7 height 7
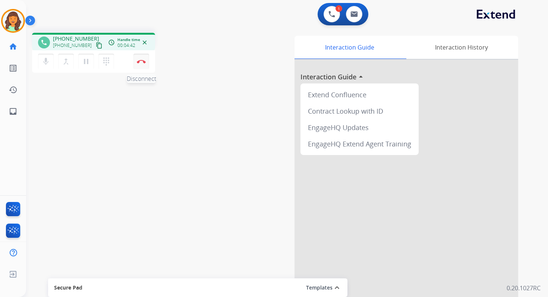
click at [139, 59] on button "Disconnect" at bounding box center [141, 62] width 16 height 16
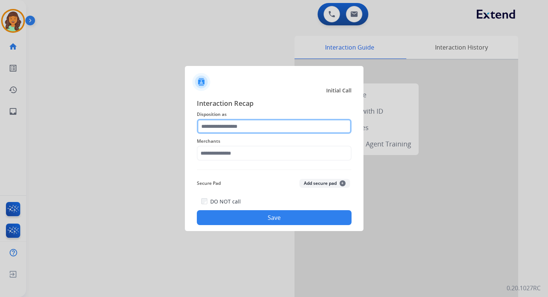
click at [264, 133] on input "text" at bounding box center [274, 126] width 155 height 15
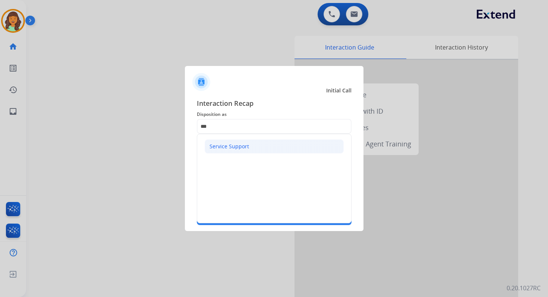
click at [238, 148] on div "Service Support" at bounding box center [230, 146] width 40 height 7
type input "**********"
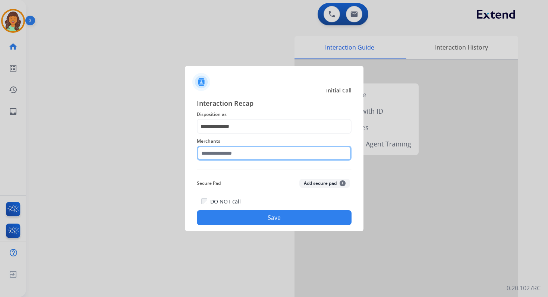
click at [242, 155] on input "text" at bounding box center [274, 153] width 155 height 15
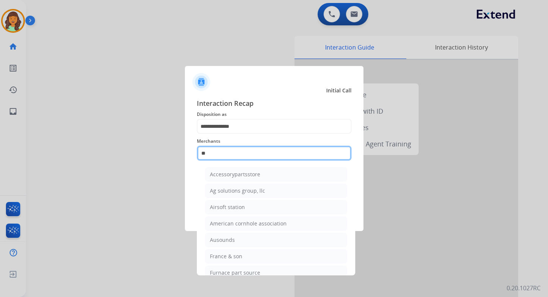
type input "*"
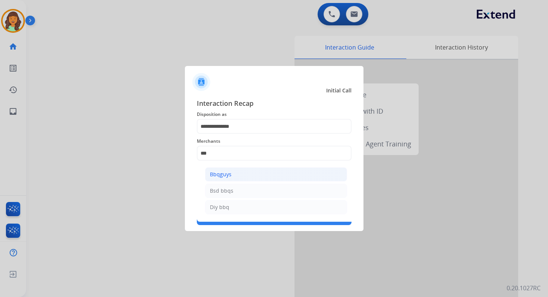
click at [250, 173] on li "Bbqguys" at bounding box center [276, 174] width 142 height 14
type input "*******"
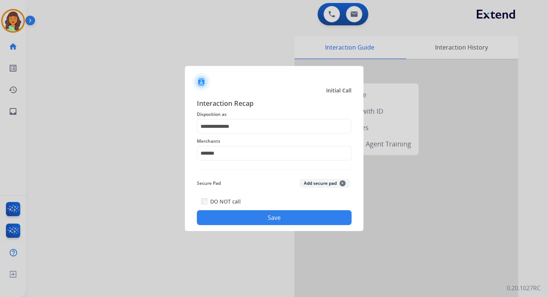
click at [265, 214] on button "Save" at bounding box center [274, 217] width 155 height 15
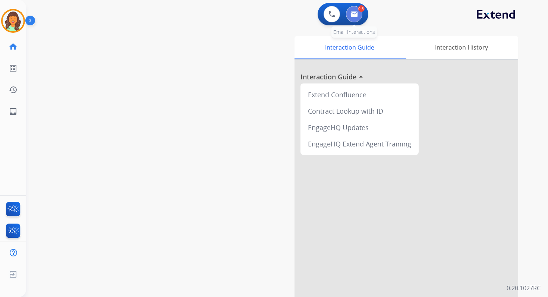
click at [353, 16] on img at bounding box center [353, 14] width 7 height 6
select select "**********"
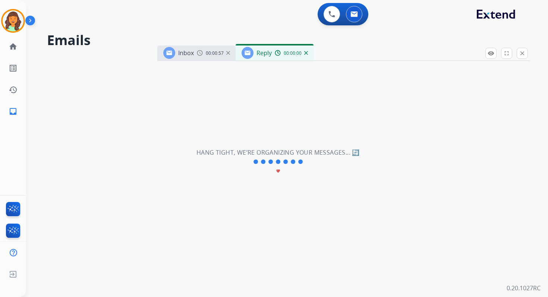
select select "**********"
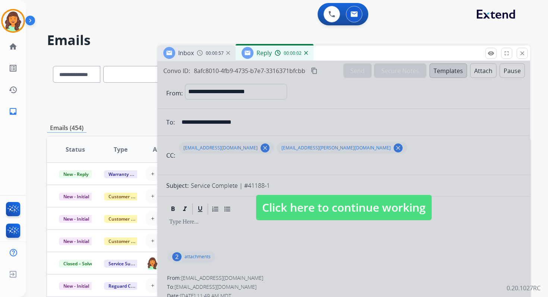
click at [339, 207] on span "Click here to continue working" at bounding box center [344, 207] width 176 height 25
select select
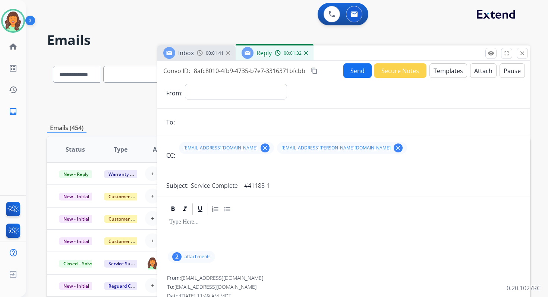
click at [317, 69] on mat-icon "content_copy" at bounding box center [314, 70] width 7 height 7
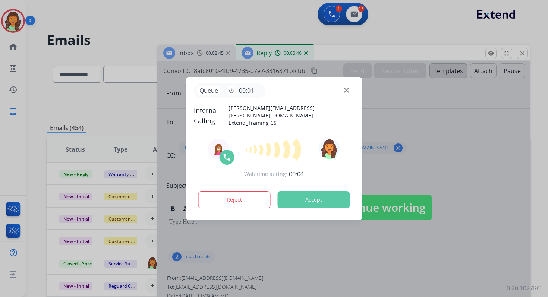
click at [311, 198] on button "Accept" at bounding box center [314, 199] width 72 height 17
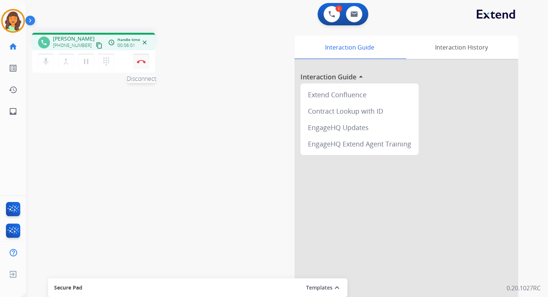
click at [143, 62] on img at bounding box center [141, 62] width 9 height 4
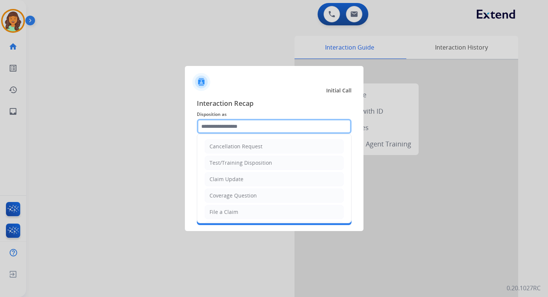
click at [237, 126] on input "text" at bounding box center [274, 126] width 155 height 15
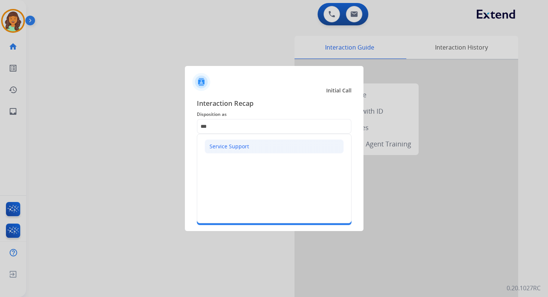
click at [237, 142] on li "Service Support" at bounding box center [274, 146] width 139 height 14
type input "**********"
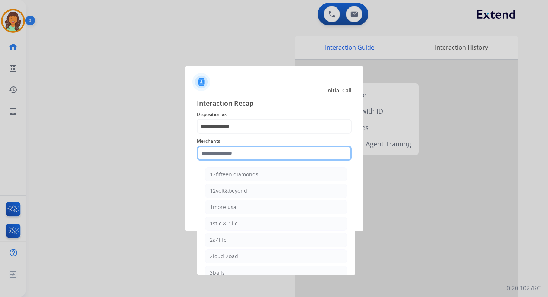
click at [239, 160] on input "text" at bounding box center [274, 153] width 155 height 15
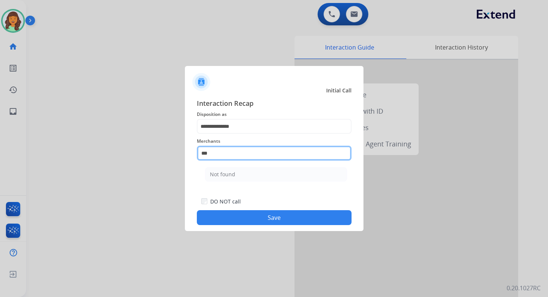
click at [222, 154] on input "***" at bounding box center [274, 153] width 155 height 15
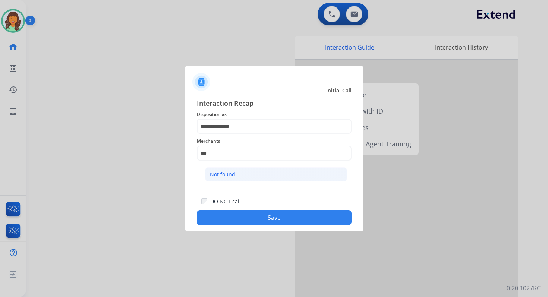
click at [226, 169] on li "Not found" at bounding box center [276, 174] width 142 height 14
type input "*********"
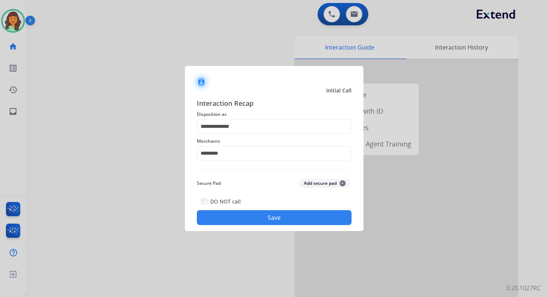
click at [259, 226] on div "**********" at bounding box center [274, 161] width 179 height 139
click at [265, 219] on button "Save" at bounding box center [274, 217] width 155 height 15
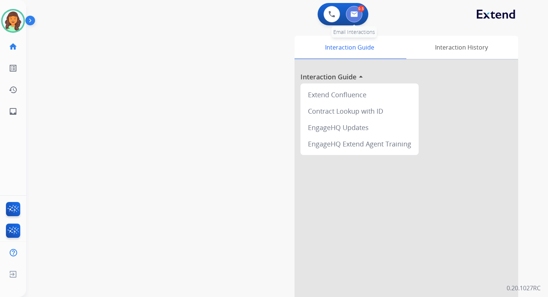
click at [355, 13] on img at bounding box center [353, 14] width 7 height 6
select select "**********"
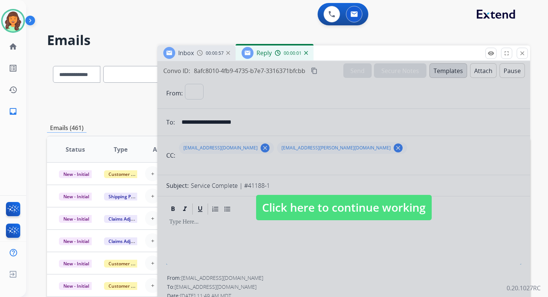
select select "**********"
click at [309, 210] on span "Click here to continue working" at bounding box center [344, 207] width 176 height 25
select select
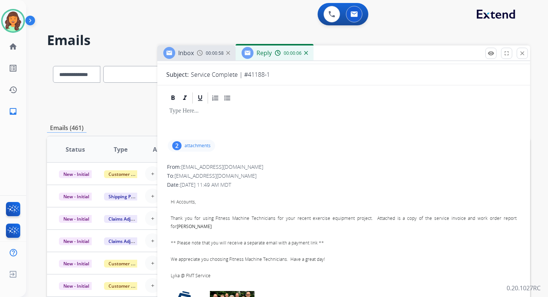
scroll to position [118, 0]
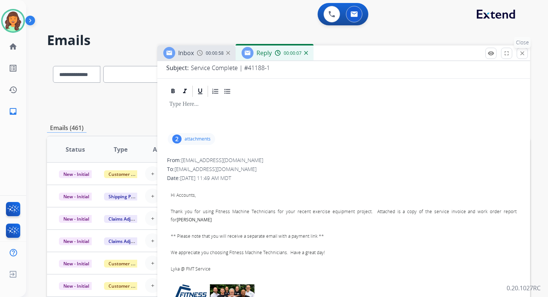
click at [525, 53] on mat-icon "close" at bounding box center [522, 53] width 7 height 7
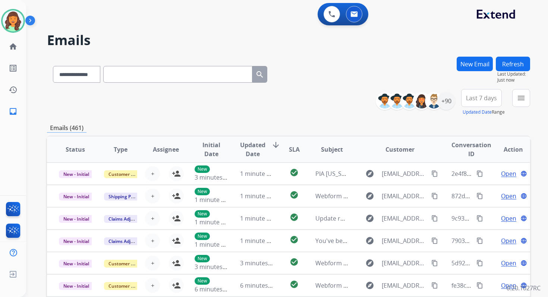
click at [512, 100] on div "menu Type Claims Adjudication Customer Support Escalation Service Support Shipp…" at bounding box center [521, 102] width 18 height 27
click at [516, 99] on button "menu Filters" at bounding box center [521, 98] width 18 height 18
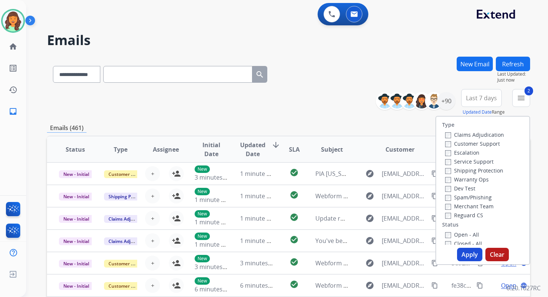
click at [466, 254] on button "Apply" at bounding box center [469, 254] width 25 height 13
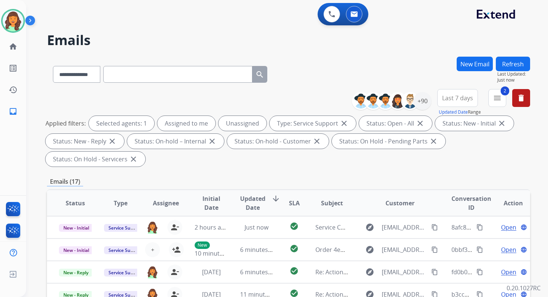
click at [302, 168] on div "**********" at bounding box center [288, 129] width 483 height 81
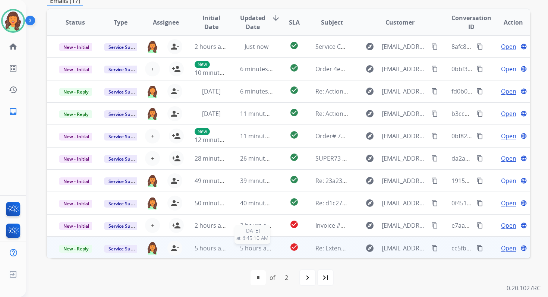
click at [259, 251] on span "5 hours ago" at bounding box center [257, 248] width 34 height 8
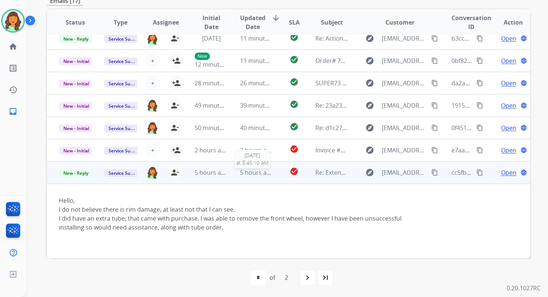
scroll to position [79, 0]
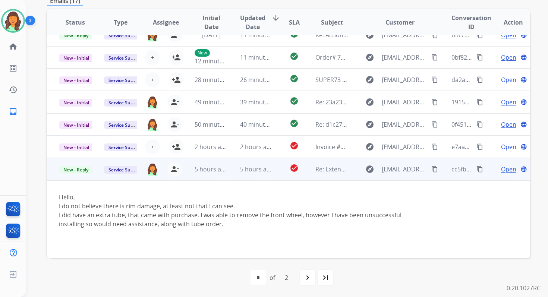
click at [503, 169] on span "Open" at bounding box center [508, 169] width 15 height 9
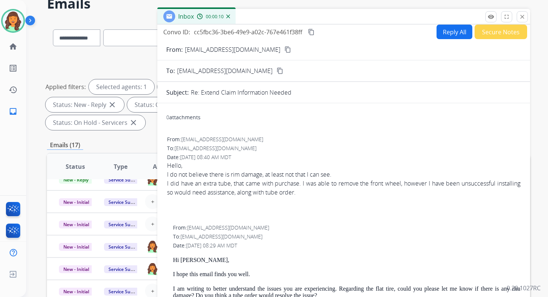
scroll to position [0, 0]
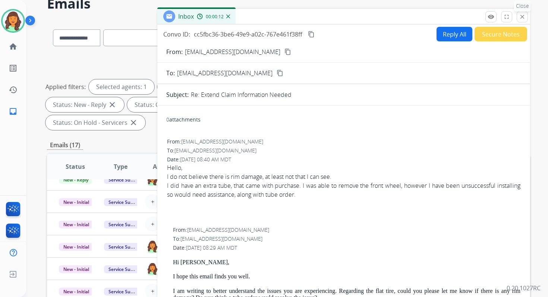
click at [522, 14] on mat-icon "close" at bounding box center [522, 16] width 7 height 7
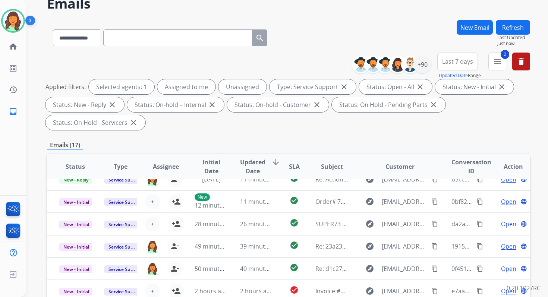
scroll to position [181, 0]
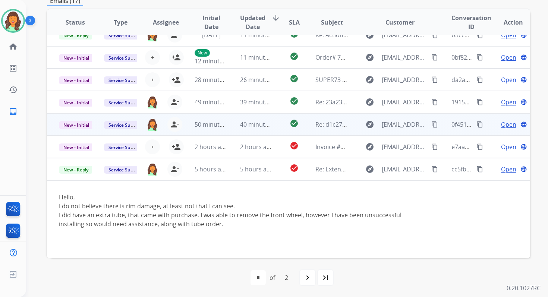
click at [233, 127] on td "40 minutes ago" at bounding box center [250, 124] width 45 height 22
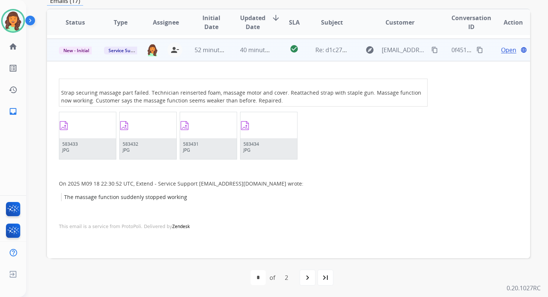
scroll to position [157, 0]
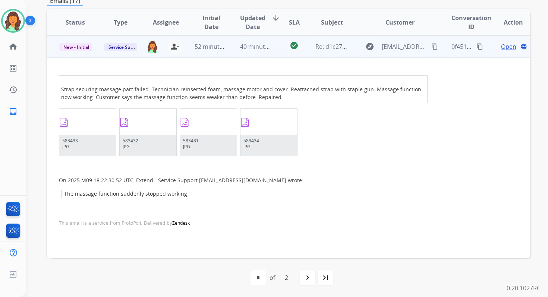
click at [501, 48] on span "Open" at bounding box center [508, 46] width 15 height 9
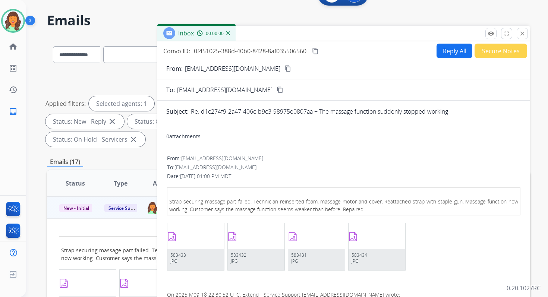
scroll to position [0, 0]
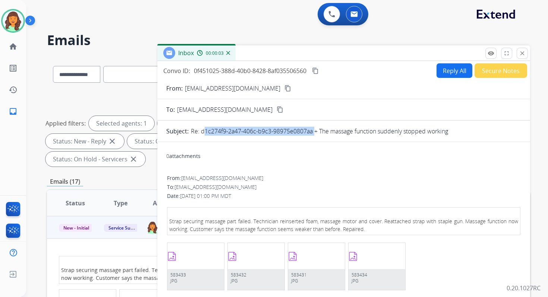
drag, startPoint x: 199, startPoint y: 131, endPoint x: 313, endPoint y: 130, distance: 113.7
click at [313, 130] on p "Re: d1c274f9-2a47-406c-b9c3-98975e0807aa + The massage function suddenly stoppe…" at bounding box center [319, 131] width 257 height 9
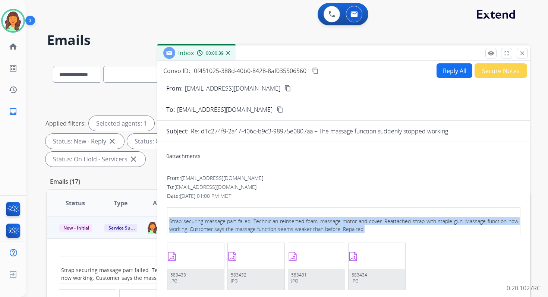
drag, startPoint x: 170, startPoint y: 220, endPoint x: 379, endPoint y: 233, distance: 209.5
click at [379, 233] on td "Strap securing massage part failed. Technician reinserted foam, massage motor a…" at bounding box center [343, 222] width 353 height 28
click at [524, 54] on mat-icon "close" at bounding box center [522, 53] width 7 height 7
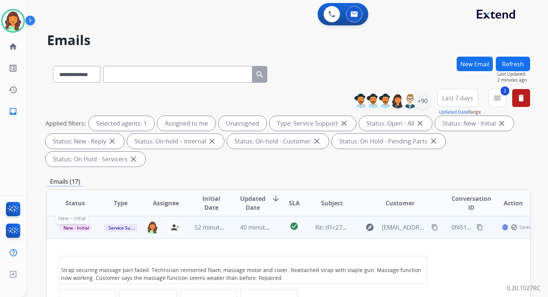
click at [83, 224] on span "New - Initial" at bounding box center [76, 228] width 35 height 8
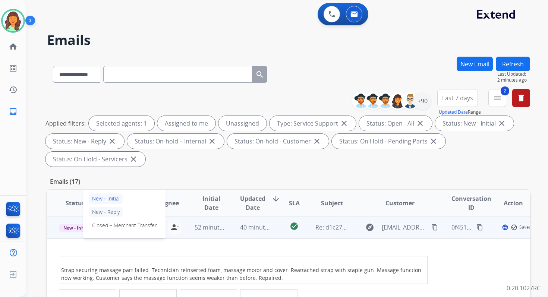
scroll to position [126, 0]
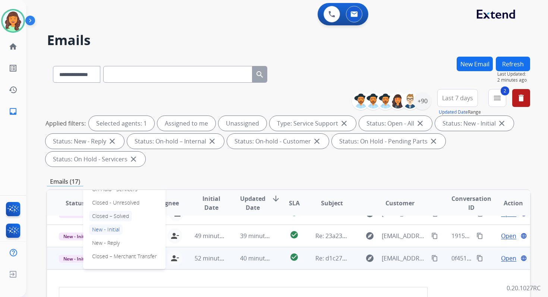
click at [104, 215] on p "Closed – Solved" at bounding box center [110, 216] width 43 height 10
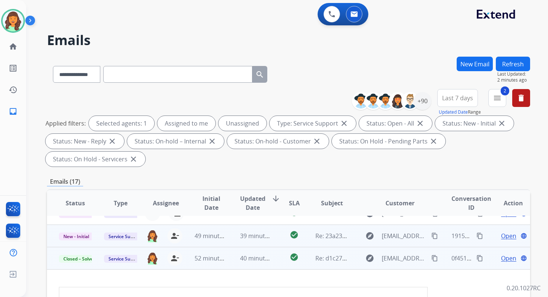
click at [237, 237] on td "39 minutes ago" at bounding box center [250, 236] width 45 height 22
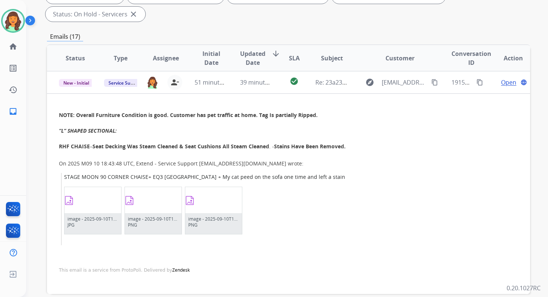
scroll to position [181, 0]
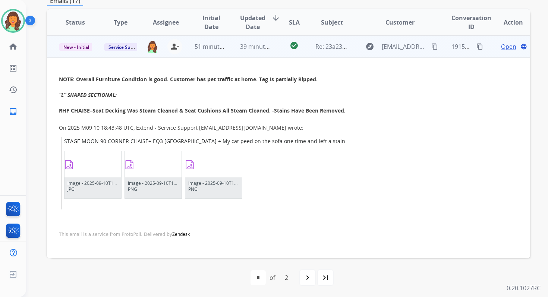
click at [503, 45] on span "Open" at bounding box center [508, 46] width 15 height 9
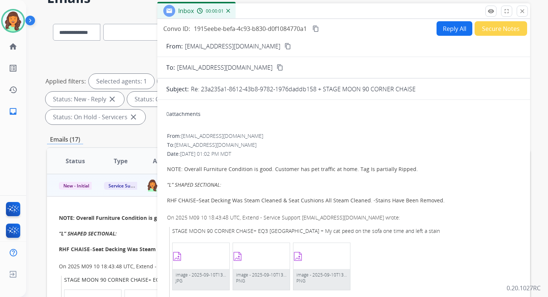
scroll to position [31, 0]
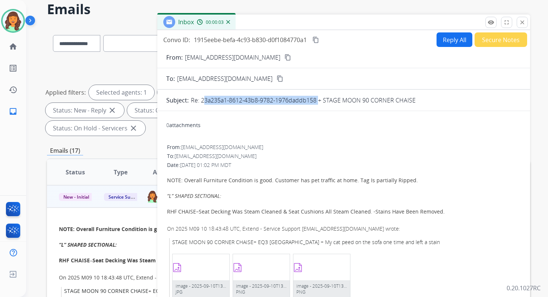
drag, startPoint x: 201, startPoint y: 101, endPoint x: 317, endPoint y: 99, distance: 116.3
click at [317, 99] on p "Re: 23a235a1-8612-43b8-9782-1976daddb158 + STAGE MOON 90 CORNER CHAISE" at bounding box center [303, 100] width 225 height 9
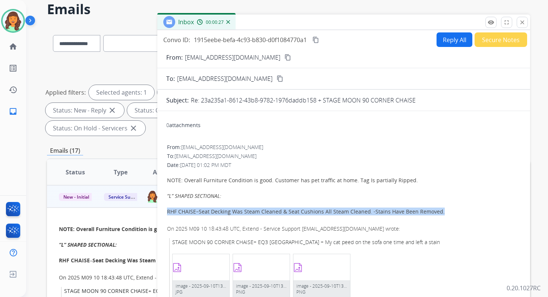
drag, startPoint x: 167, startPoint y: 211, endPoint x: 443, endPoint y: 214, distance: 275.9
click at [443, 214] on div "NOTE: Overall Furniture Condition is good. Customer has pet traffic at home. Ta…" at bounding box center [343, 195] width 353 height 39
click at [520, 20] on mat-icon "close" at bounding box center [522, 22] width 7 height 7
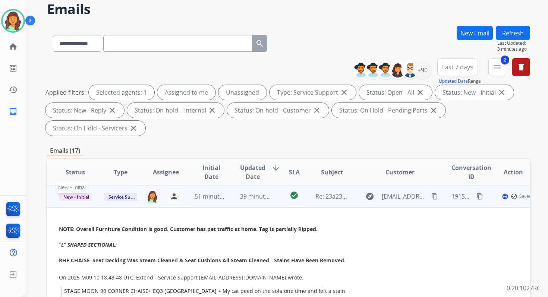
click at [82, 197] on span "New - Initial" at bounding box center [76, 197] width 35 height 8
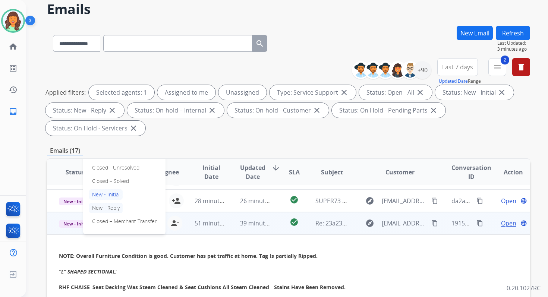
click at [108, 184] on p "Closed – Solved" at bounding box center [110, 181] width 43 height 10
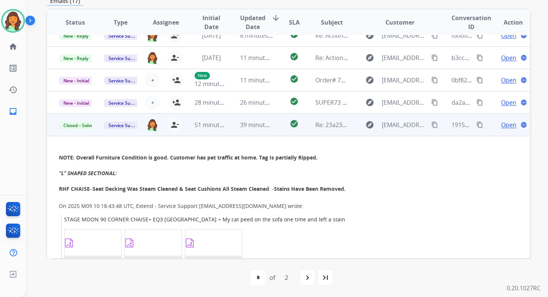
scroll to position [0, 0]
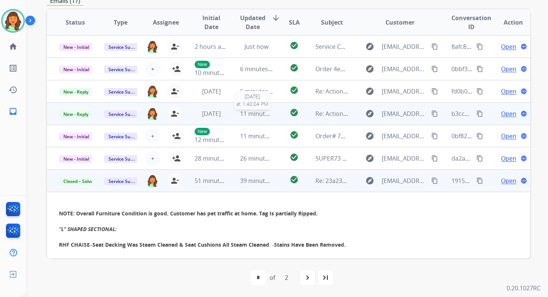
click at [254, 115] on span "11 minutes ago" at bounding box center [261, 114] width 43 height 8
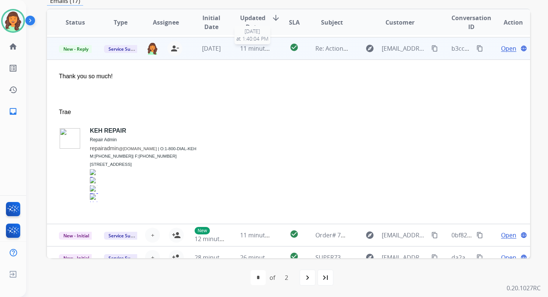
scroll to position [67, 0]
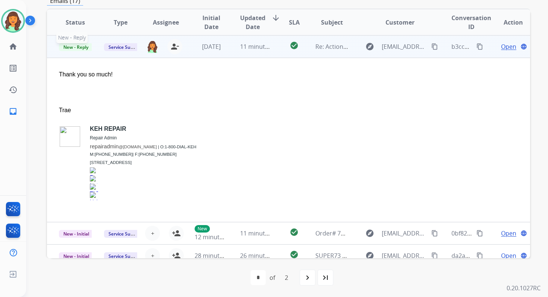
click at [76, 47] on span "New - Reply" at bounding box center [76, 47] width 34 height 8
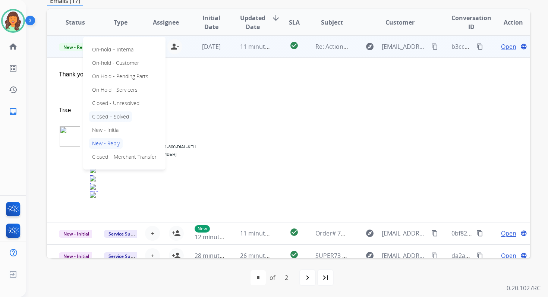
click at [112, 116] on p "Closed – Solved" at bounding box center [110, 116] width 43 height 10
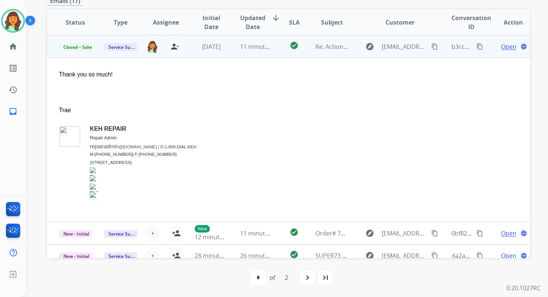
scroll to position [18, 0]
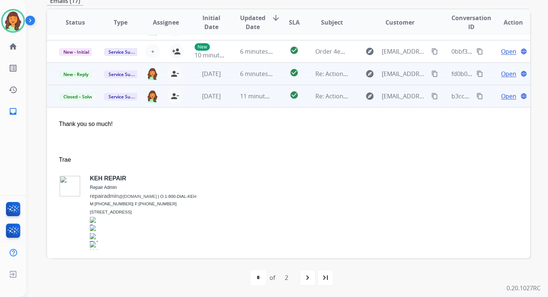
click at [217, 79] on td "[DATE]" at bounding box center [205, 74] width 45 height 22
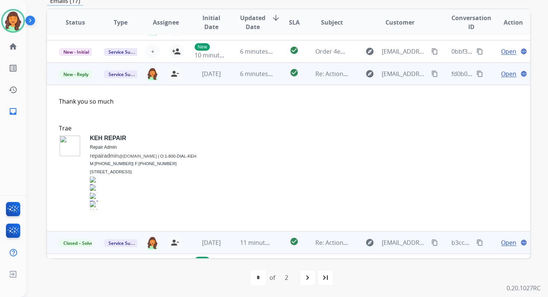
scroll to position [45, 0]
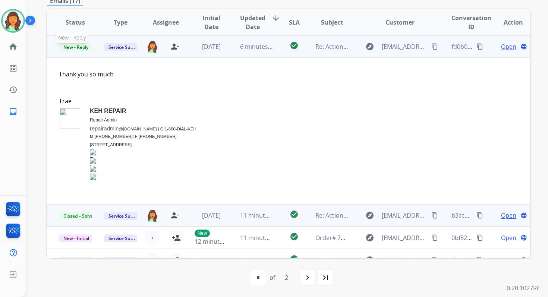
click at [78, 48] on span "New - Reply" at bounding box center [76, 47] width 34 height 8
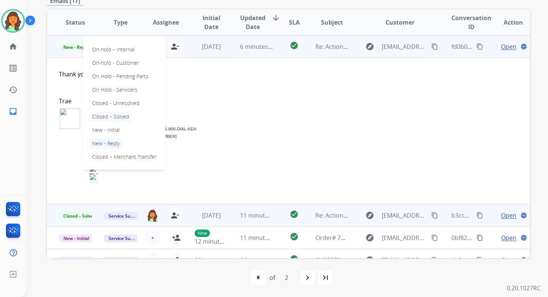
click at [109, 119] on p "Closed – Solved" at bounding box center [110, 116] width 43 height 10
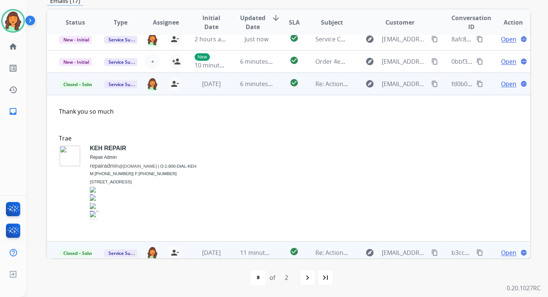
scroll to position [0, 0]
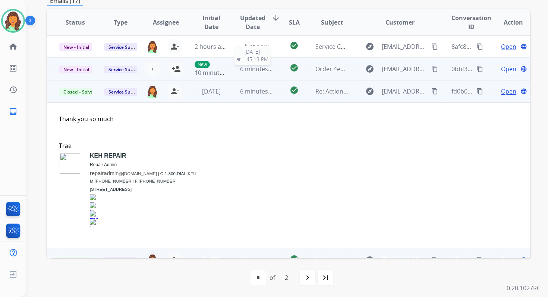
click at [250, 71] on span "6 minutes ago" at bounding box center [260, 69] width 40 height 8
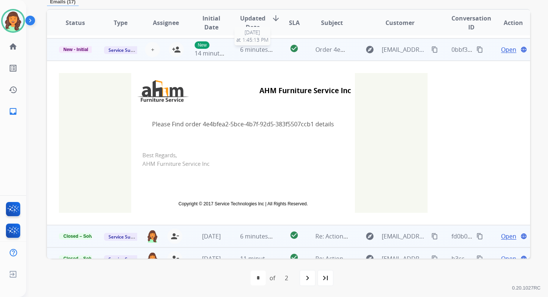
scroll to position [22, 0]
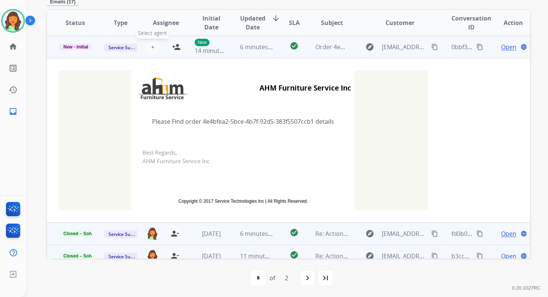
click at [152, 48] on span "+" at bounding box center [152, 47] width 3 height 9
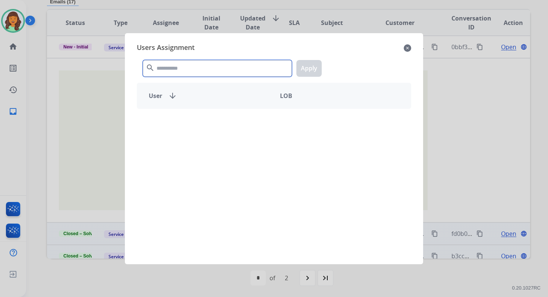
click at [174, 66] on input "text" at bounding box center [217, 68] width 149 height 17
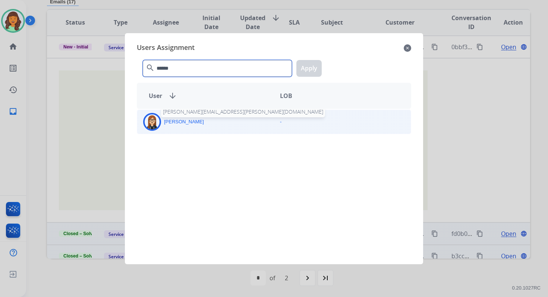
type input "******"
click at [185, 120] on p "[PERSON_NAME]" at bounding box center [184, 121] width 40 height 7
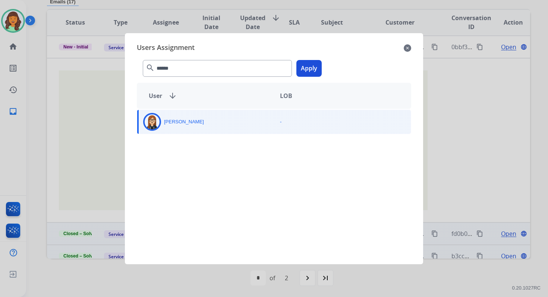
click at [309, 67] on button "Apply" at bounding box center [308, 68] width 25 height 17
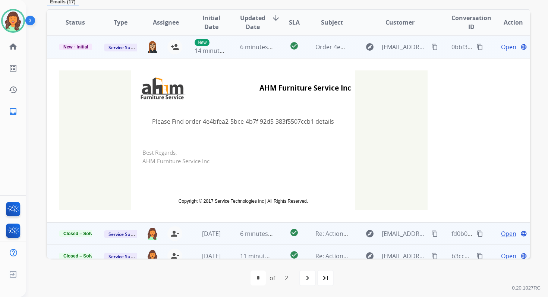
click at [252, 52] on td "6 minutes ago" at bounding box center [250, 47] width 45 height 22
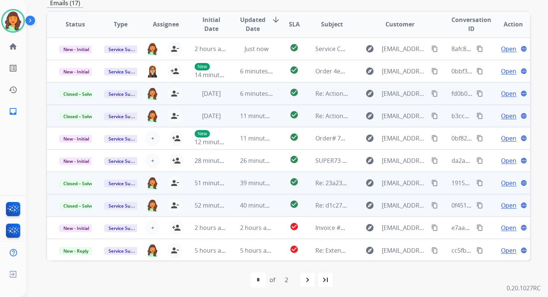
scroll to position [0, 0]
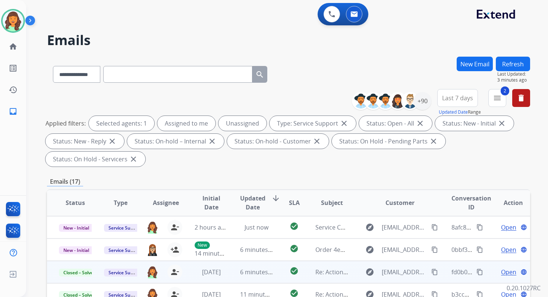
click at [517, 63] on button "Refresh" at bounding box center [513, 64] width 34 height 15
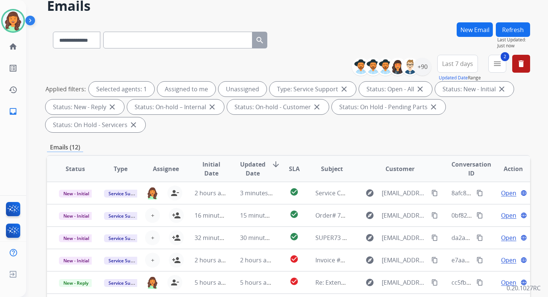
scroll to position [181, 0]
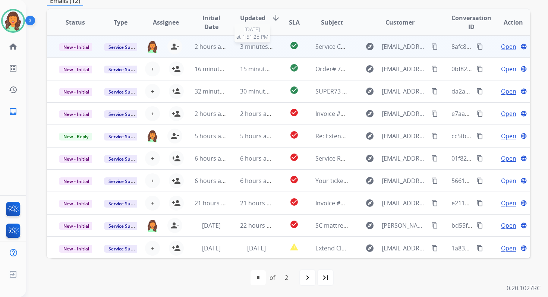
click at [260, 45] on span "3 minutes ago" at bounding box center [260, 47] width 40 height 8
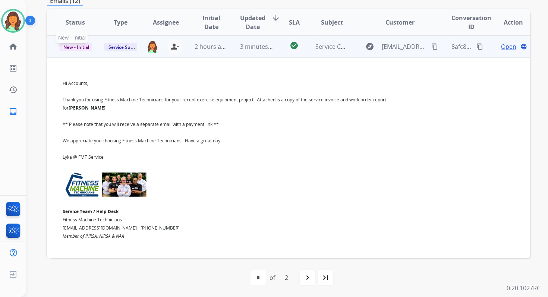
click at [77, 48] on span "New - Initial" at bounding box center [76, 47] width 35 height 8
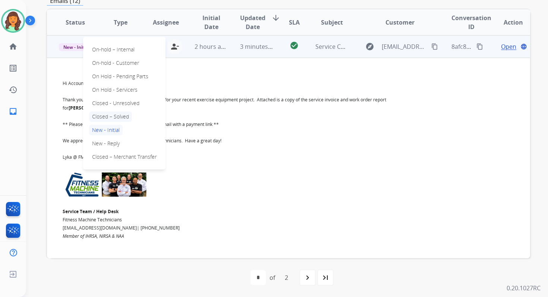
click at [110, 116] on p "Closed – Solved" at bounding box center [110, 116] width 43 height 10
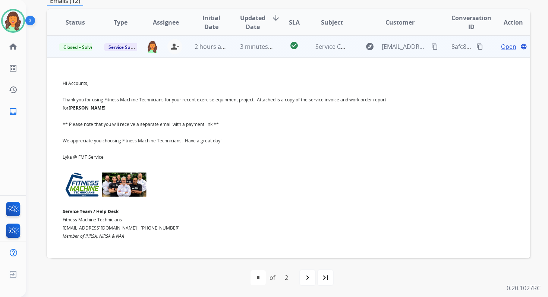
click at [237, 50] on td "3 minutes ago" at bounding box center [250, 46] width 45 height 22
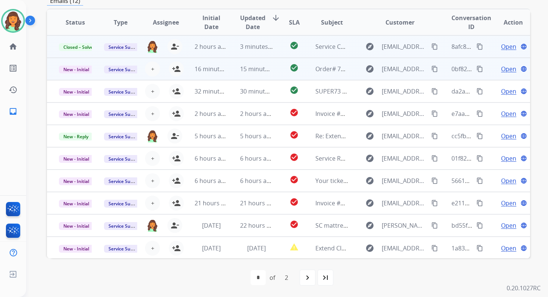
click at [254, 73] on td "15 minutes ago" at bounding box center [250, 69] width 45 height 22
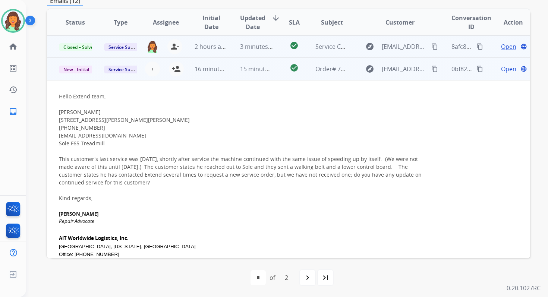
scroll to position [22, 0]
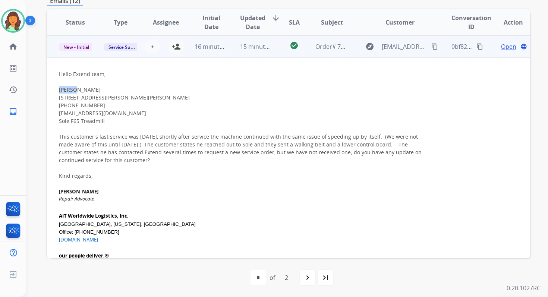
drag, startPoint x: 60, startPoint y: 89, endPoint x: 73, endPoint y: 89, distance: 13.4
click at [73, 89] on div "[PERSON_NAME]" at bounding box center [243, 90] width 369 height 8
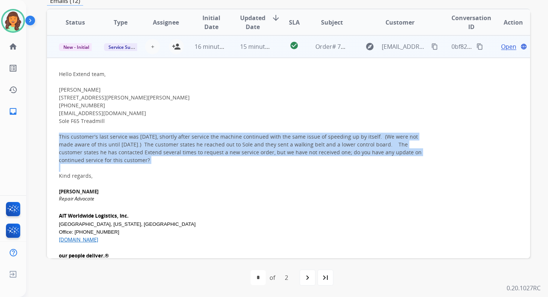
drag, startPoint x: 59, startPoint y: 135, endPoint x: 136, endPoint y: 166, distance: 83.3
click at [136, 166] on td "Hello Extend team, [PERSON_NAME][GEOGRAPHIC_DATA][STREET_ADDRESS][PERSON_NAME][…" at bounding box center [243, 203] width 393 height 291
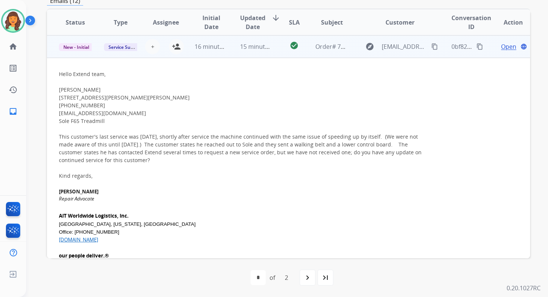
click at [225, 138] on div "This customer's last service was [DATE], shortly after service the machine cont…" at bounding box center [243, 148] width 369 height 31
drag, startPoint x: 229, startPoint y: 144, endPoint x: 373, endPoint y: 144, distance: 144.3
click at [373, 144] on div "This customer's last service was [DATE], shortly after service the machine cont…" at bounding box center [243, 148] width 369 height 31
click at [501, 47] on span "Open" at bounding box center [508, 46] width 15 height 9
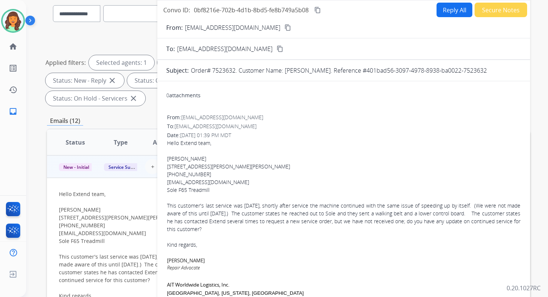
scroll to position [19, 0]
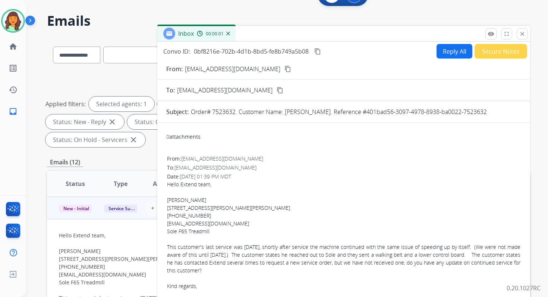
click at [448, 52] on button "Reply All" at bounding box center [455, 51] width 36 height 15
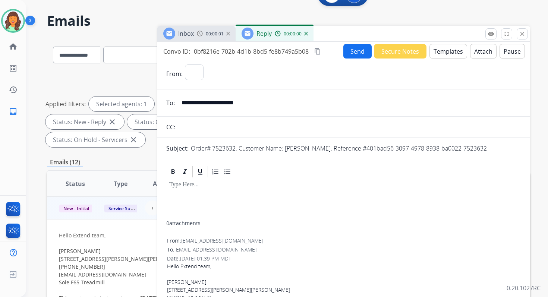
select select "**********"
click at [448, 52] on button "Templates" at bounding box center [448, 51] width 38 height 15
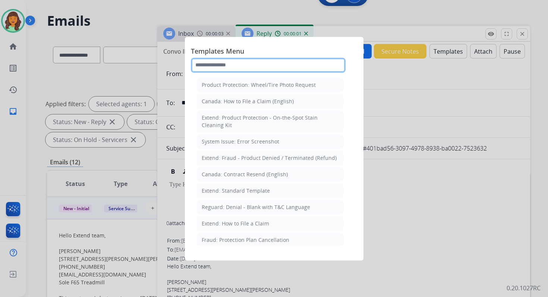
click at [220, 62] on input "text" at bounding box center [268, 65] width 155 height 15
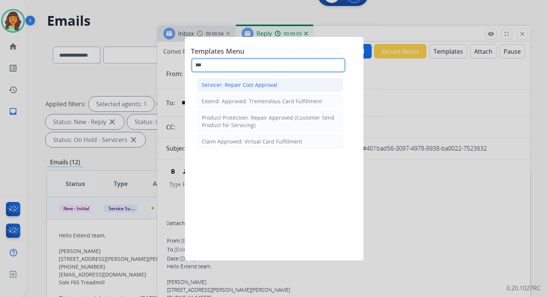
type input "***"
click at [227, 85] on div "Servicer: Repair Cost Approval" at bounding box center [240, 84] width 76 height 7
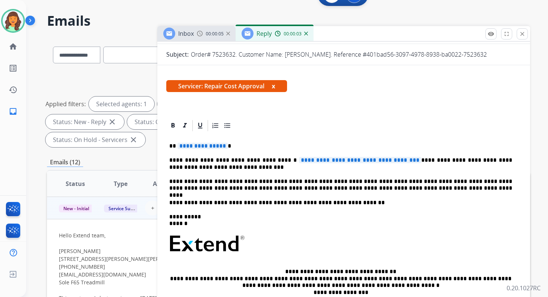
scroll to position [114, 0]
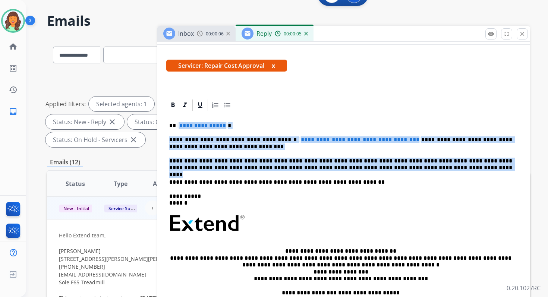
drag, startPoint x: 177, startPoint y: 126, endPoint x: 412, endPoint y: 171, distance: 238.5
click at [412, 171] on div "**********" at bounding box center [343, 224] width 355 height 224
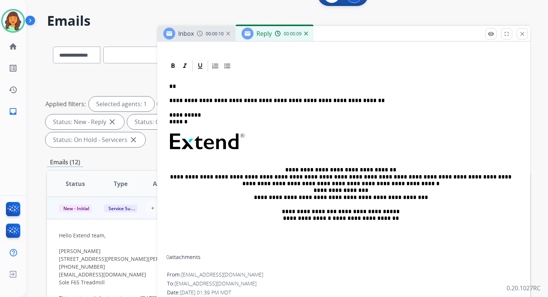
scroll to position [95, 0]
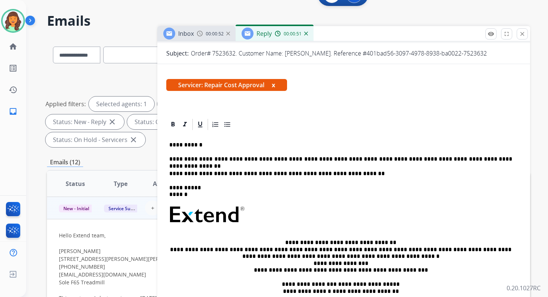
click at [211, 162] on p "**********" at bounding box center [340, 159] width 343 height 7
click at [484, 161] on p "**********" at bounding box center [340, 159] width 343 height 7
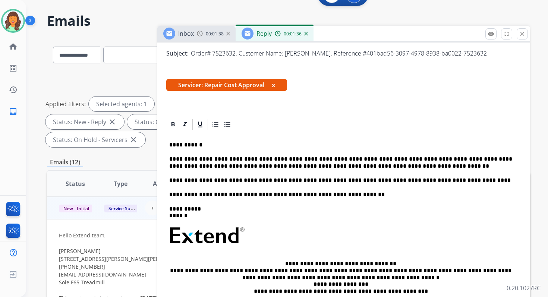
click at [347, 167] on p "**********" at bounding box center [340, 163] width 343 height 14
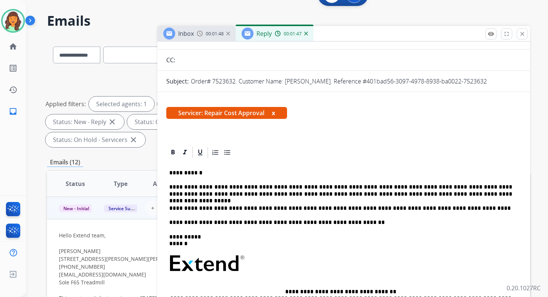
scroll to position [81, 0]
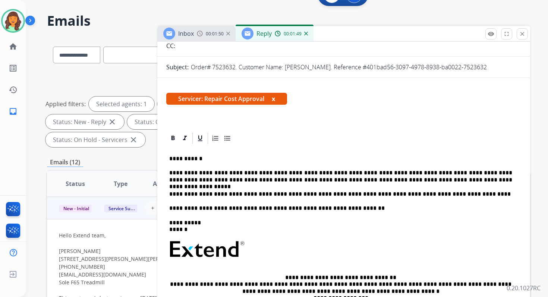
click at [197, 224] on p "**********" at bounding box center [340, 227] width 343 height 14
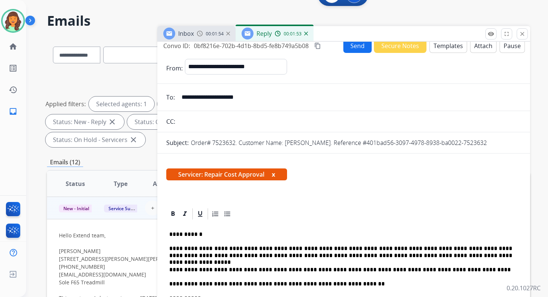
scroll to position [0, 0]
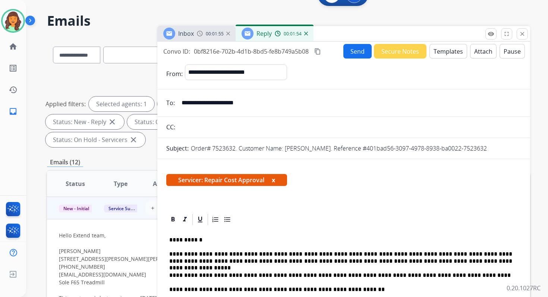
click at [351, 47] on button "Send" at bounding box center [357, 51] width 28 height 15
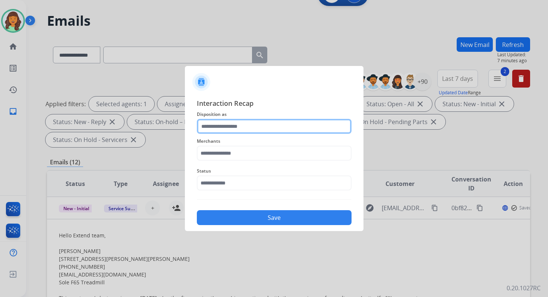
click at [217, 124] on input "text" at bounding box center [274, 126] width 155 height 15
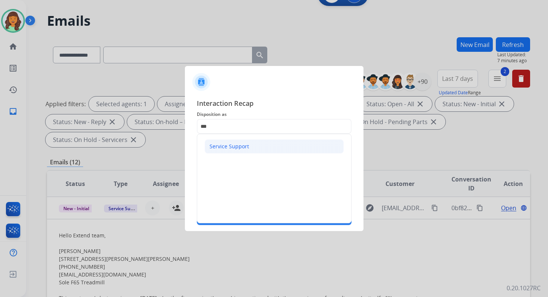
click at [234, 147] on div "Service Support" at bounding box center [230, 146] width 40 height 7
type input "**********"
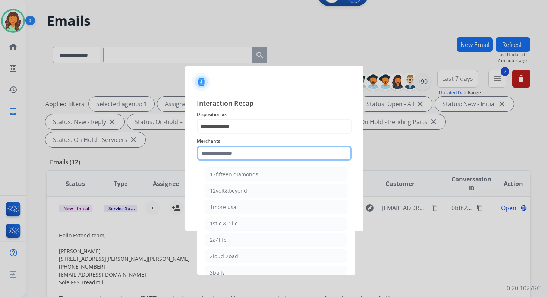
click at [234, 151] on input "text" at bounding box center [274, 153] width 155 height 15
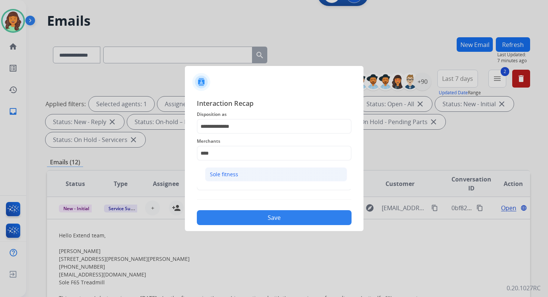
click at [242, 172] on li "Sole fitness" at bounding box center [276, 174] width 142 height 14
type input "**********"
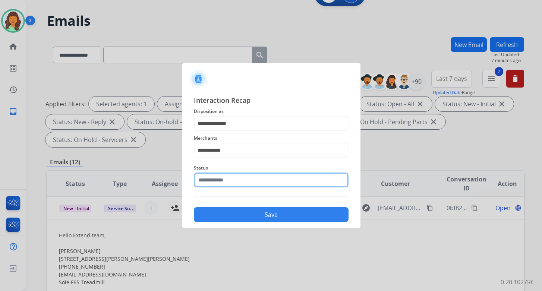
click at [245, 186] on input "text" at bounding box center [271, 180] width 155 height 15
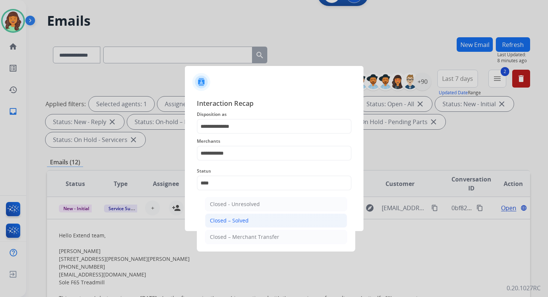
click at [255, 216] on li "Closed – Solved" at bounding box center [276, 221] width 142 height 14
type input "**********"
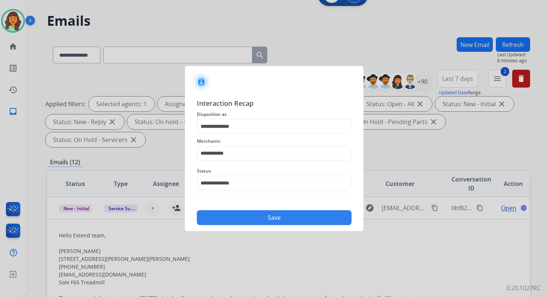
click at [255, 216] on button "Save" at bounding box center [274, 217] width 155 height 15
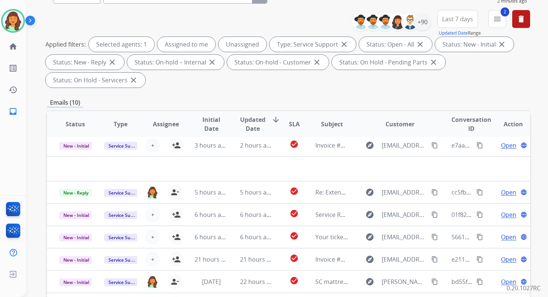
scroll to position [181, 0]
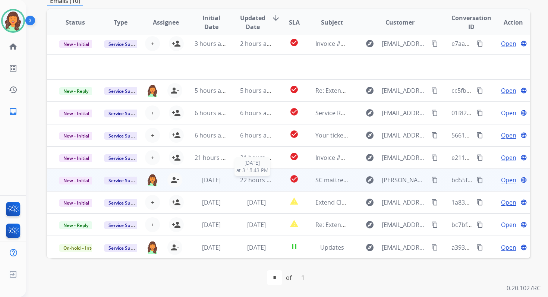
click at [255, 179] on span "22 hours ago" at bounding box center [258, 180] width 37 height 8
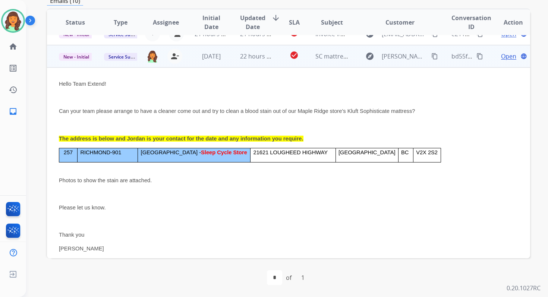
scroll to position [134, 0]
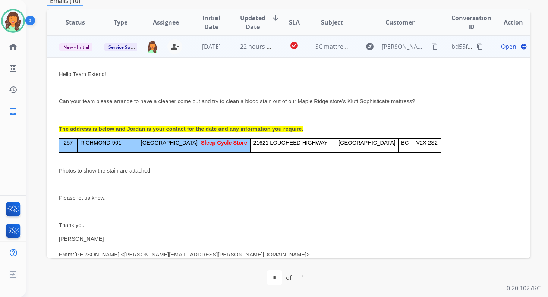
click at [507, 49] on span "Open" at bounding box center [508, 46] width 15 height 9
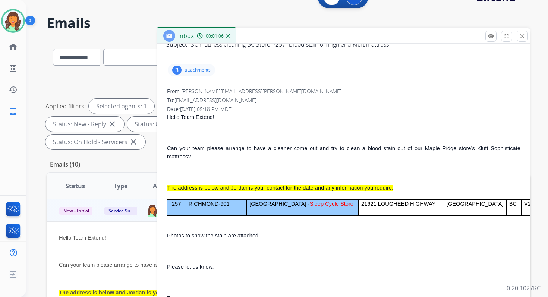
scroll to position [136, 0]
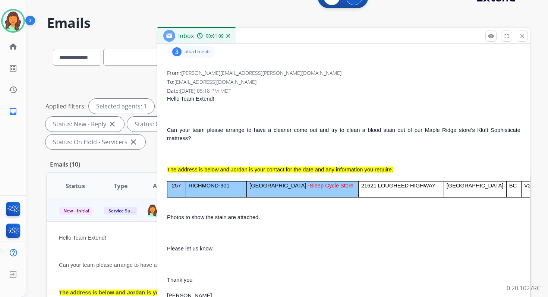
drag, startPoint x: 172, startPoint y: 160, endPoint x: 183, endPoint y: 160, distance: 11.2
click at [183, 182] on p "257" at bounding box center [176, 186] width 13 height 8
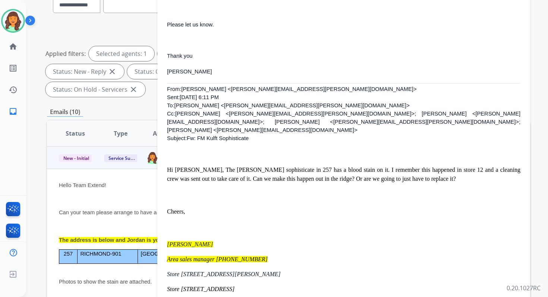
scroll to position [77, 0]
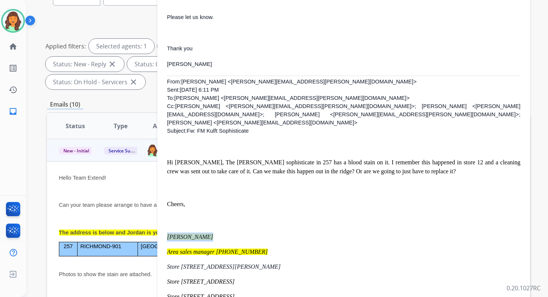
drag, startPoint x: 167, startPoint y: 201, endPoint x: 211, endPoint y: 200, distance: 44.8
click at [211, 200] on div "From: [PERSON_NAME][EMAIL_ADDRESS][PERSON_NAME][DOMAIN_NAME] To: [EMAIL_ADDRESS…" at bounding box center [343, 82] width 355 height 491
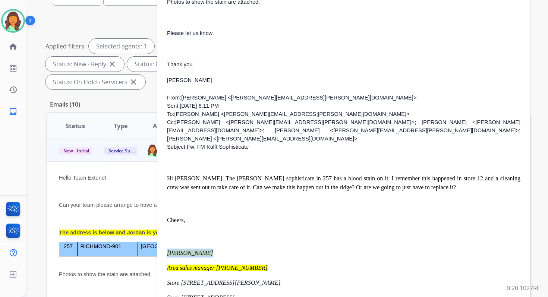
scroll to position [295, 0]
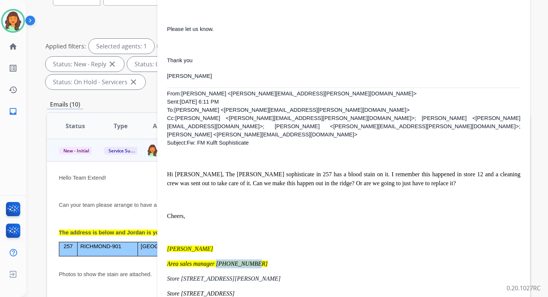
drag, startPoint x: 249, startPoint y: 229, endPoint x: 217, endPoint y: 230, distance: 32.8
click at [216, 259] on p "Area sales manager [PHONE_NUMBER]" at bounding box center [343, 263] width 353 height 9
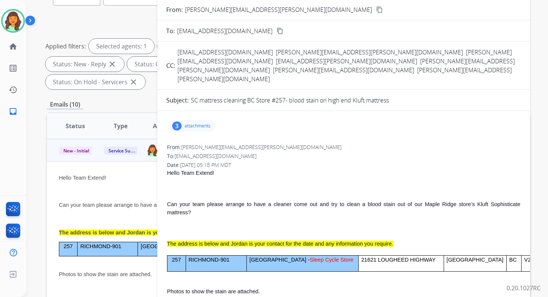
scroll to position [0, 0]
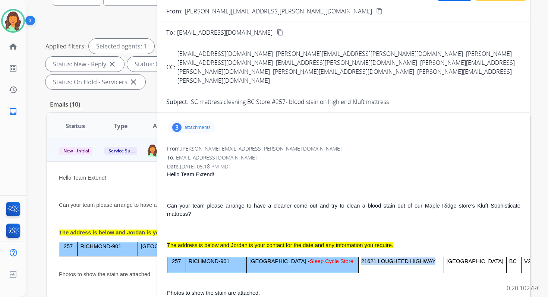
drag, startPoint x: 371, startPoint y: 235, endPoint x: 449, endPoint y: 235, distance: 77.5
click at [441, 257] on p "21621 LOUGHEED HIGHWAY" at bounding box center [401, 261] width 80 height 8
click at [513, 258] on span "BC" at bounding box center [512, 261] width 7 height 6
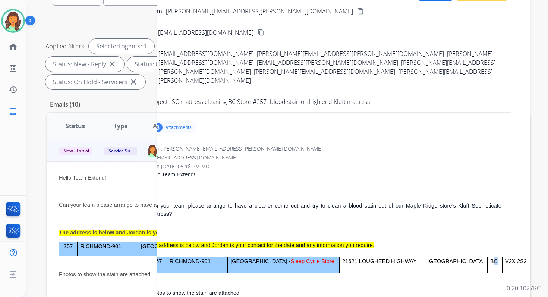
scroll to position [0, 80]
drag, startPoint x: 445, startPoint y: 234, endPoint x: 466, endPoint y: 234, distance: 21.6
click at [502, 257] on td "V2X 2S2" at bounding box center [516, 265] width 28 height 16
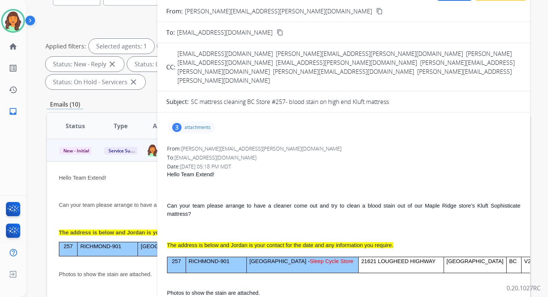
click at [206, 125] on p "attachments" at bounding box center [198, 128] width 26 height 6
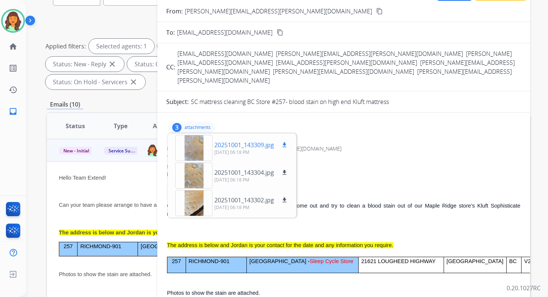
click at [196, 135] on div at bounding box center [193, 148] width 37 height 26
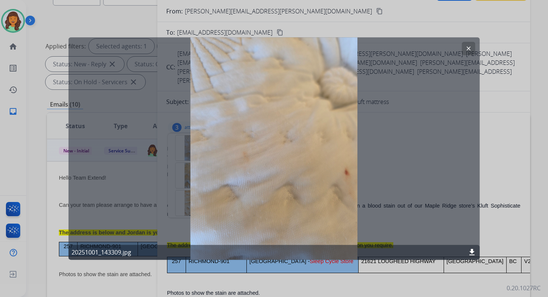
click at [473, 253] on mat-icon "download" at bounding box center [472, 252] width 9 height 9
click at [469, 50] on mat-icon "clear" at bounding box center [468, 48] width 7 height 7
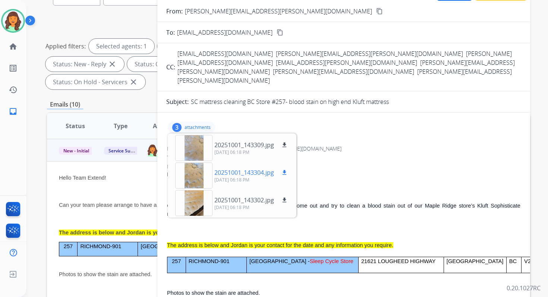
click at [194, 163] on div at bounding box center [193, 176] width 37 height 26
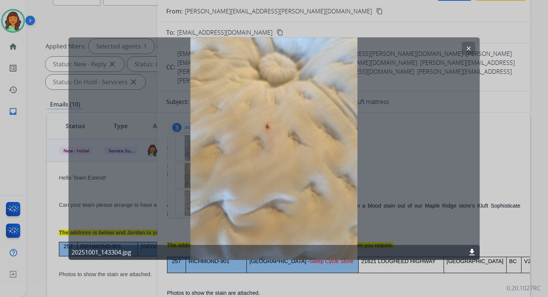
click at [472, 251] on mat-icon "download" at bounding box center [472, 252] width 9 height 9
click at [276, 31] on div at bounding box center [274, 148] width 548 height 297
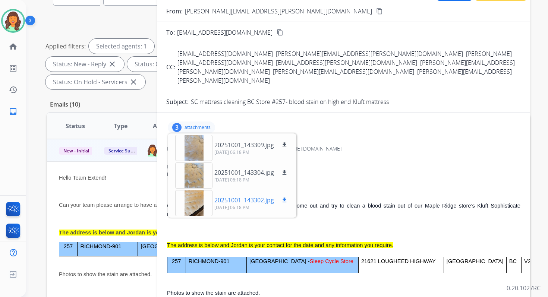
click at [188, 190] on div at bounding box center [193, 203] width 37 height 26
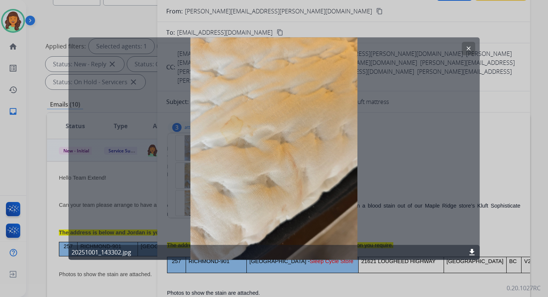
click at [472, 251] on mat-icon "download" at bounding box center [472, 252] width 9 height 9
click at [465, 43] on button "clear" at bounding box center [468, 48] width 13 height 13
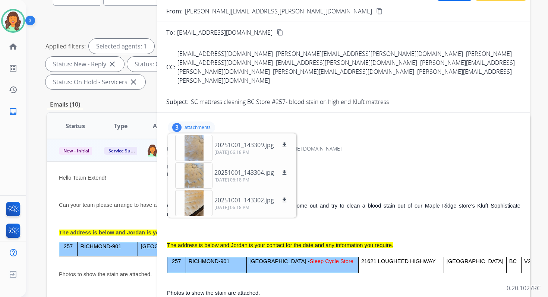
click at [368, 186] on p at bounding box center [343, 190] width 353 height 8
click at [363, 202] on p "Can your team please arrange to have a cleaner come out and try to clean a bloo…" at bounding box center [343, 210] width 353 height 16
click at [197, 125] on p "attachments" at bounding box center [198, 128] width 26 height 6
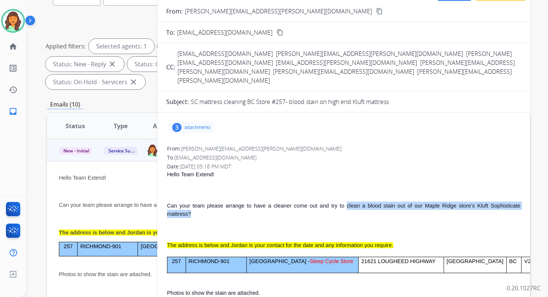
drag, startPoint x: 344, startPoint y: 179, endPoint x: 358, endPoint y: 186, distance: 15.5
click at [358, 202] on p "Can your team please arrange to have a cleaner come out and try to clean a bloo…" at bounding box center [343, 210] width 353 height 16
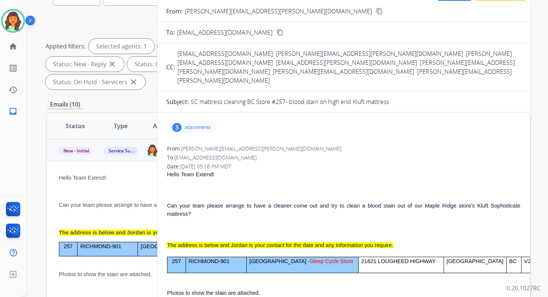
click at [394, 258] on span "21621 LOUGHEED HIGHWAY" at bounding box center [398, 261] width 75 height 6
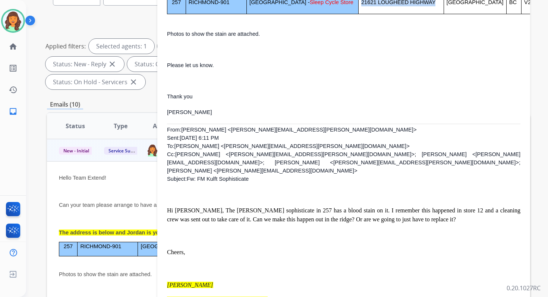
scroll to position [258, 0]
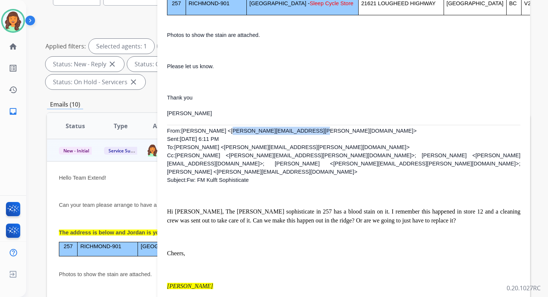
drag, startPoint x: 223, startPoint y: 105, endPoint x: 299, endPoint y: 105, distance: 76.1
click at [299, 127] on p "From: [PERSON_NAME] <[PERSON_NAME][EMAIL_ADDRESS][PERSON_NAME][DOMAIN_NAME]> Se…" at bounding box center [343, 155] width 353 height 57
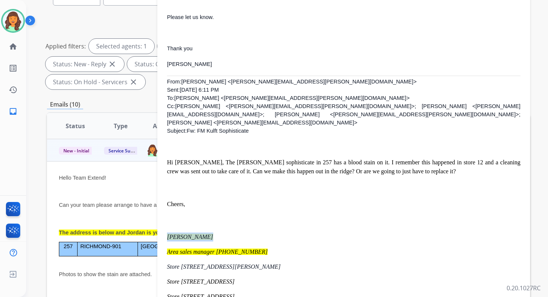
drag, startPoint x: 167, startPoint y: 202, endPoint x: 204, endPoint y: 202, distance: 36.2
click at [204, 233] on p "[PERSON_NAME]" at bounding box center [343, 237] width 353 height 9
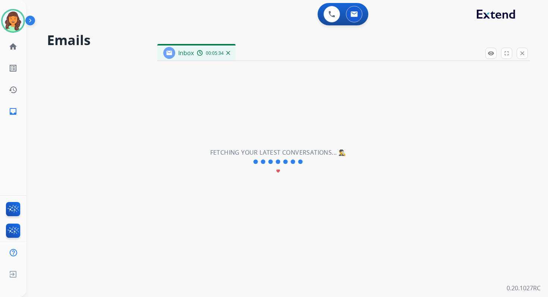
scroll to position [0, 0]
click at [218, 217] on div "**********" at bounding box center [278, 162] width 504 height 270
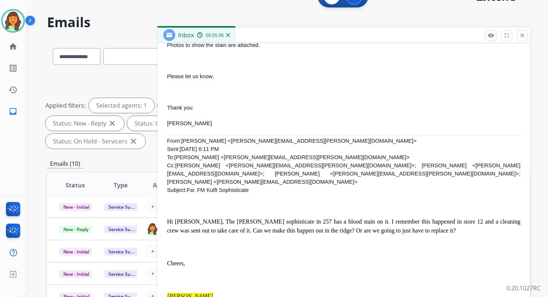
scroll to position [40, 0]
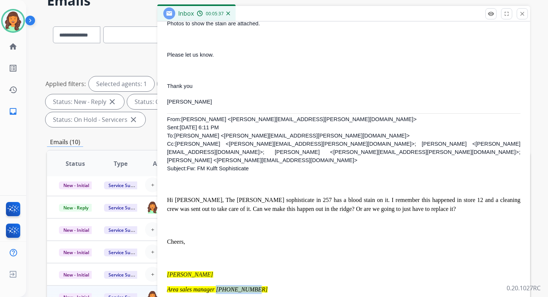
drag, startPoint x: 216, startPoint y: 255, endPoint x: 258, endPoint y: 254, distance: 42.1
click at [258, 285] on p "Area sales manager [PHONE_NUMBER]" at bounding box center [343, 289] width 353 height 9
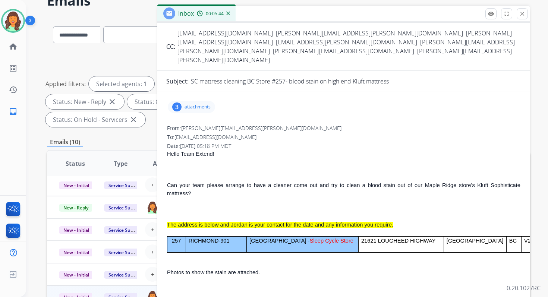
scroll to position [32, 0]
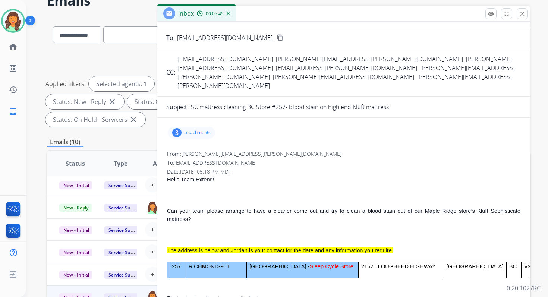
click at [480, 264] on span "[GEOGRAPHIC_DATA]" at bounding box center [475, 267] width 57 height 6
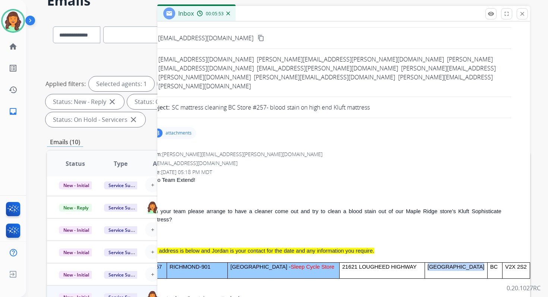
scroll to position [32, 119]
click at [505, 264] on span "V2X 2S2" at bounding box center [516, 267] width 22 height 6
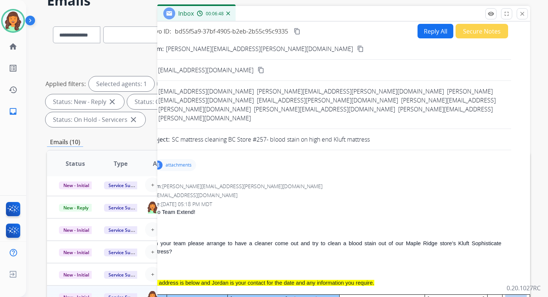
click at [294, 31] on mat-icon "content_copy" at bounding box center [297, 31] width 7 height 7
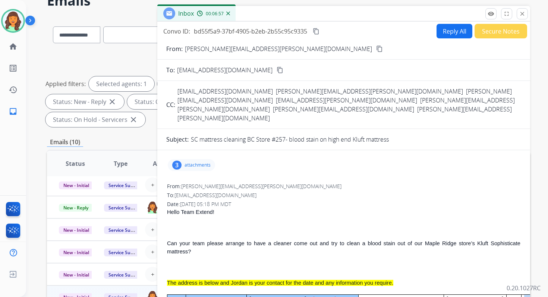
click at [376, 49] on mat-icon "content_copy" at bounding box center [379, 48] width 7 height 7
click at [522, 14] on mat-icon "close" at bounding box center [522, 13] width 7 height 7
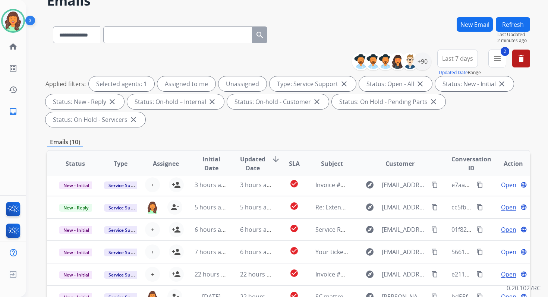
scroll to position [181, 0]
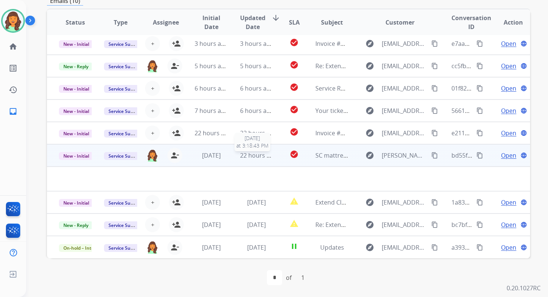
click at [254, 158] on span "22 hours ago" at bounding box center [258, 155] width 37 height 8
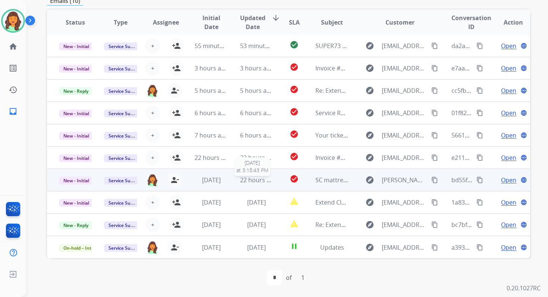
click at [261, 180] on span "22 hours ago" at bounding box center [258, 180] width 37 height 8
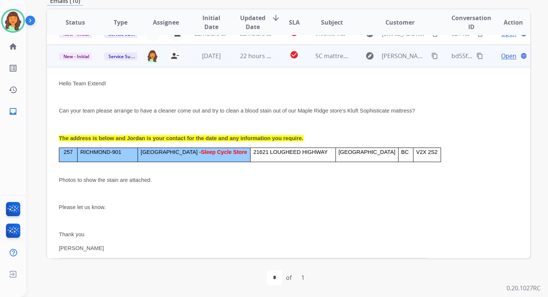
scroll to position [134, 0]
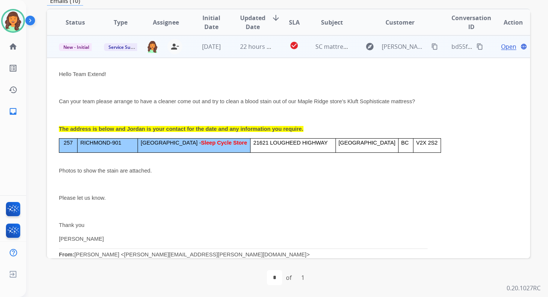
click at [507, 48] on span "Open" at bounding box center [508, 46] width 15 height 9
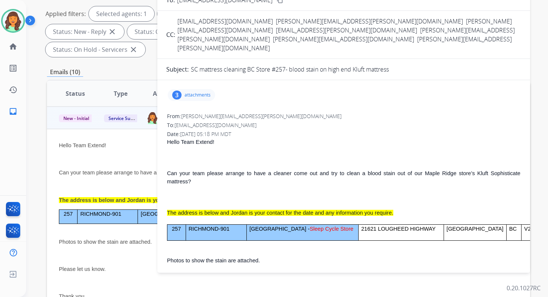
scroll to position [0, 0]
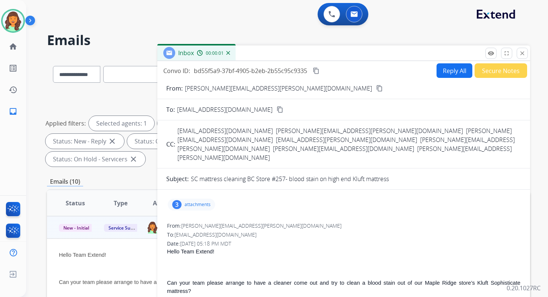
click at [449, 71] on button "Reply All" at bounding box center [455, 70] width 36 height 15
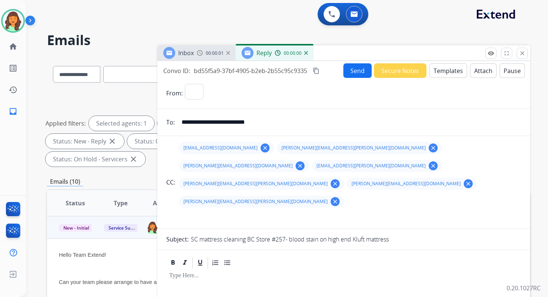
click at [449, 71] on button "Templates" at bounding box center [448, 70] width 38 height 15
select select "**********"
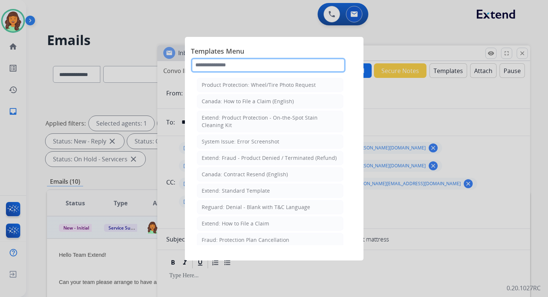
click at [245, 67] on input "text" at bounding box center [268, 65] width 155 height 15
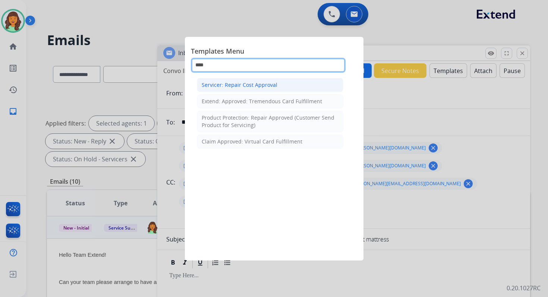
type input "****"
click at [239, 84] on div "Servicer: Repair Cost Approval" at bounding box center [240, 84] width 76 height 7
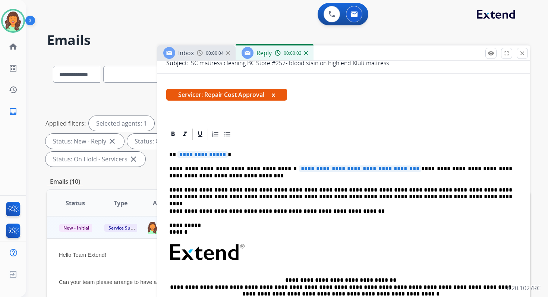
scroll to position [182, 0]
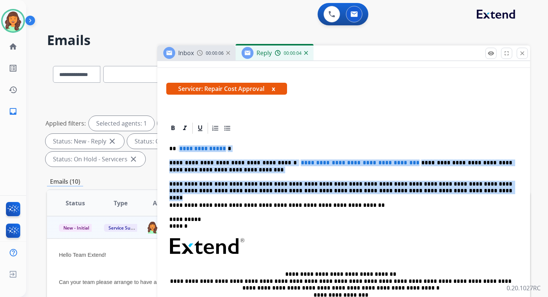
drag, startPoint x: 178, startPoint y: 130, endPoint x: 431, endPoint y: 176, distance: 257.0
click at [431, 176] on div "**********" at bounding box center [343, 242] width 355 height 215
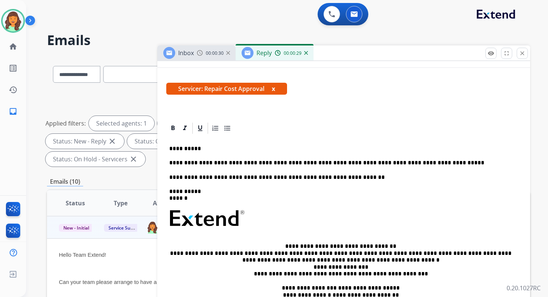
click at [321, 160] on p "**********" at bounding box center [340, 163] width 343 height 7
click at [425, 160] on p "**********" at bounding box center [340, 163] width 343 height 7
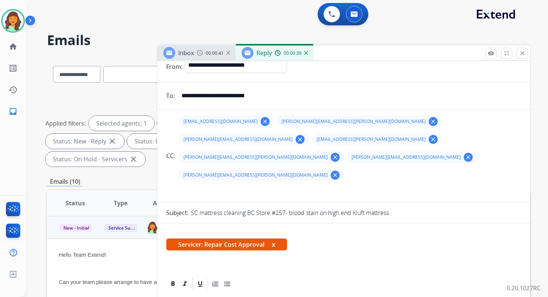
scroll to position [0, 0]
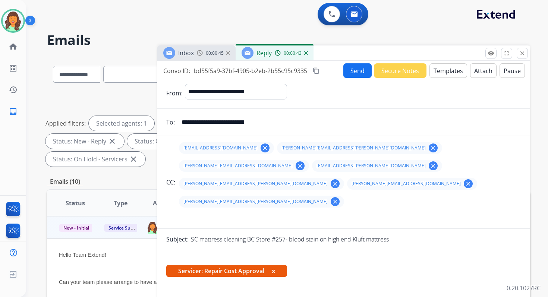
click at [353, 69] on button "Send" at bounding box center [357, 70] width 28 height 15
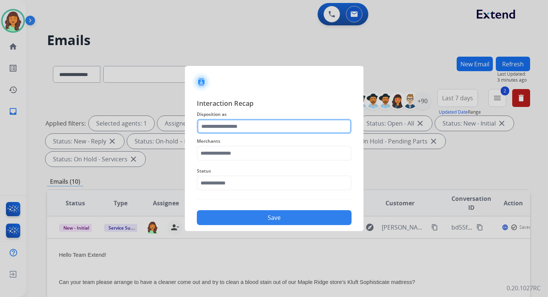
click at [220, 127] on input "text" at bounding box center [274, 126] width 155 height 15
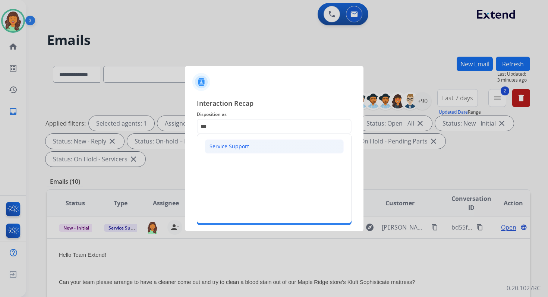
click at [223, 146] on div "Service Support" at bounding box center [230, 146] width 40 height 7
type input "**********"
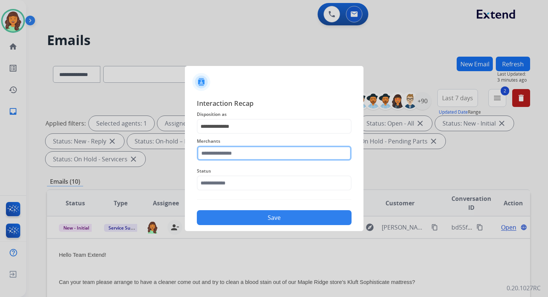
click at [225, 151] on input "text" at bounding box center [274, 153] width 155 height 15
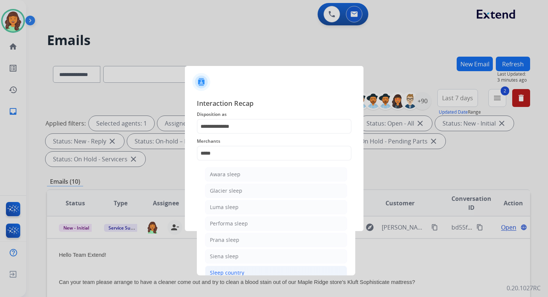
click at [225, 270] on div "Sleep country" at bounding box center [227, 272] width 34 height 7
type input "**********"
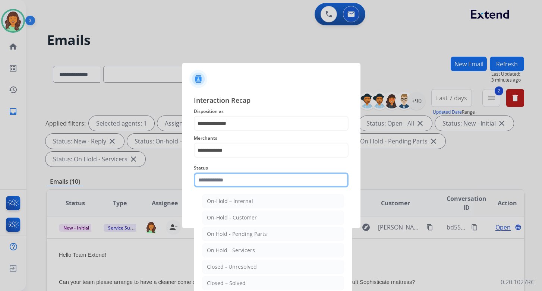
click at [221, 181] on input "text" at bounding box center [271, 180] width 155 height 15
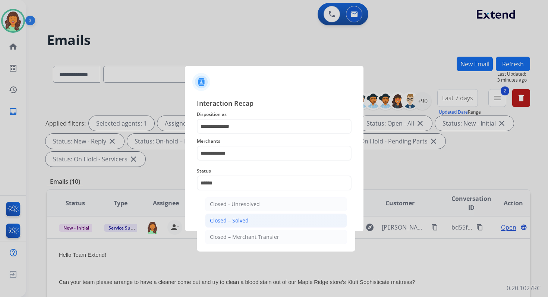
click at [233, 214] on li "Closed – Solved" at bounding box center [276, 221] width 142 height 14
type input "**********"
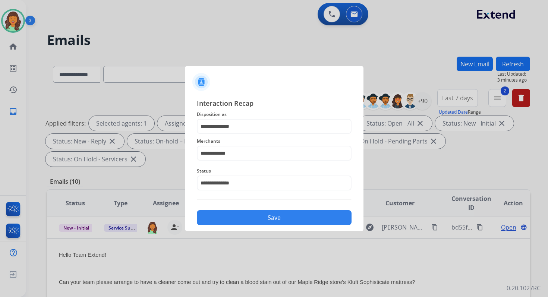
click at [249, 217] on button "Save" at bounding box center [274, 217] width 155 height 15
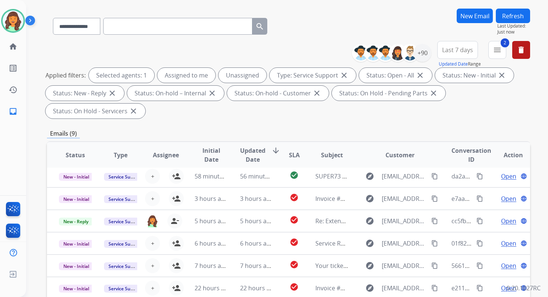
scroll to position [181, 0]
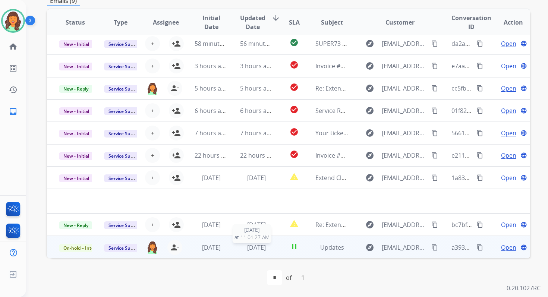
click at [247, 245] on span "[DATE]" at bounding box center [256, 247] width 19 height 8
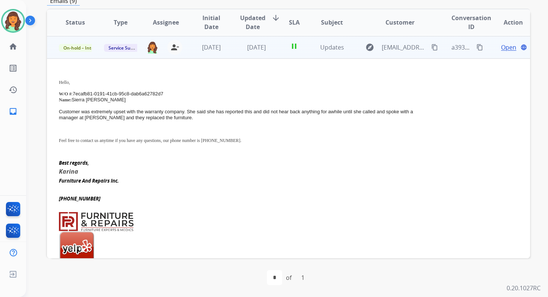
scroll to position [179, 0]
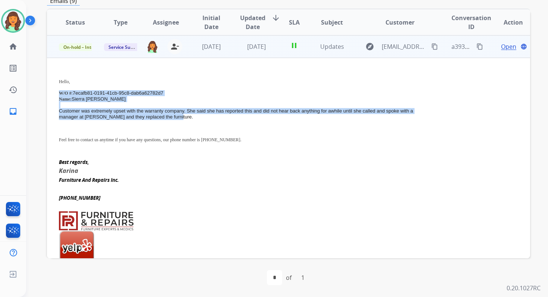
drag, startPoint x: 58, startPoint y: 93, endPoint x: 215, endPoint y: 115, distance: 158.9
click at [215, 115] on td "Hello, W/O # : 7ecafb81-0191-41cb-95c8-dab6a62782d7 Name: Sierra [PERSON_NAME] …" at bounding box center [243, 241] width 393 height 366
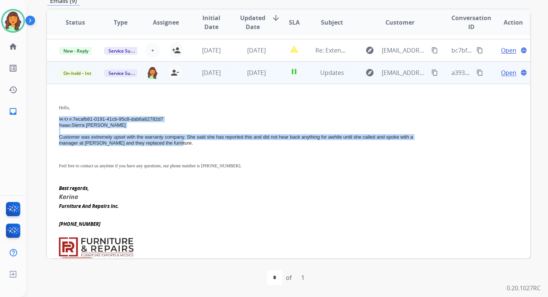
scroll to position [152, 0]
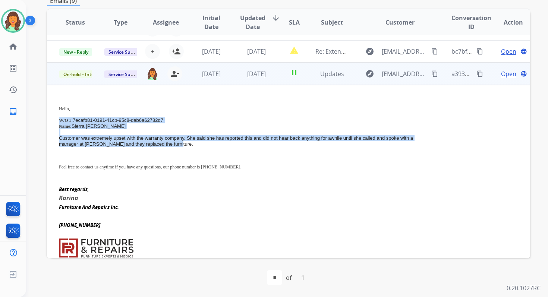
click at [476, 71] on mat-icon "content_copy" at bounding box center [479, 73] width 7 height 7
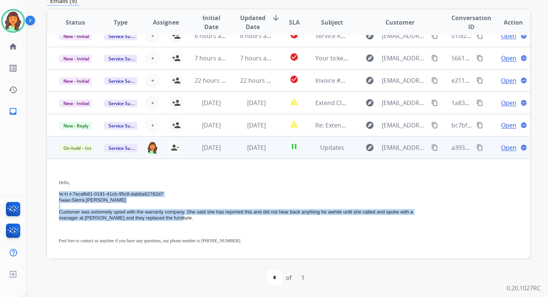
scroll to position [34, 0]
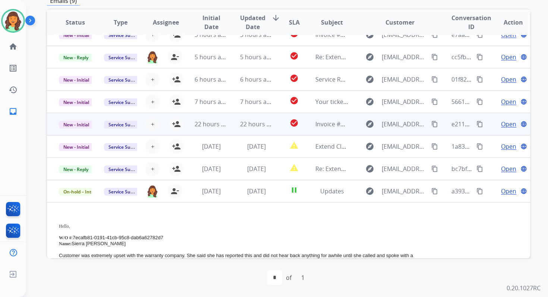
click at [236, 126] on td "22 hours ago" at bounding box center [250, 124] width 45 height 22
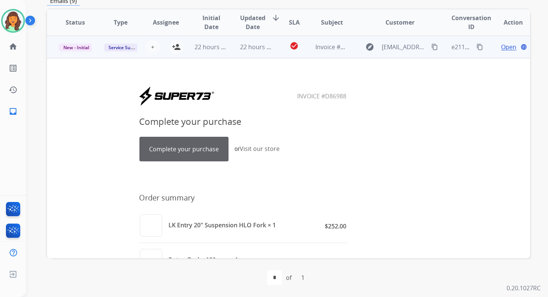
scroll to position [112, 0]
click at [192, 151] on link "Complete your purchase" at bounding box center [184, 149] width 88 height 24
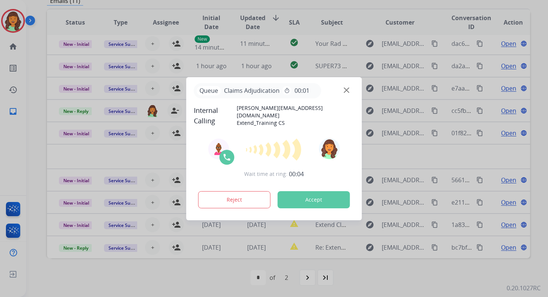
scroll to position [0, 0]
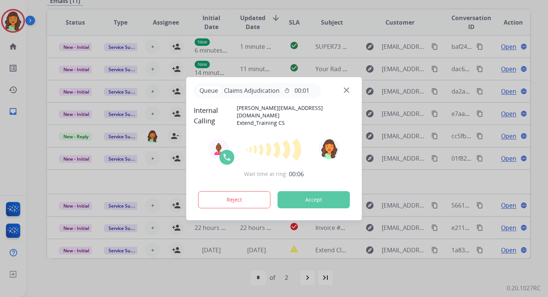
click at [304, 196] on button "Accept" at bounding box center [314, 199] width 72 height 17
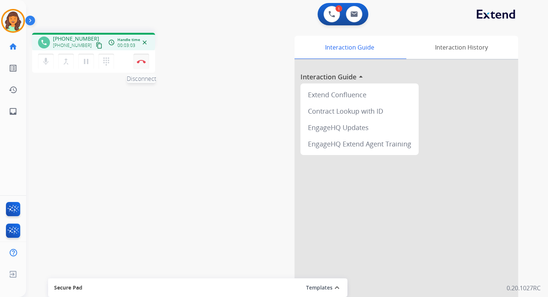
click at [139, 61] on img at bounding box center [141, 62] width 9 height 4
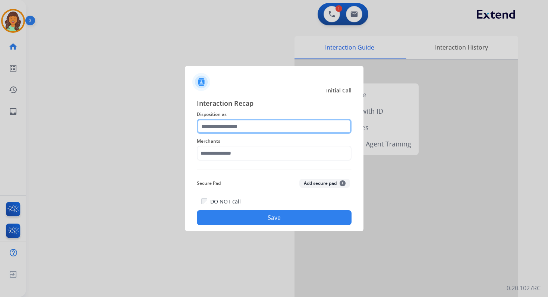
click at [221, 129] on input "text" at bounding box center [274, 126] width 155 height 15
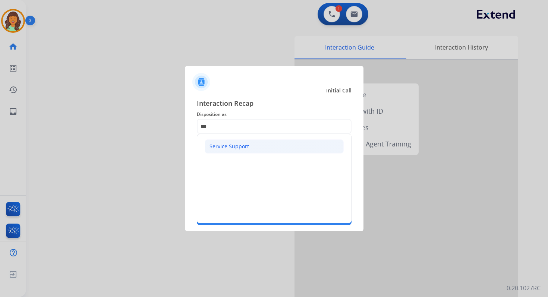
click at [228, 144] on div "Service Support" at bounding box center [230, 146] width 40 height 7
type input "**********"
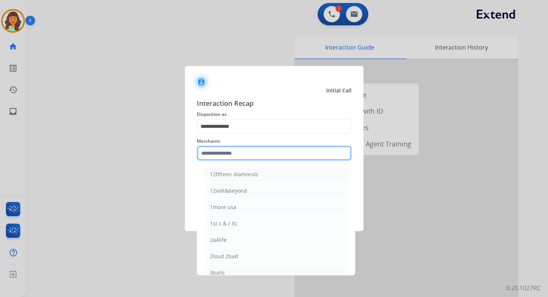
click at [229, 155] on input "text" at bounding box center [274, 153] width 155 height 15
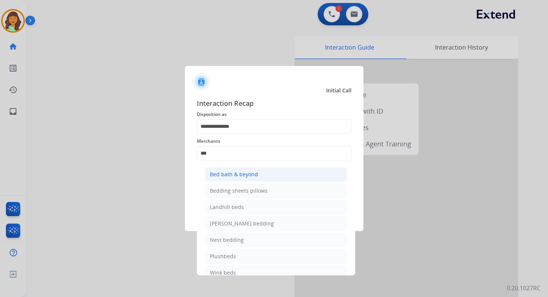
click at [235, 175] on div "Bed bath & beyond" at bounding box center [234, 174] width 48 height 7
type input "**********"
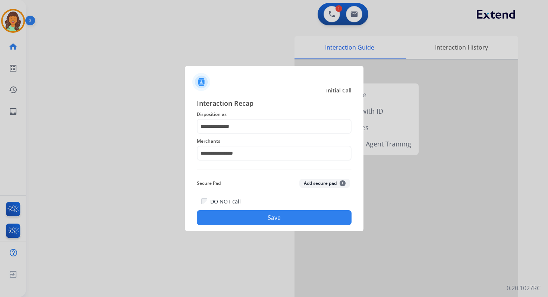
click at [254, 214] on button "Save" at bounding box center [274, 217] width 155 height 15
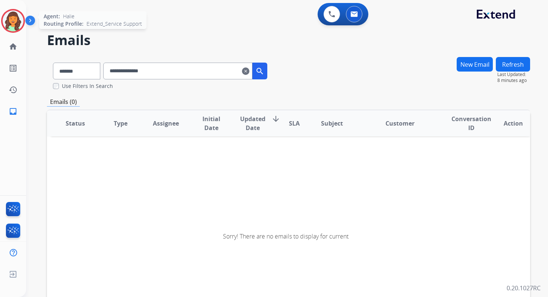
click at [15, 19] on img at bounding box center [13, 20] width 21 height 21
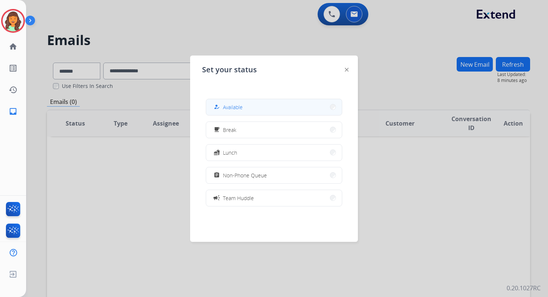
click at [250, 106] on button "how_to_reg Available" at bounding box center [274, 107] width 136 height 16
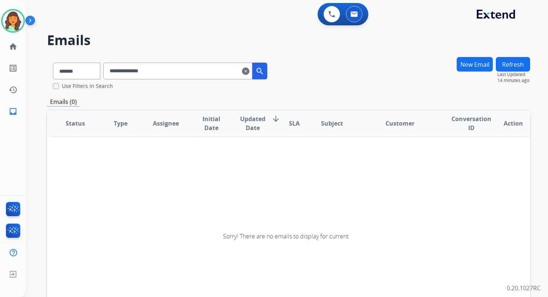
click at [249, 71] on mat-icon "clear" at bounding box center [245, 71] width 7 height 9
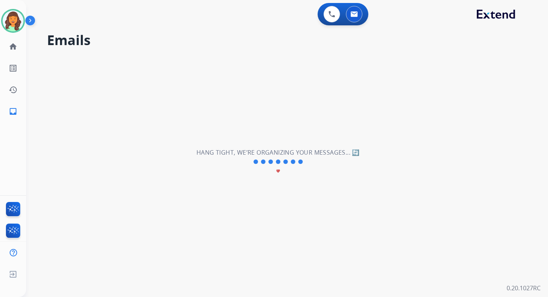
select select "**********"
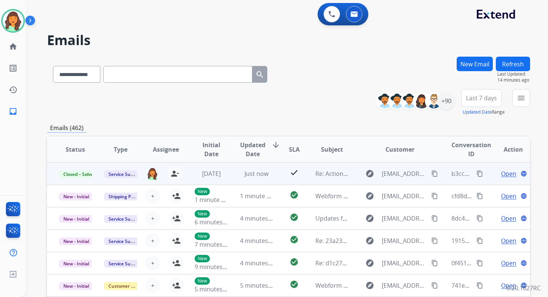
click at [476, 175] on mat-icon "content_copy" at bounding box center [479, 173] width 7 height 7
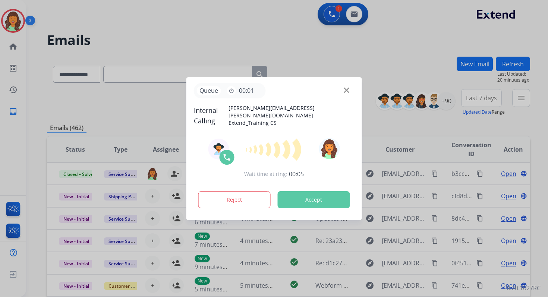
click at [310, 200] on button "Accept" at bounding box center [314, 199] width 72 height 17
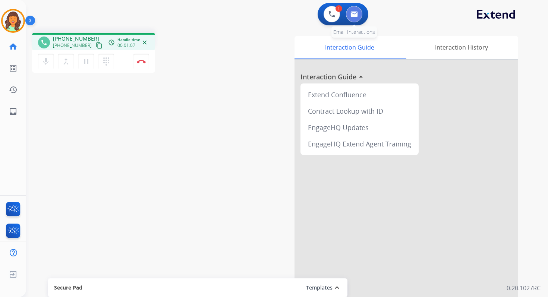
click at [359, 12] on button at bounding box center [354, 14] width 16 height 16
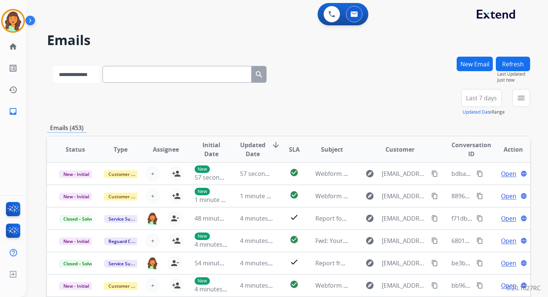
click at [87, 68] on select "**********" at bounding box center [76, 74] width 47 height 17
select select "*******"
click at [53, 66] on select "**********" at bounding box center [76, 74] width 47 height 17
click at [131, 72] on input "text" at bounding box center [177, 74] width 149 height 17
paste input "**********"
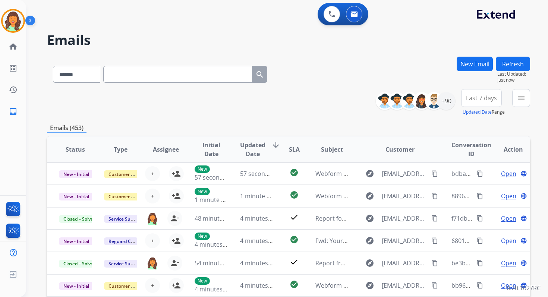
type input "**********"
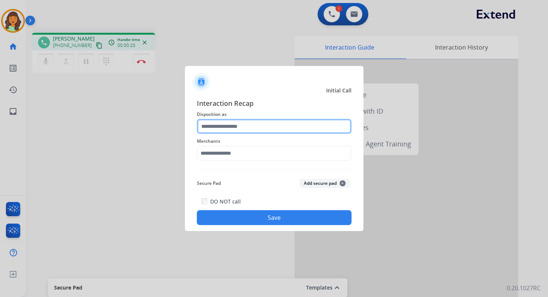
click at [247, 130] on input "text" at bounding box center [274, 126] width 155 height 15
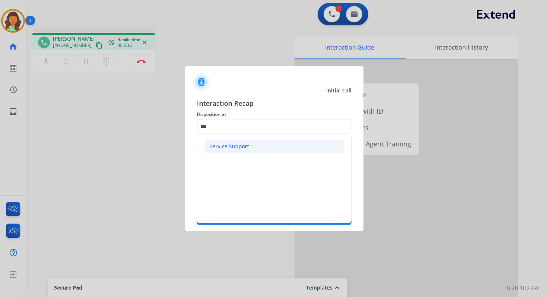
click at [235, 146] on div "Service Support" at bounding box center [230, 146] width 40 height 7
type input "**********"
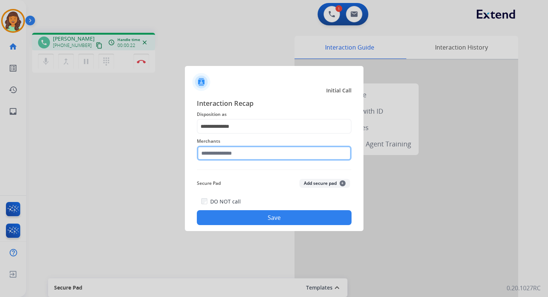
click at [236, 152] on input "text" at bounding box center [274, 153] width 155 height 15
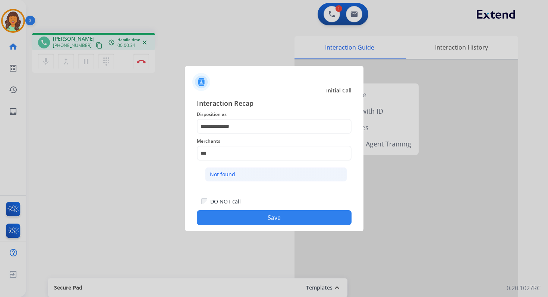
click at [252, 178] on li "Not found" at bounding box center [276, 174] width 142 height 14
type input "*********"
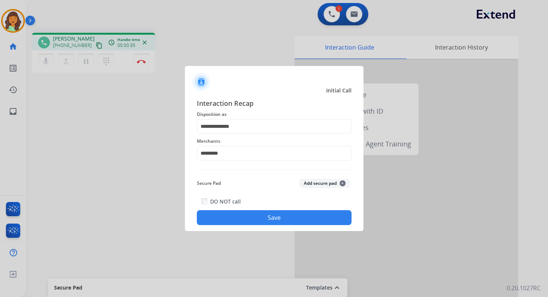
click at [277, 217] on button "Save" at bounding box center [274, 217] width 155 height 15
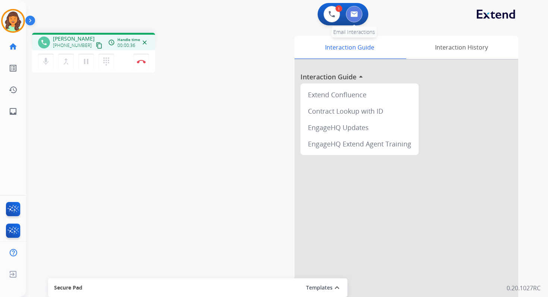
click at [357, 14] on img at bounding box center [353, 14] width 7 height 6
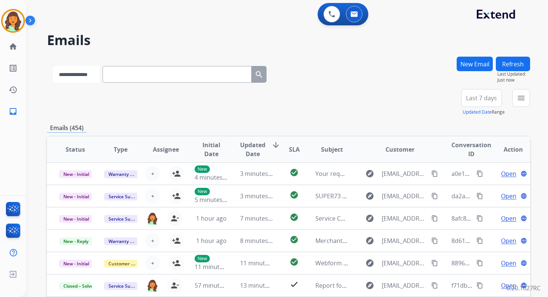
click at [85, 76] on select "**********" at bounding box center [76, 74] width 47 height 17
click at [84, 77] on select "**********" at bounding box center [76, 74] width 47 height 17
select select "**********"
click at [53, 66] on select "**********" at bounding box center [76, 74] width 47 height 17
click at [129, 70] on input "text" at bounding box center [177, 74] width 149 height 17
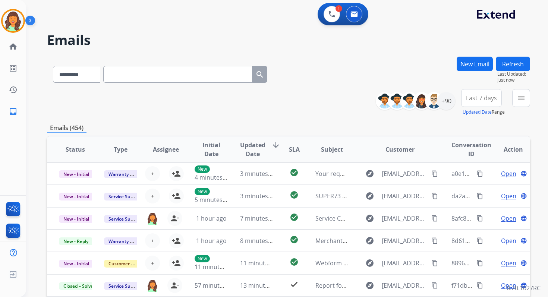
paste input "**********"
type input "**********"
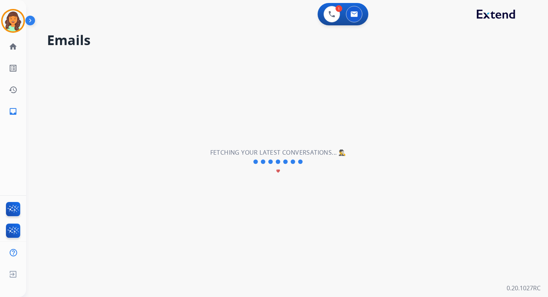
click at [99, 72] on div "**********" at bounding box center [278, 162] width 504 height 270
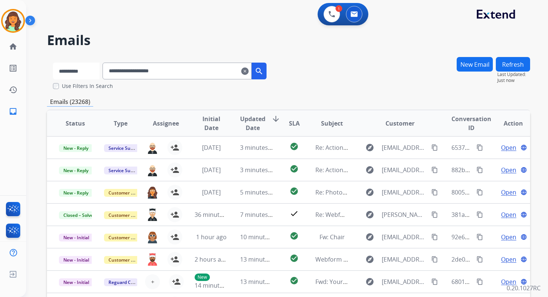
click at [89, 70] on select "**********" at bounding box center [76, 71] width 47 height 17
select select "**********"
click at [53, 63] on select "**********" at bounding box center [76, 71] width 47 height 17
click at [143, 70] on input "**********" at bounding box center [177, 71] width 149 height 17
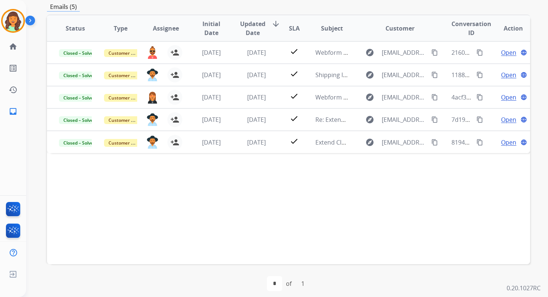
scroll to position [101, 0]
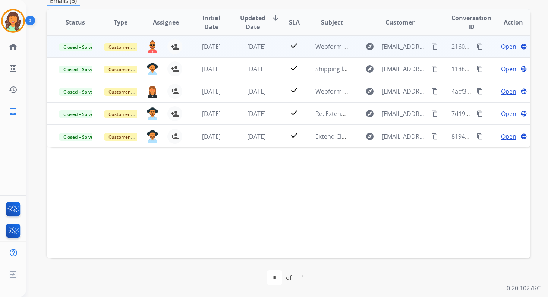
click at [504, 48] on span "Open" at bounding box center [508, 46] width 15 height 9
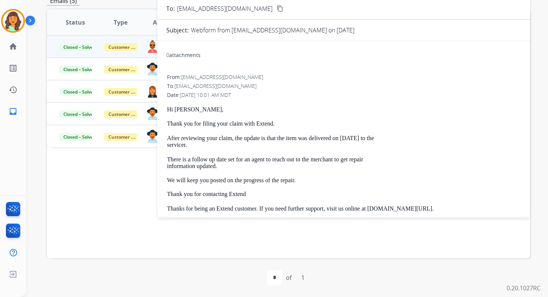
scroll to position [0, 0]
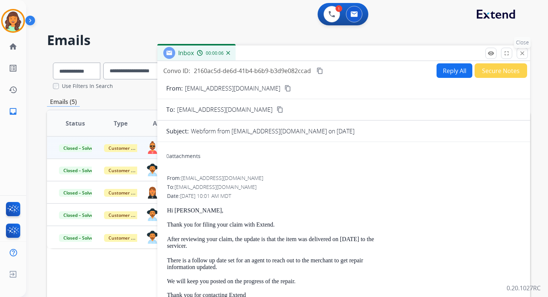
click at [524, 52] on mat-icon "close" at bounding box center [522, 53] width 7 height 7
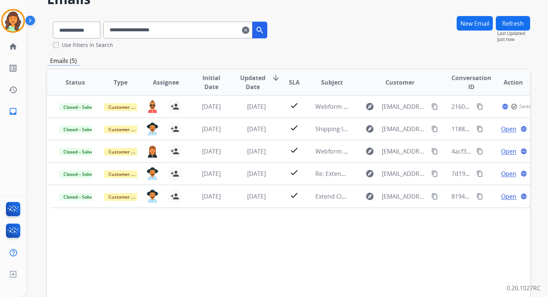
scroll to position [101, 0]
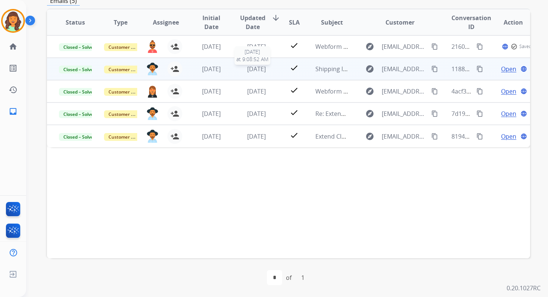
click at [247, 66] on span "[DATE]" at bounding box center [256, 69] width 19 height 8
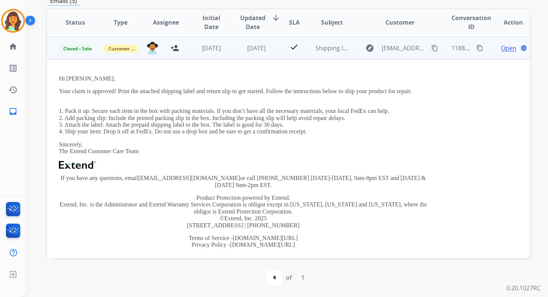
scroll to position [22, 0]
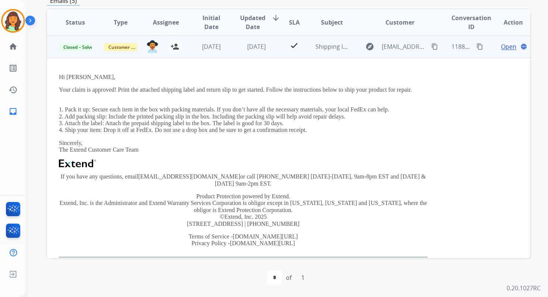
click at [244, 66] on td "Hi Ashley, Your claim is approved! Print the attached shipping label and return…" at bounding box center [243, 166] width 393 height 216
click at [247, 52] on td "[DATE]" at bounding box center [250, 46] width 45 height 22
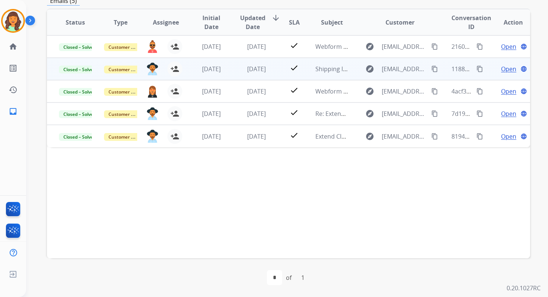
scroll to position [0, 0]
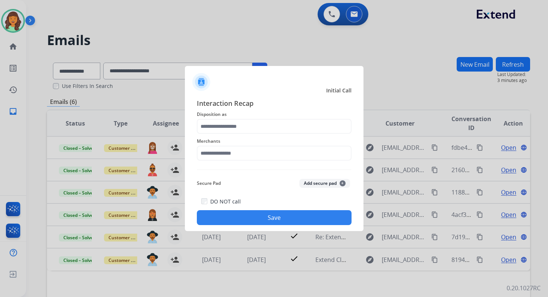
scroll to position [101, 0]
